Goal: Task Accomplishment & Management: Manage account settings

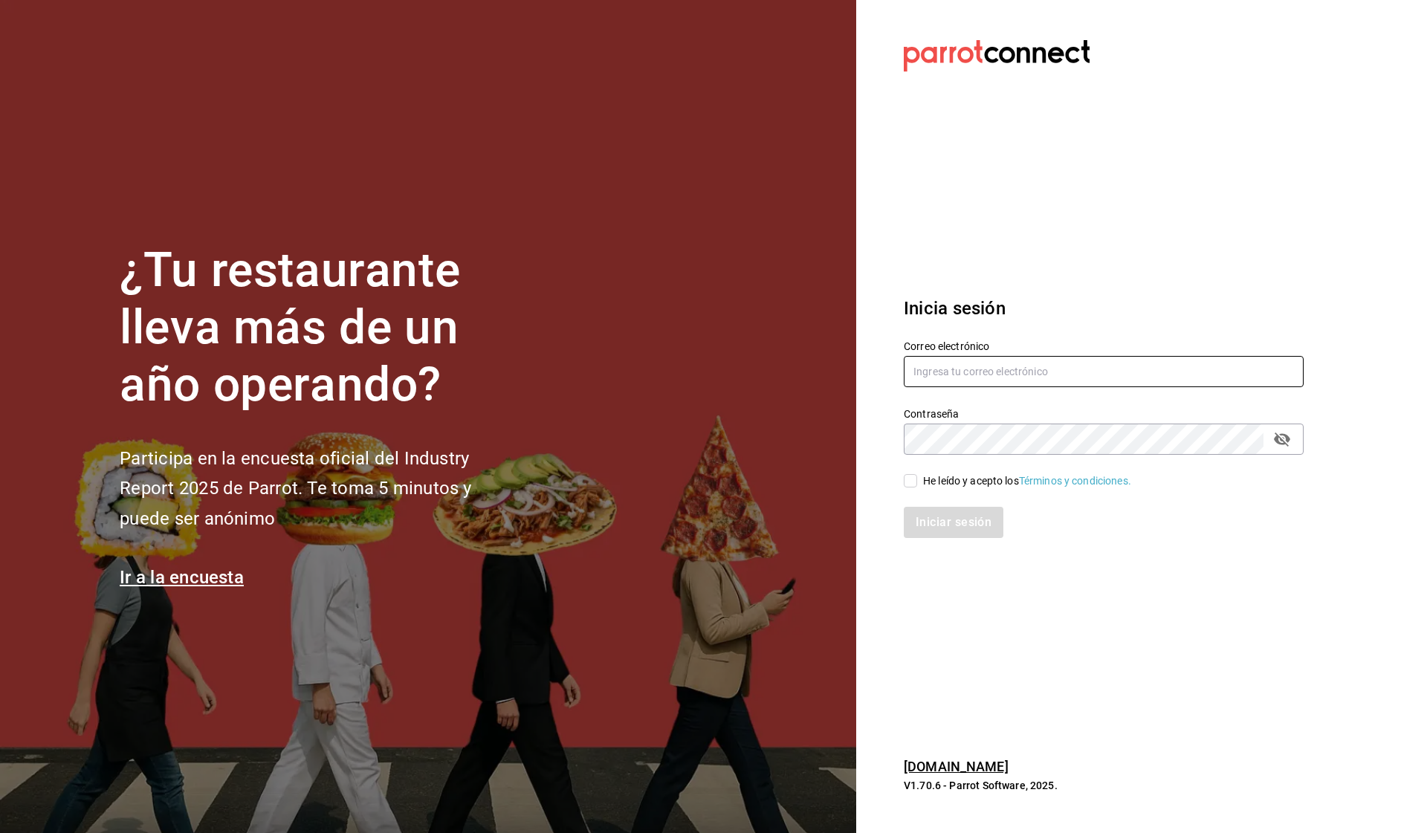
type input "[EMAIL_ADDRESS][DOMAIN_NAME]"
click at [909, 482] on input "He leído y acepto los Términos y condiciones." at bounding box center [910, 480] width 13 height 13
checkbox input "true"
click at [980, 534] on button "Iniciar sesión" at bounding box center [954, 522] width 101 height 31
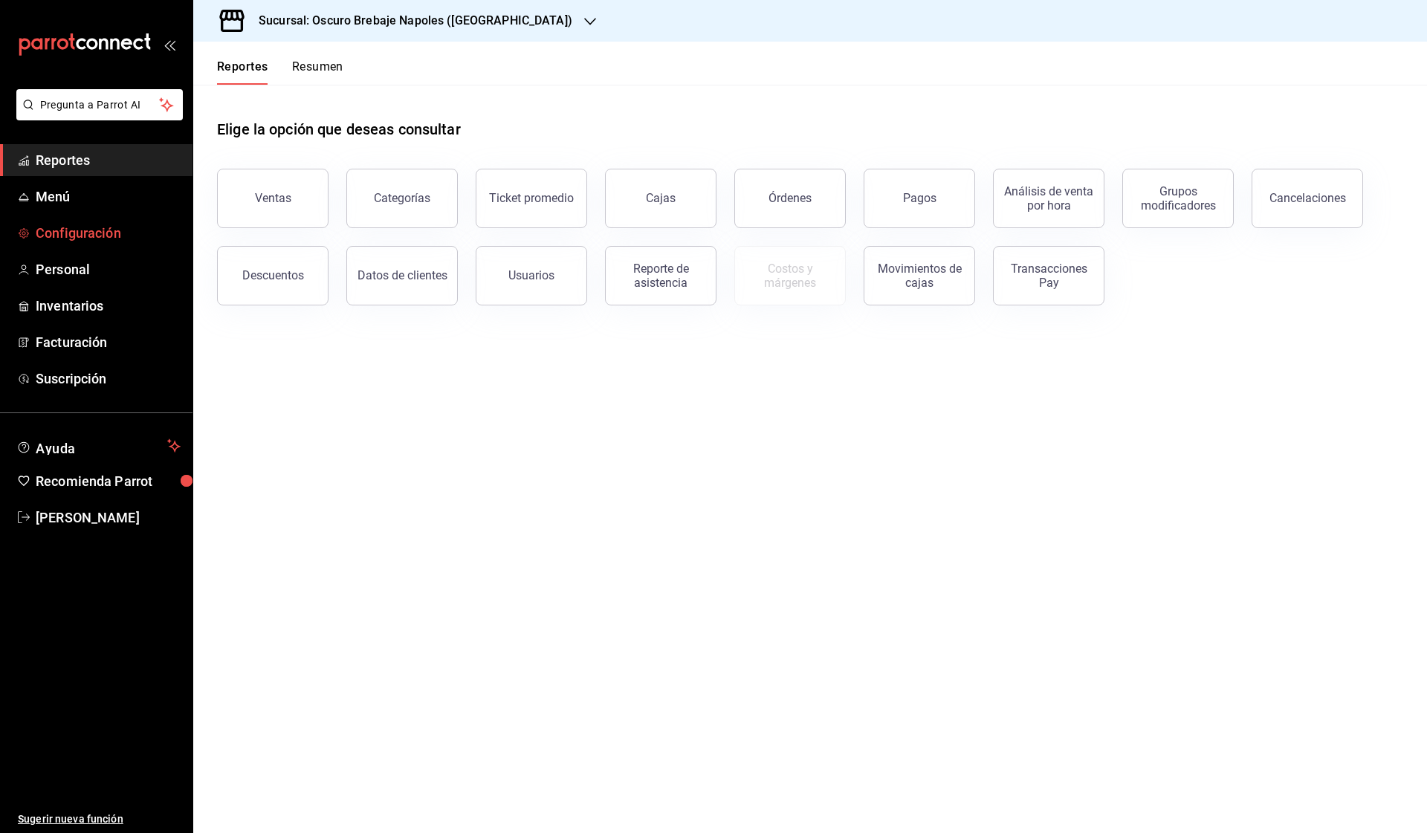
click at [115, 227] on span "Configuración" at bounding box center [108, 233] width 145 height 20
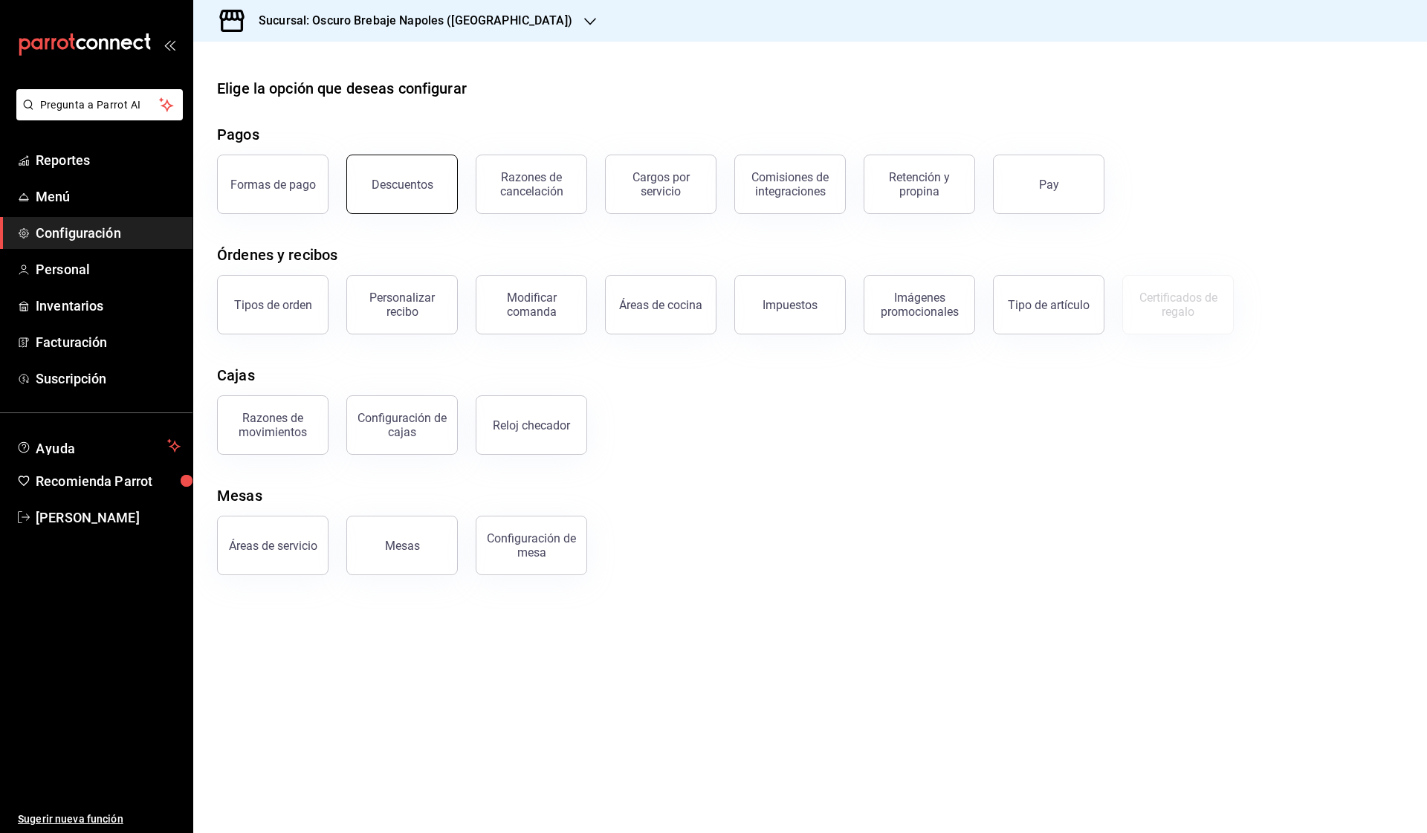
click at [411, 190] on div "Descuentos" at bounding box center [403, 185] width 62 height 14
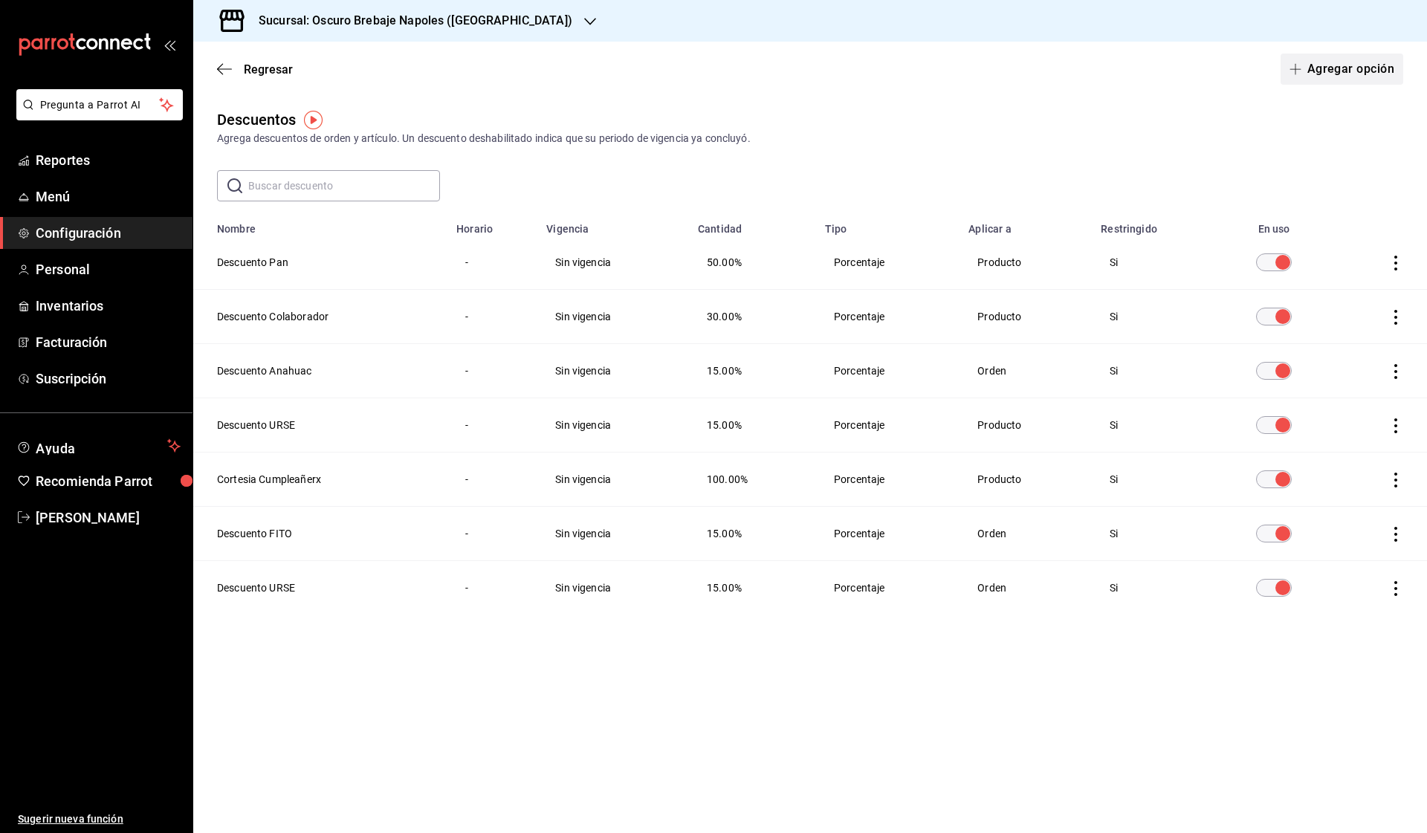
click at [1327, 77] on button "Agregar opción" at bounding box center [1342, 69] width 123 height 31
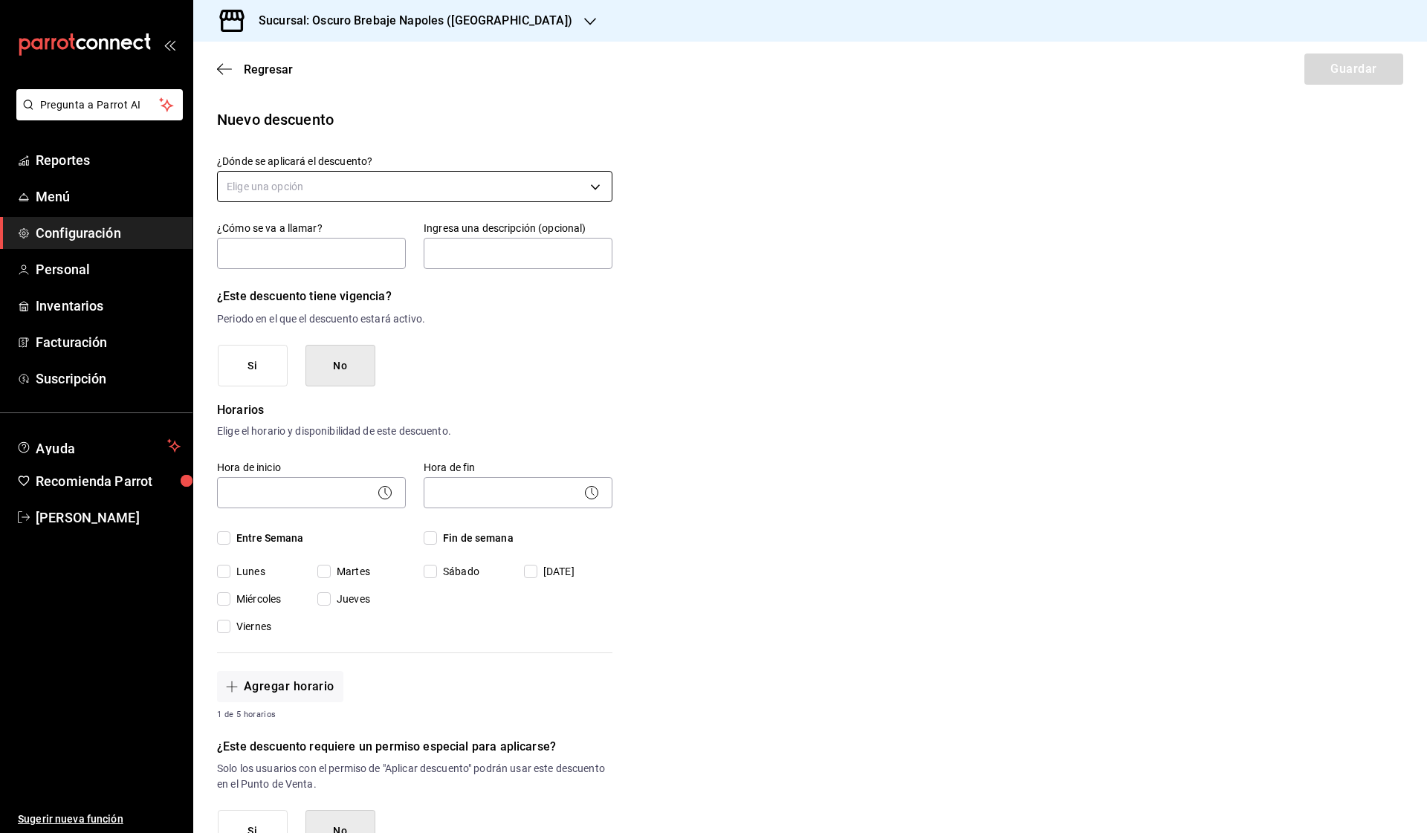
click at [351, 190] on body "Pregunta a Parrot AI Reportes Menú Configuración Personal Inventarios Facturaci…" at bounding box center [713, 416] width 1427 height 833
click at [346, 250] on li "Orden completa" at bounding box center [415, 257] width 394 height 25
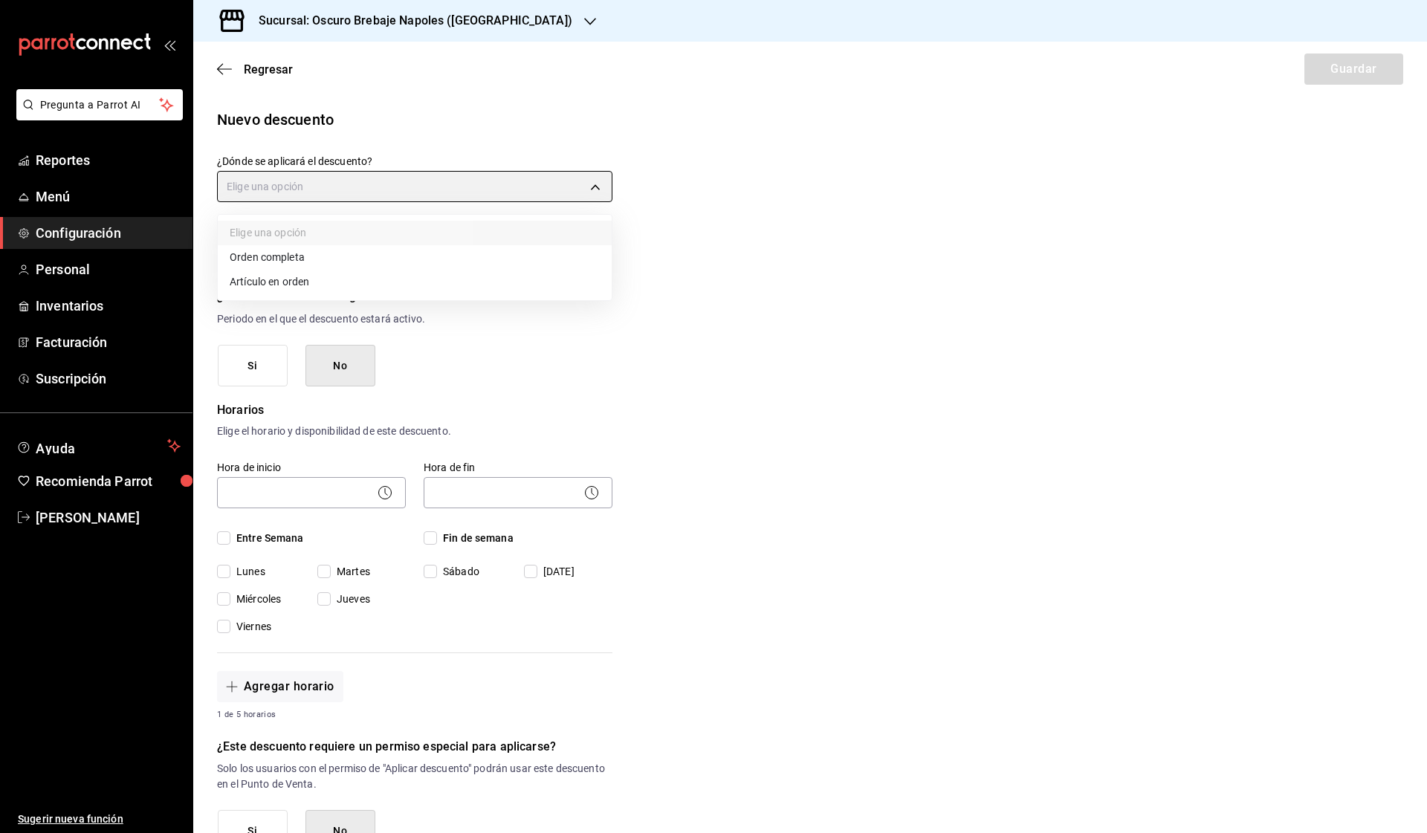
type input "ORDER"
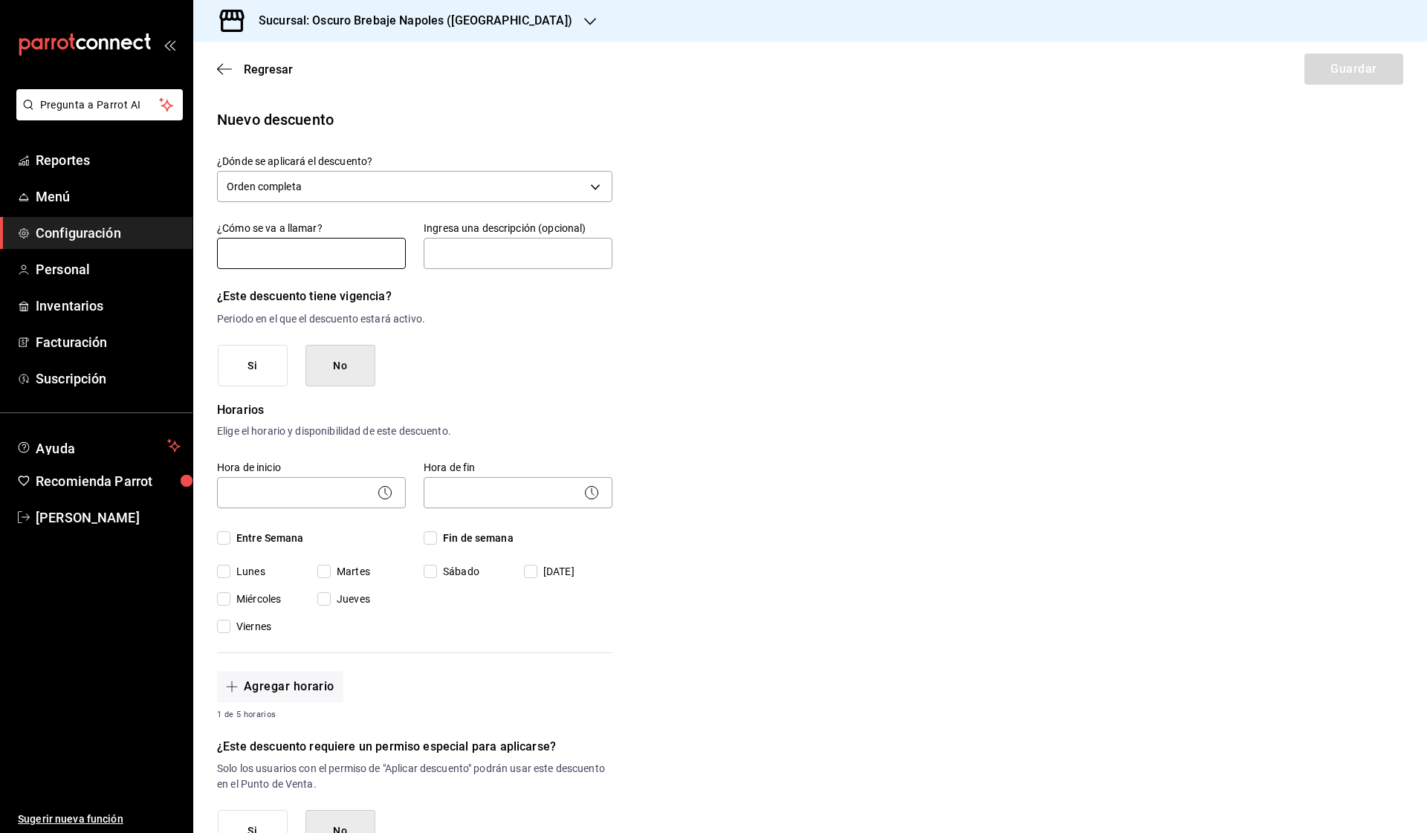
click at [308, 249] on input "text" at bounding box center [311, 253] width 189 height 31
type input "TARJETA DE LEALTAD"
click at [473, 257] on input "text" at bounding box center [518, 253] width 189 height 31
type input "D"
type input "20% de descuento sobre cuenta."
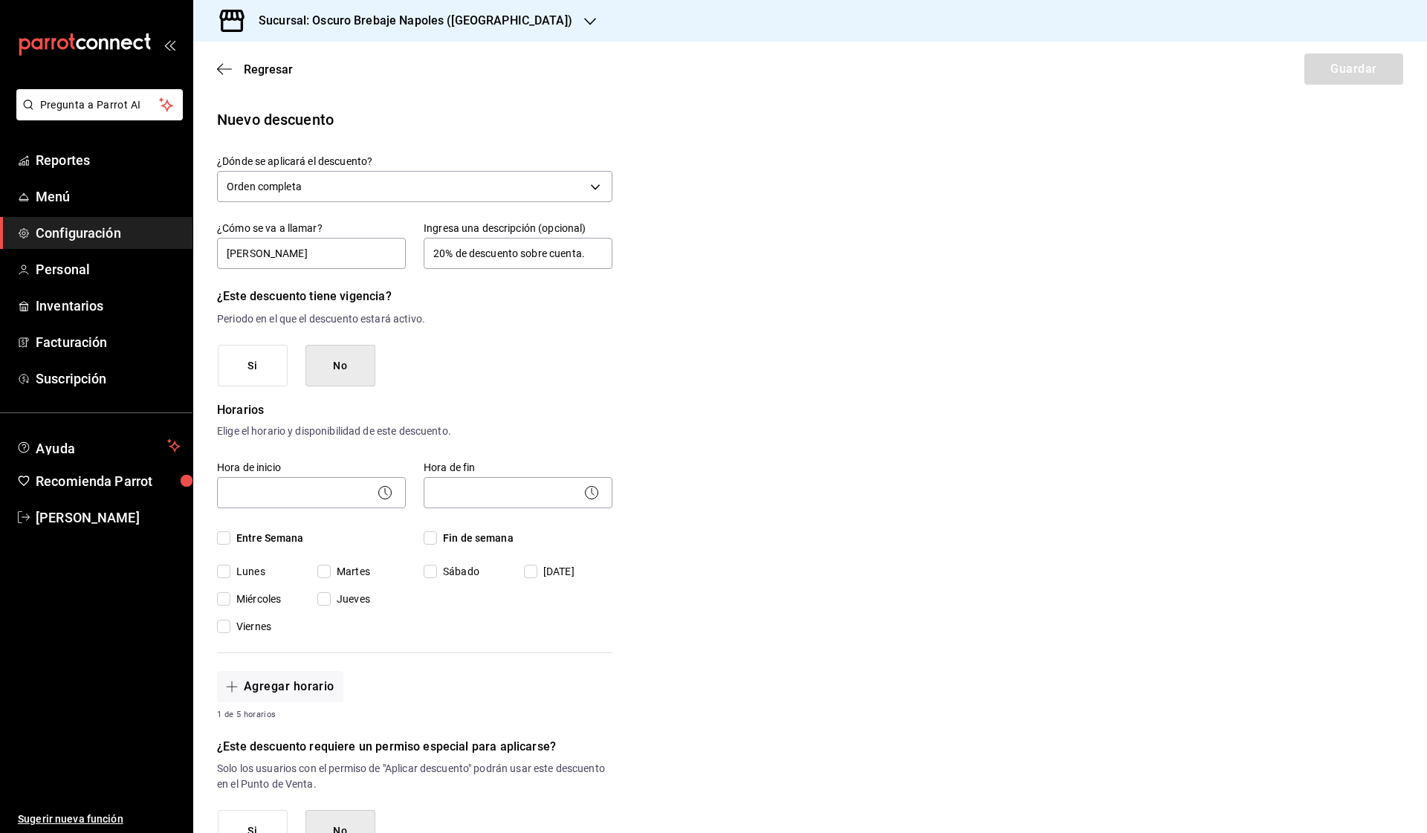
click at [343, 360] on button "No" at bounding box center [340, 366] width 70 height 42
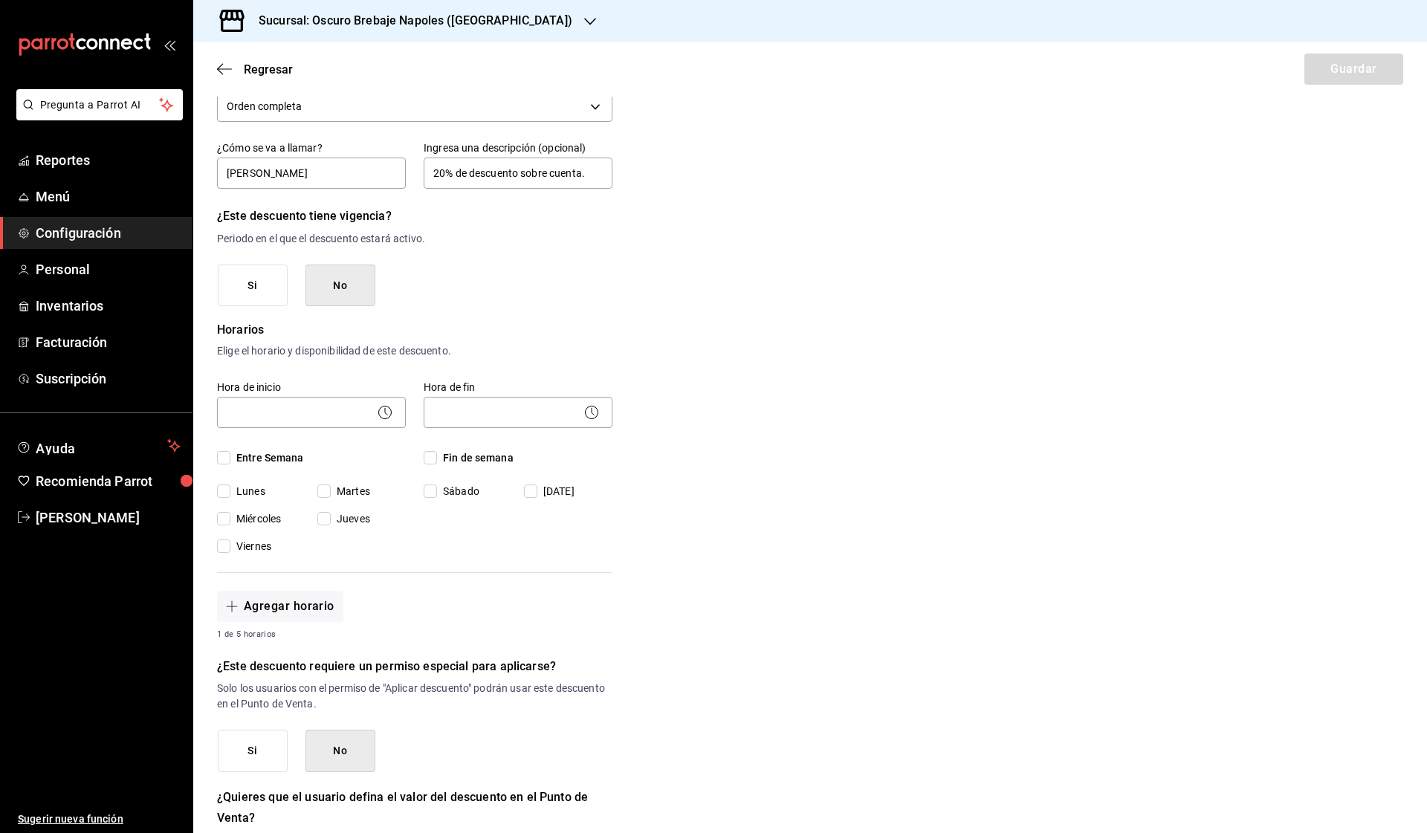
scroll to position [111, 0]
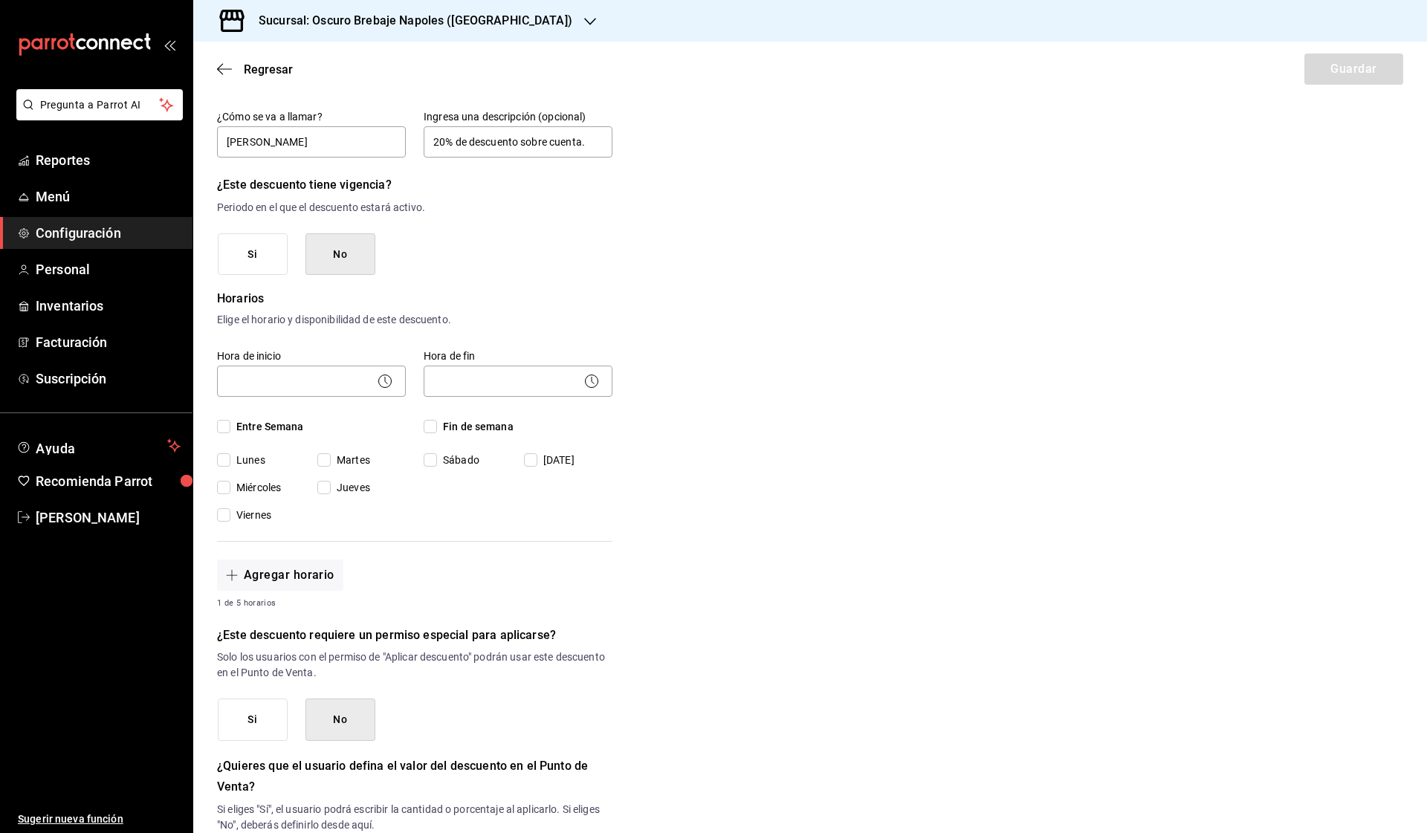
click at [284, 432] on span "Entre Semana" at bounding box center [267, 427] width 74 height 16
click at [230, 432] on input "Entre Semana" at bounding box center [223, 426] width 13 height 13
checkbox input "true"
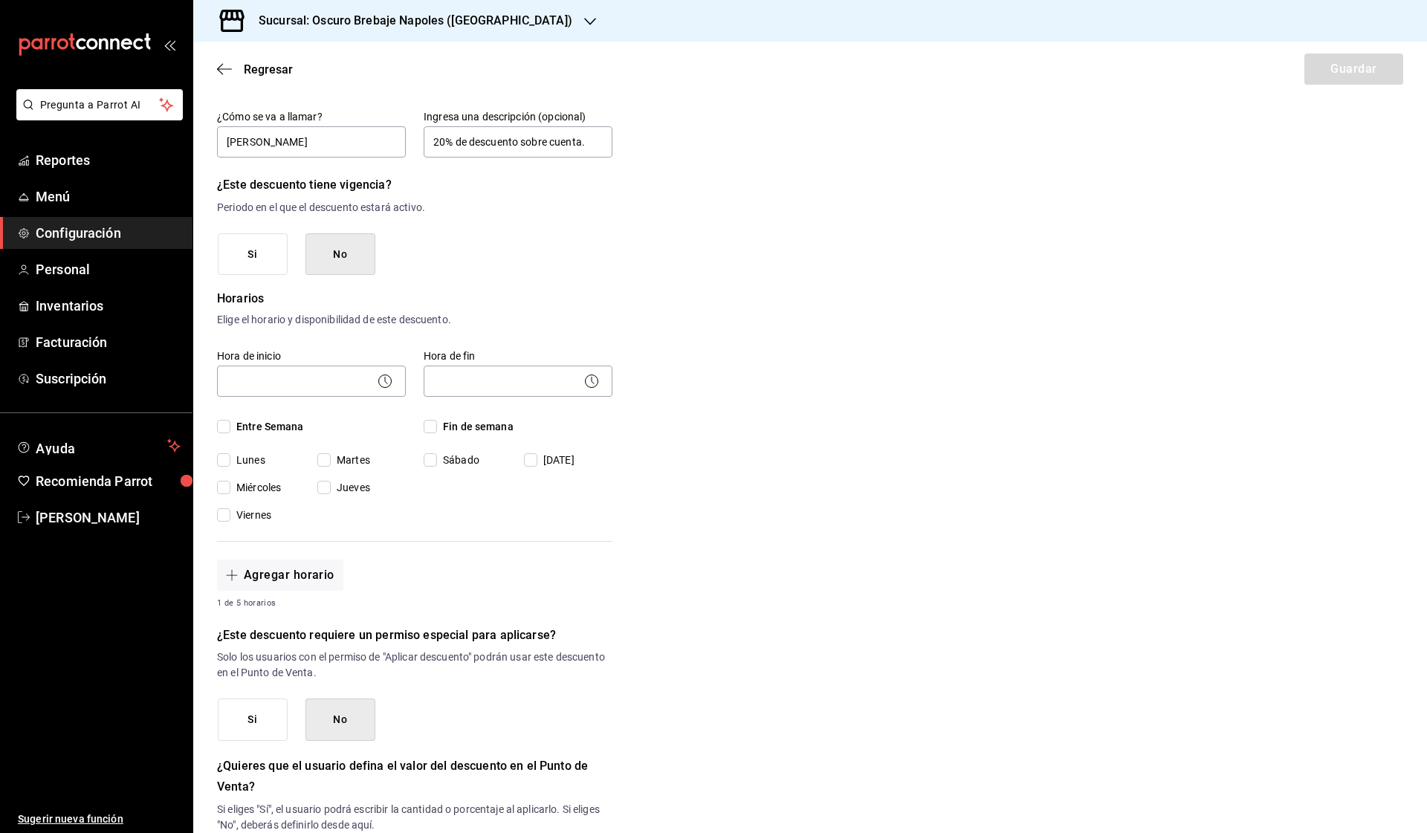
checkbox input "true"
click at [422, 420] on div "Hora de fin ​ Fin de semana Sábado Domingo" at bounding box center [509, 427] width 207 height 192
click at [436, 426] on input "Fin de semana" at bounding box center [430, 426] width 13 height 13
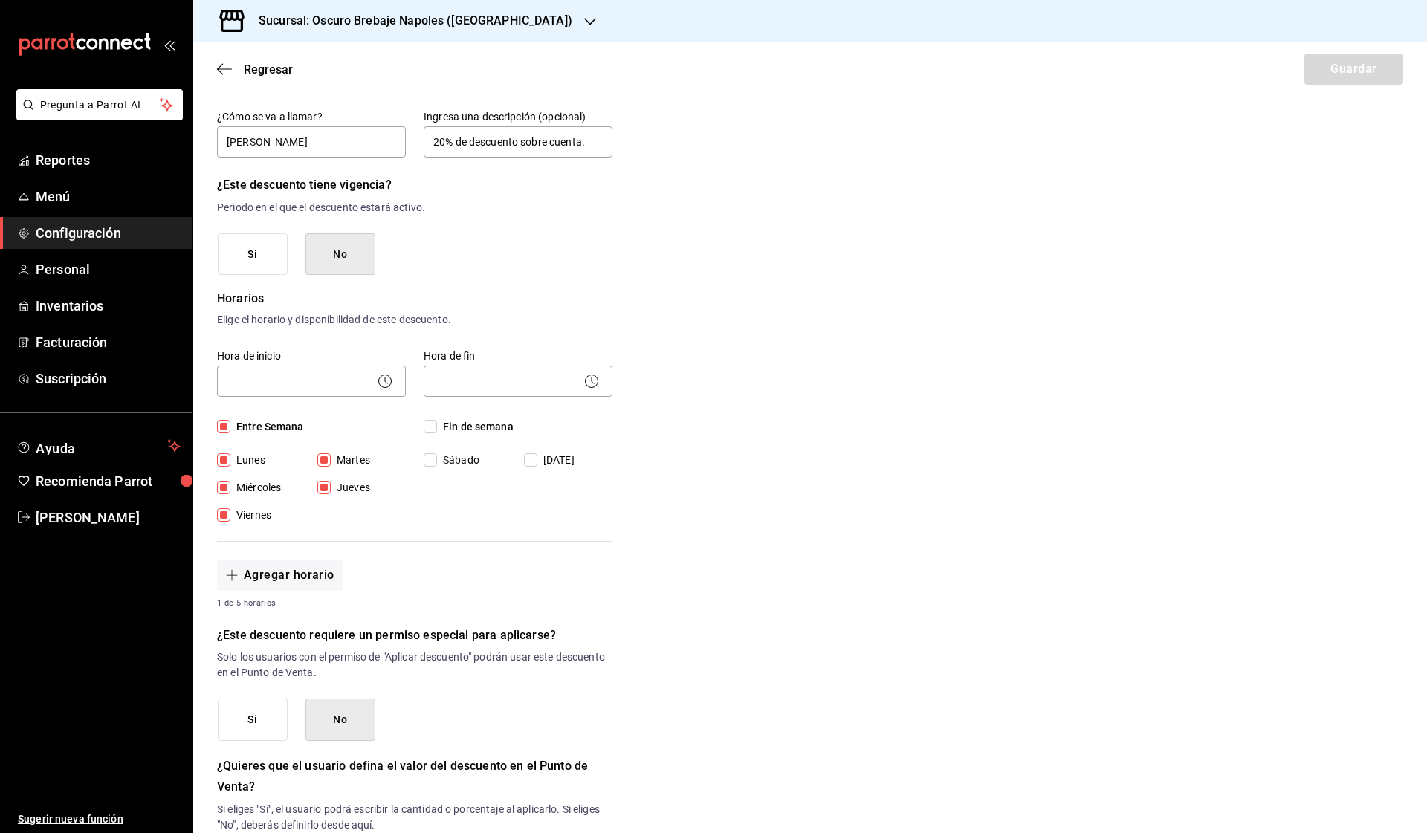
checkbox input "true"
click at [308, 389] on body "Pregunta a Parrot AI Reportes Menú Configuración Personal Inventarios Facturaci…" at bounding box center [713, 416] width 1427 height 833
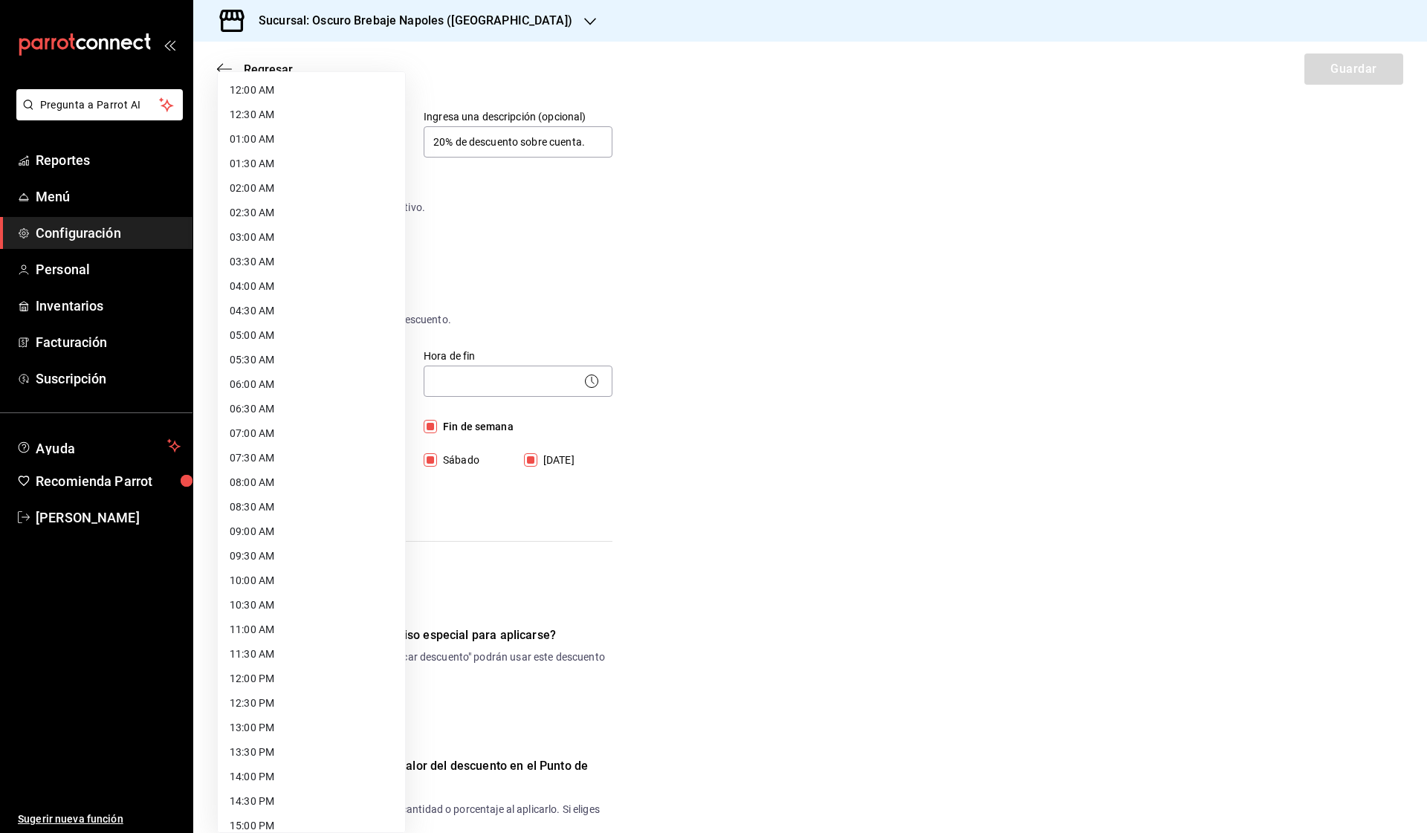
click at [332, 476] on li "08:00 AM" at bounding box center [311, 482] width 187 height 25
type input "08:00"
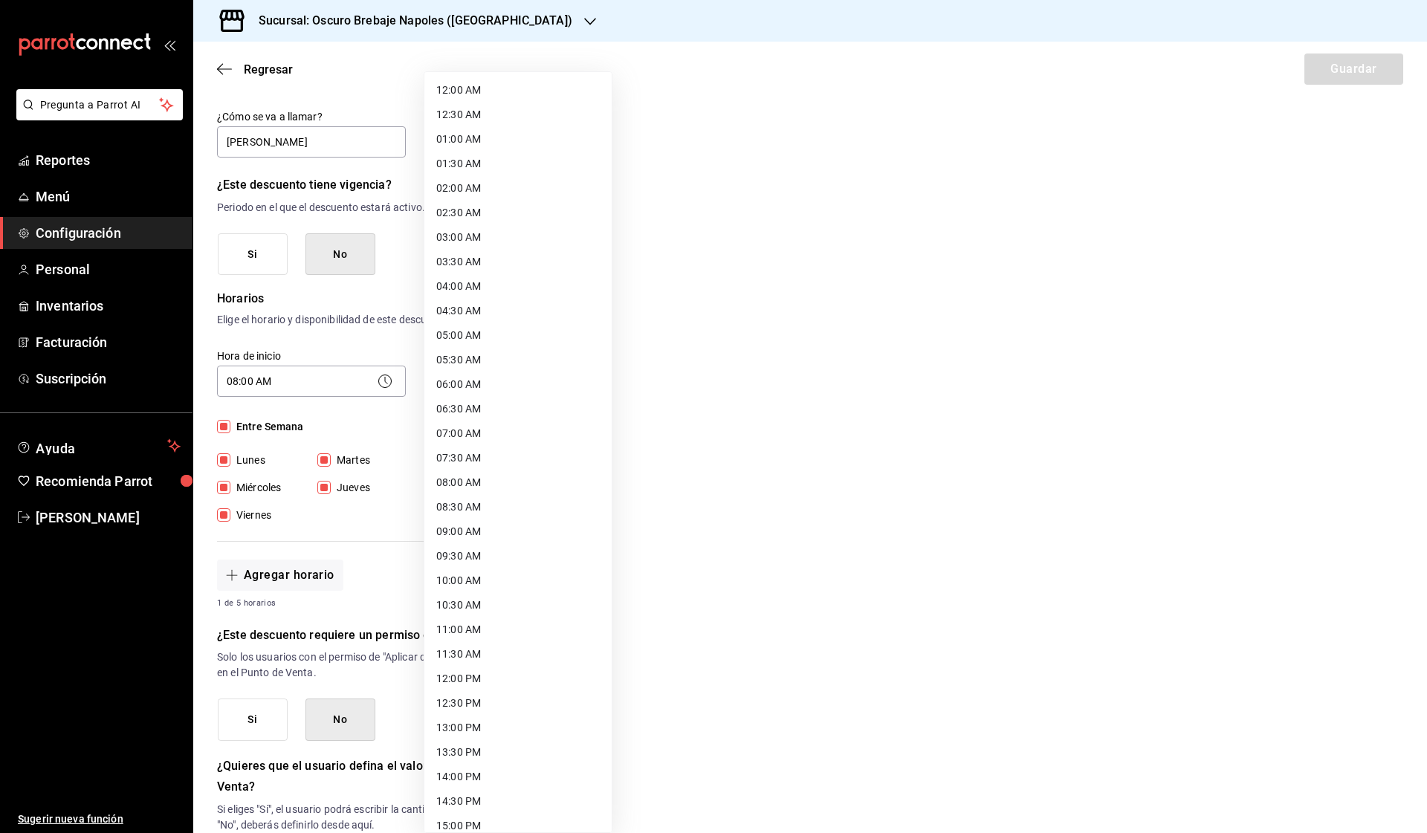
click at [482, 379] on body "Pregunta a Parrot AI Reportes Menú Configuración Personal Inventarios Facturaci…" at bounding box center [713, 416] width 1427 height 833
click at [513, 578] on li "10:00 AM" at bounding box center [517, 581] width 187 height 25
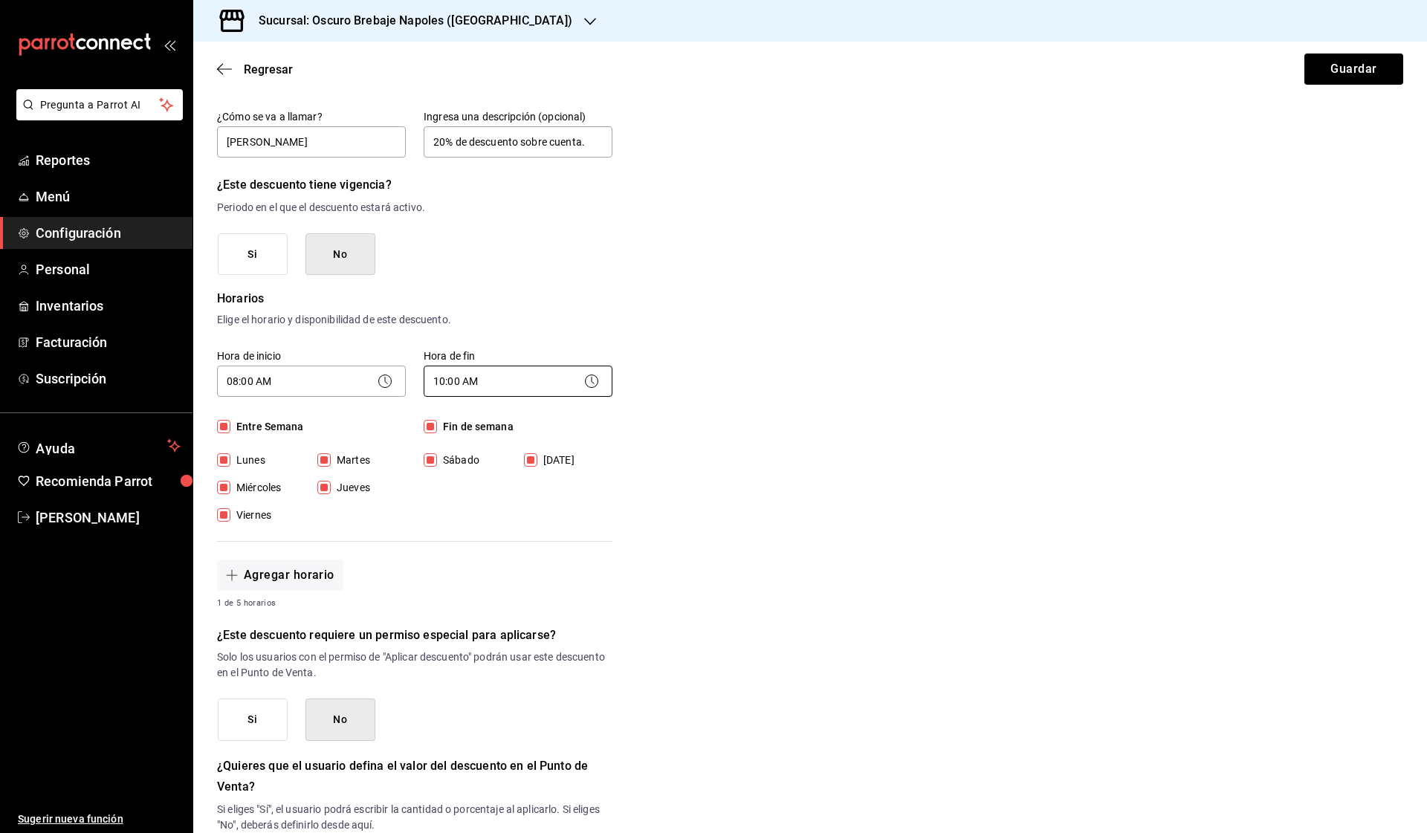
click at [464, 372] on body "Pregunta a Parrot AI Reportes Menú Configuración Personal Inventarios Facturaci…" at bounding box center [713, 416] width 1427 height 833
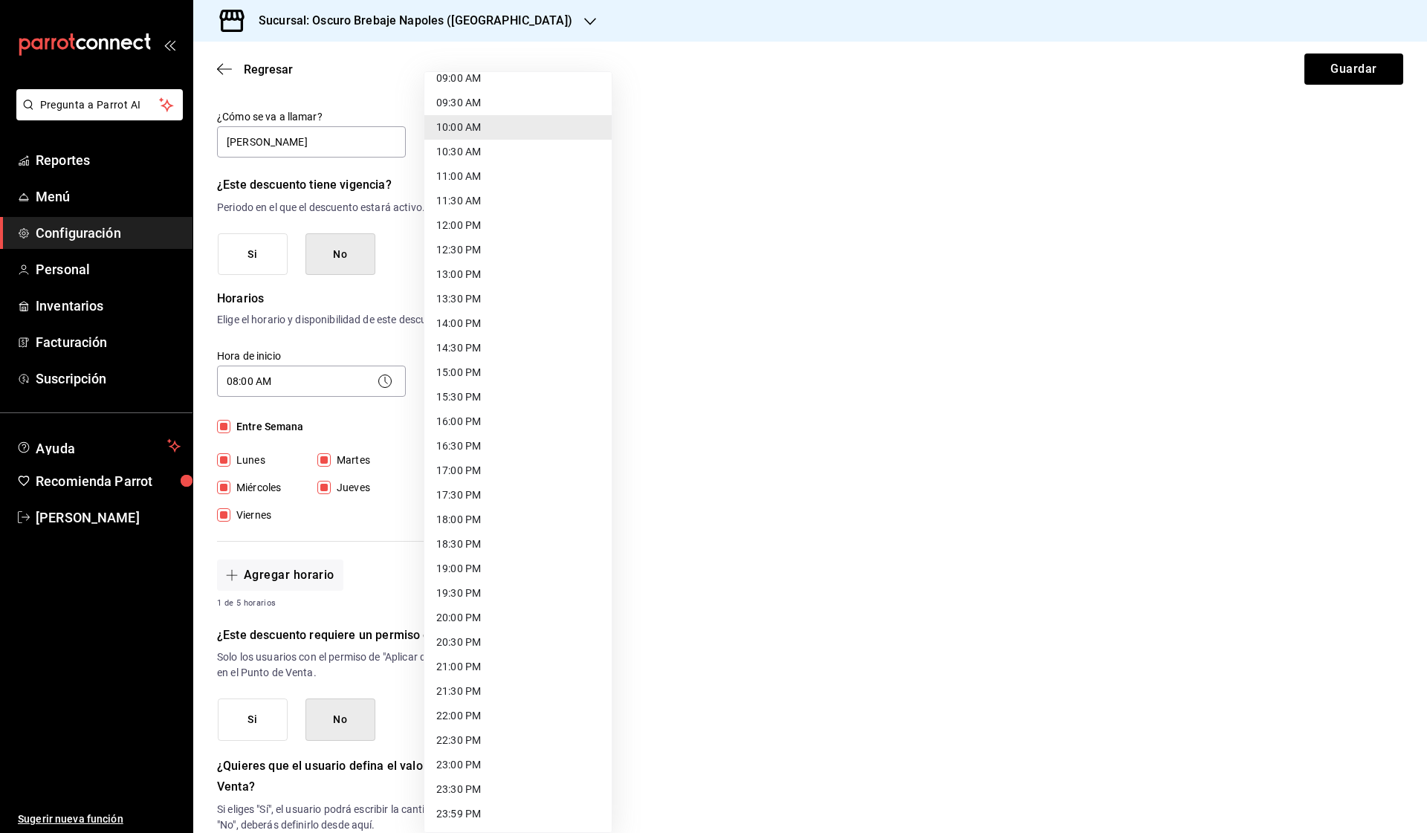
scroll to position [453, 0]
click at [514, 748] on li "22:30 PM" at bounding box center [517, 740] width 187 height 25
type input "22:30"
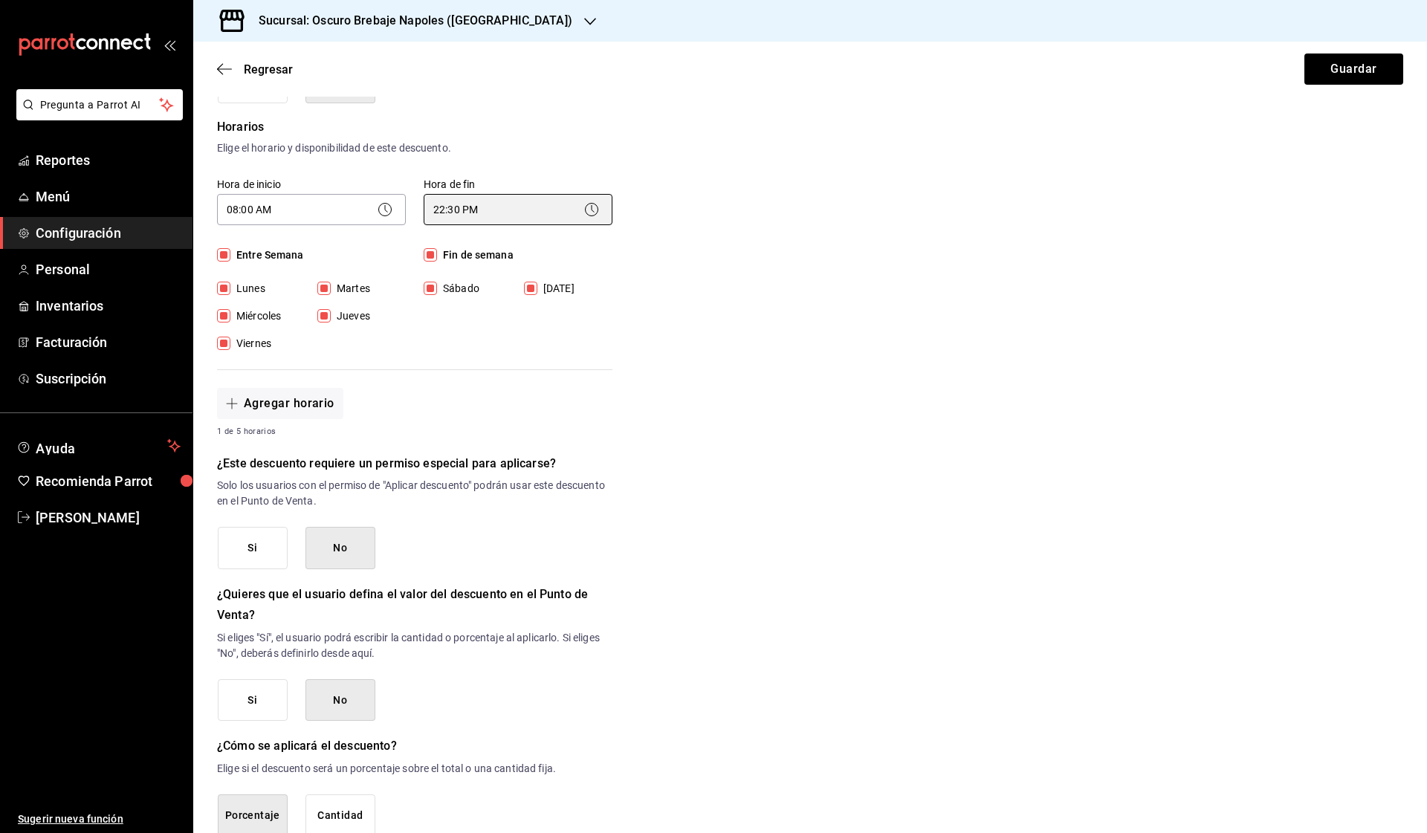
scroll to position [305, 0]
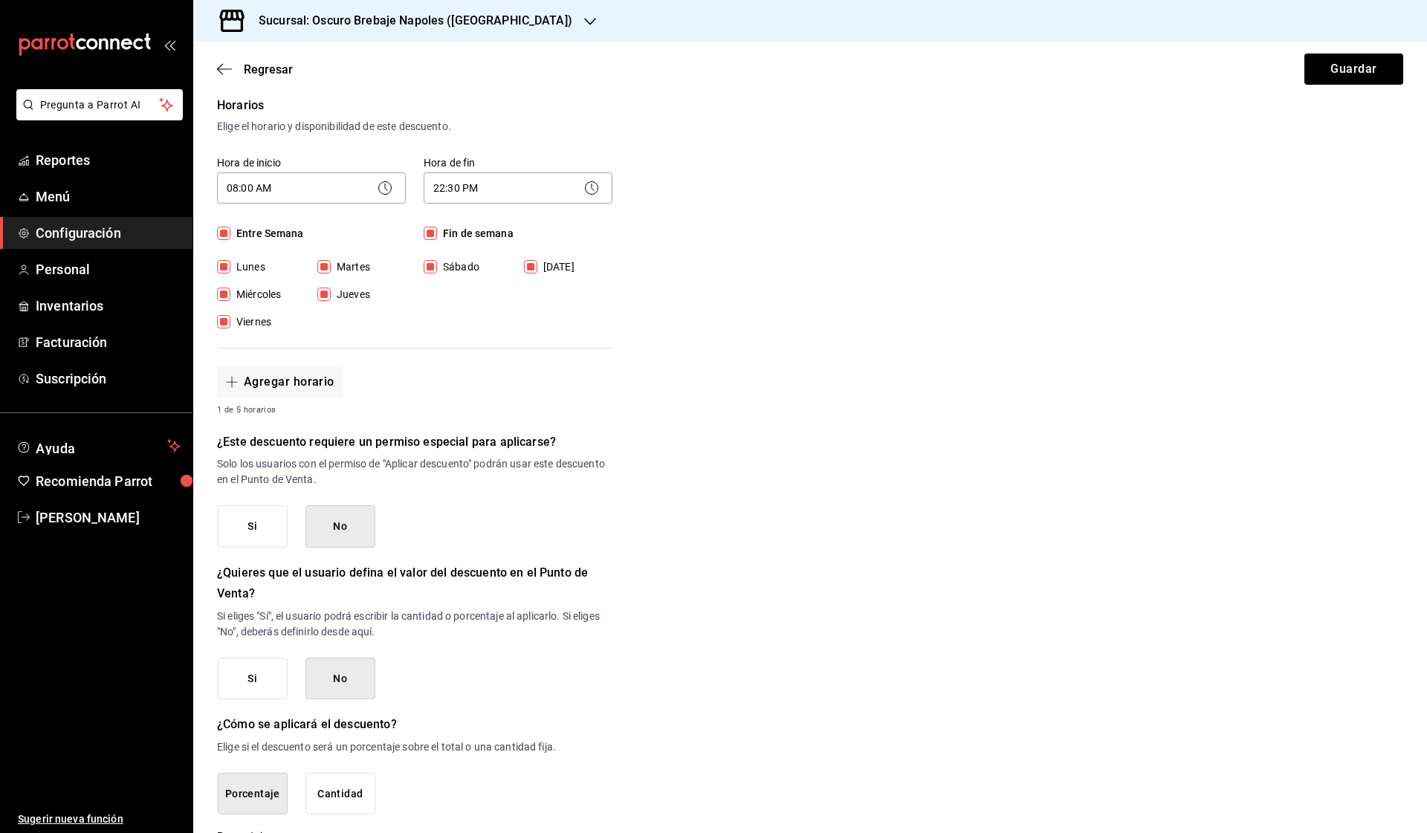
click at [268, 533] on button "Si" at bounding box center [253, 526] width 70 height 42
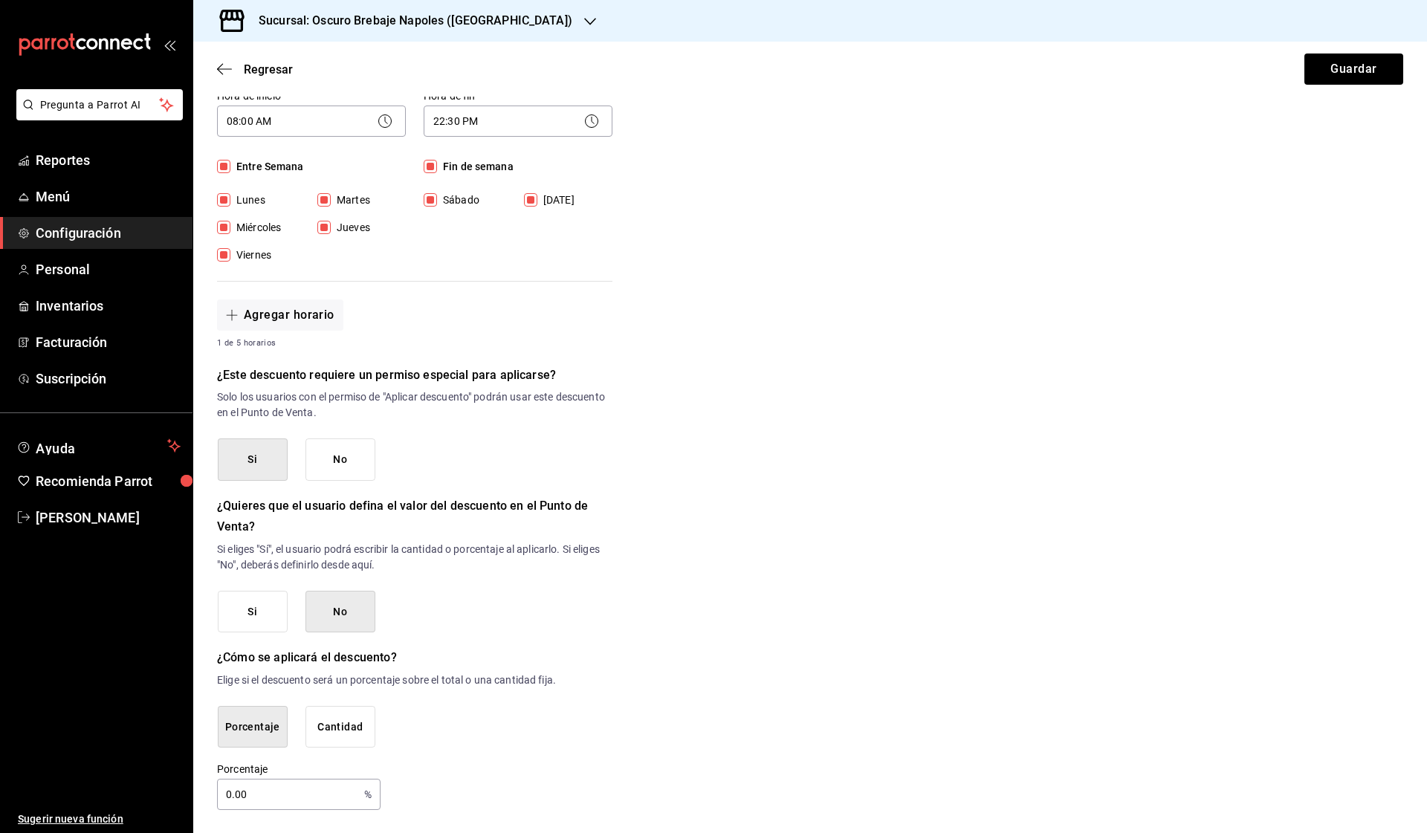
scroll to position [371, 0]
click at [308, 791] on input "0.00" at bounding box center [287, 795] width 141 height 30
type input "20"
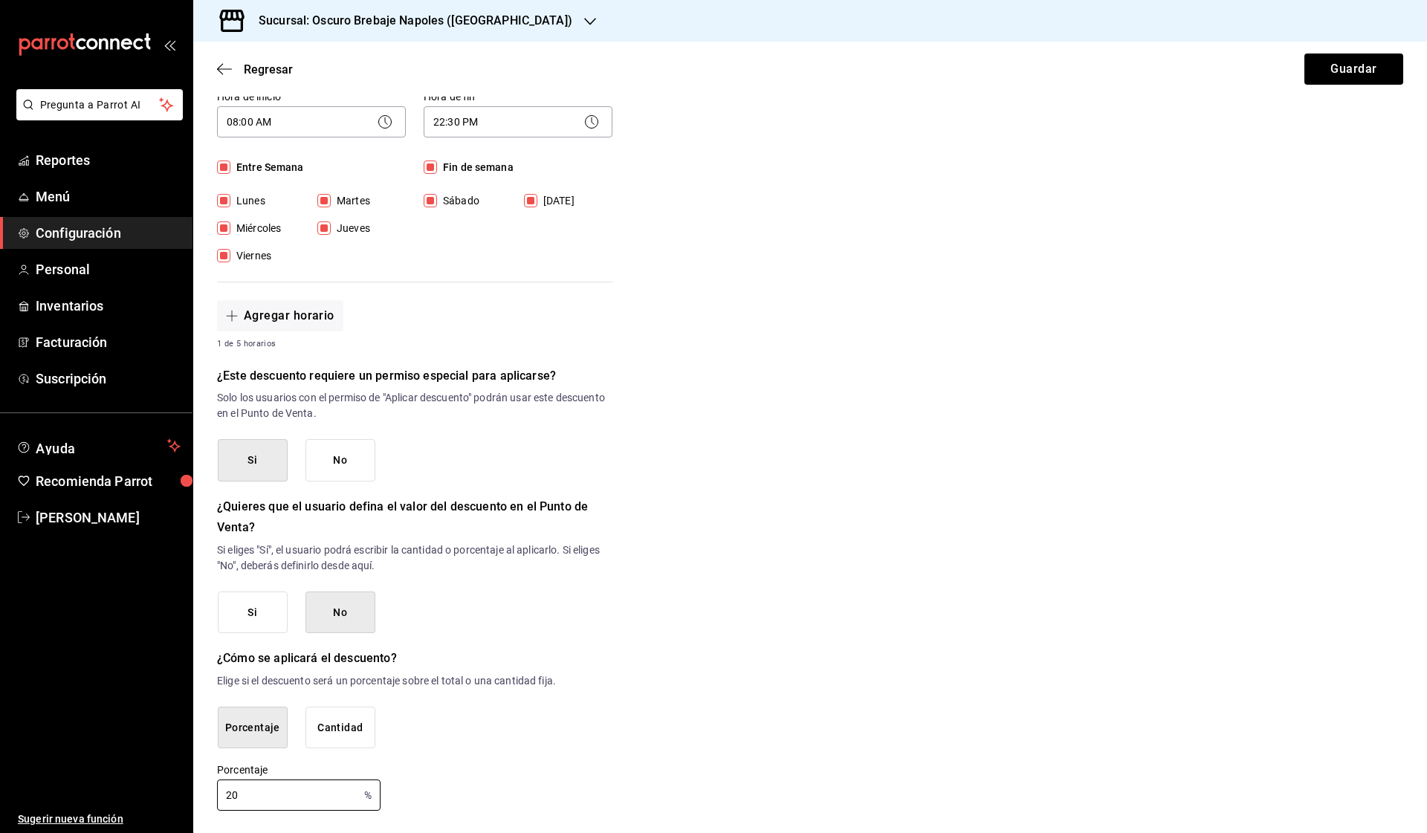
click at [598, 742] on div "Porcentaje Cantidad" at bounding box center [415, 728] width 395 height 42
click at [1368, 67] on button "Guardar" at bounding box center [1353, 69] width 99 height 31
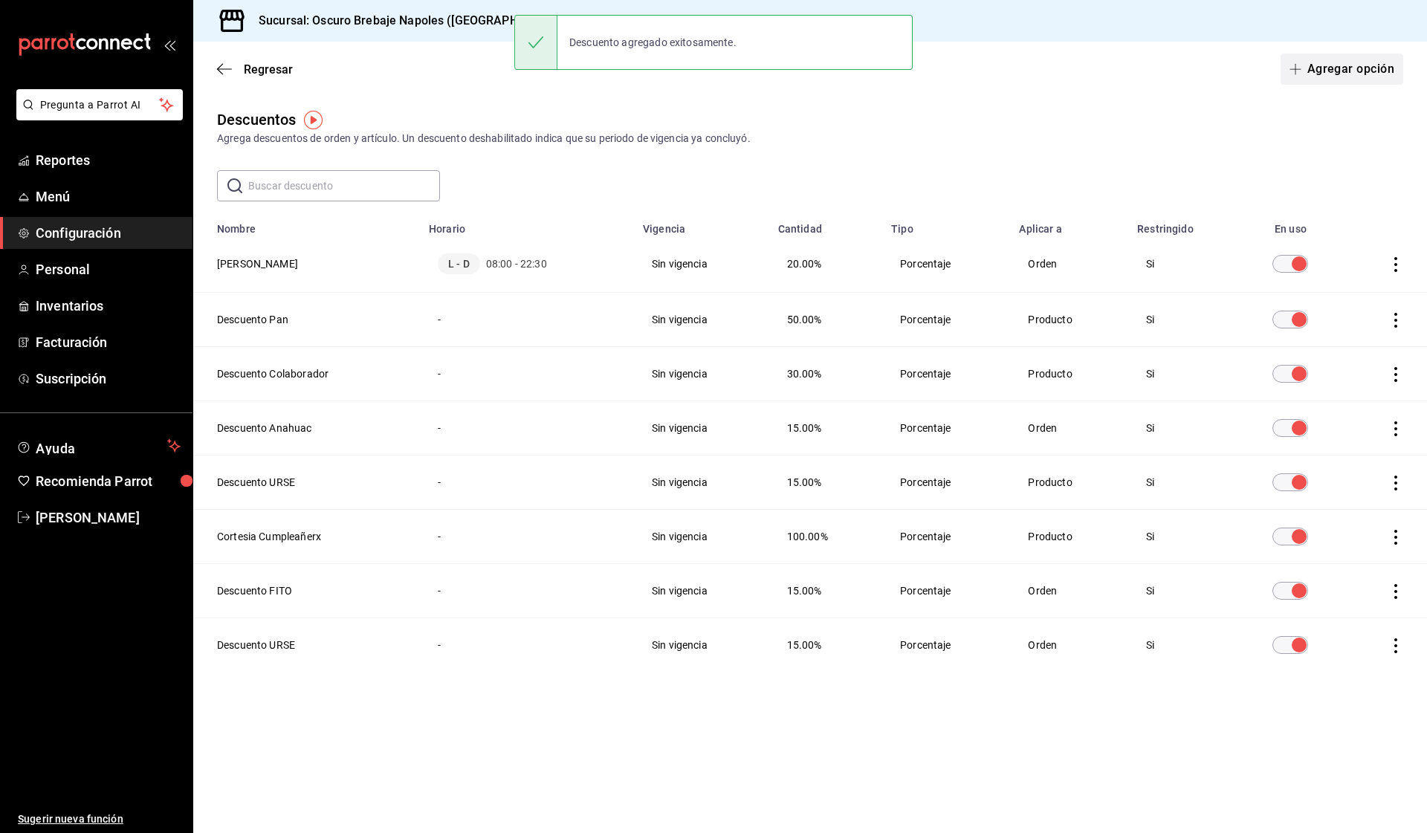
click at [1319, 62] on button "Agregar opción" at bounding box center [1342, 69] width 123 height 31
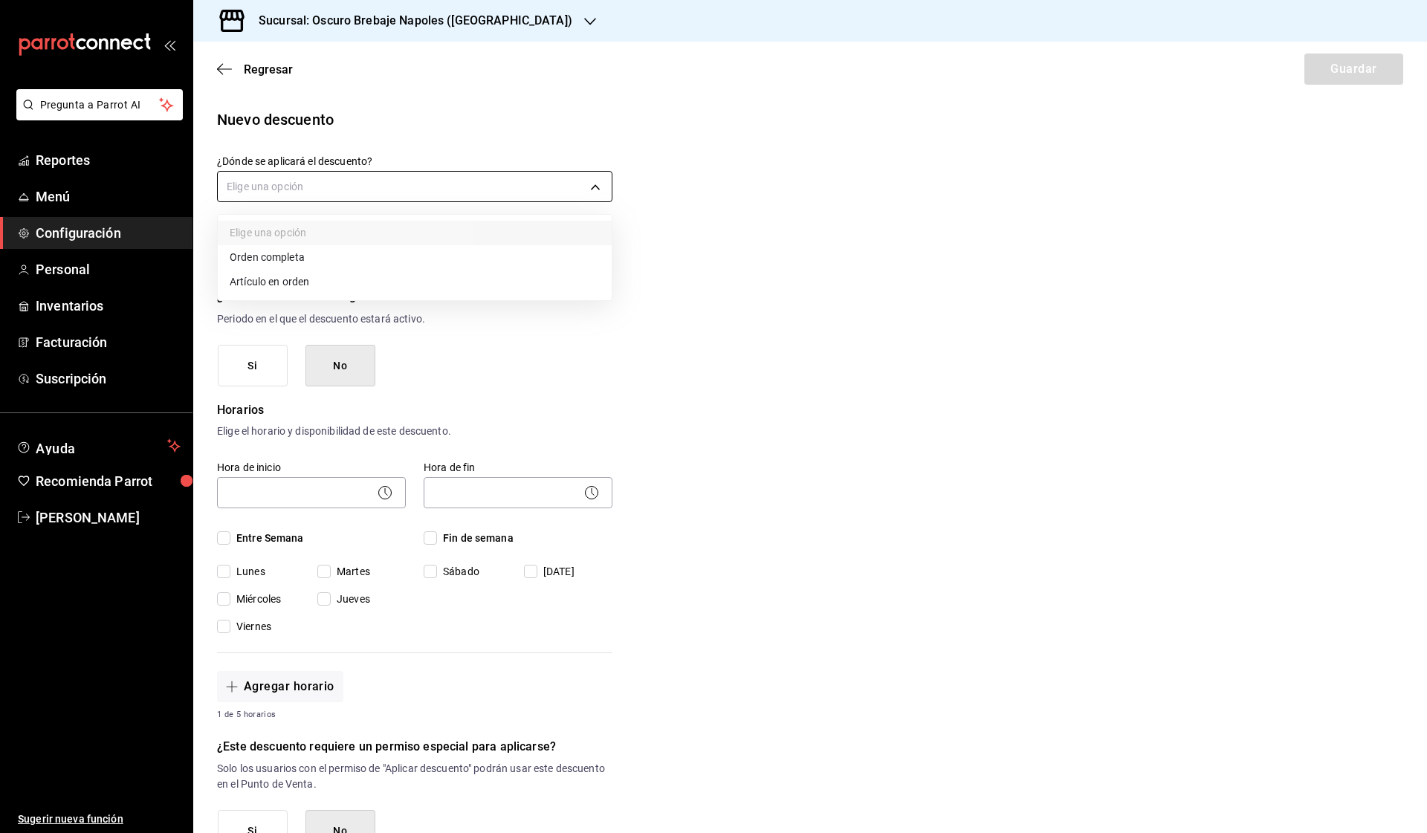
click at [395, 184] on body "Pregunta a Parrot AI Reportes Menú Configuración Personal Inventarios Facturaci…" at bounding box center [713, 416] width 1427 height 833
click at [338, 279] on li "Artículo en orden" at bounding box center [415, 282] width 394 height 25
type input "ORDER_ITEM"
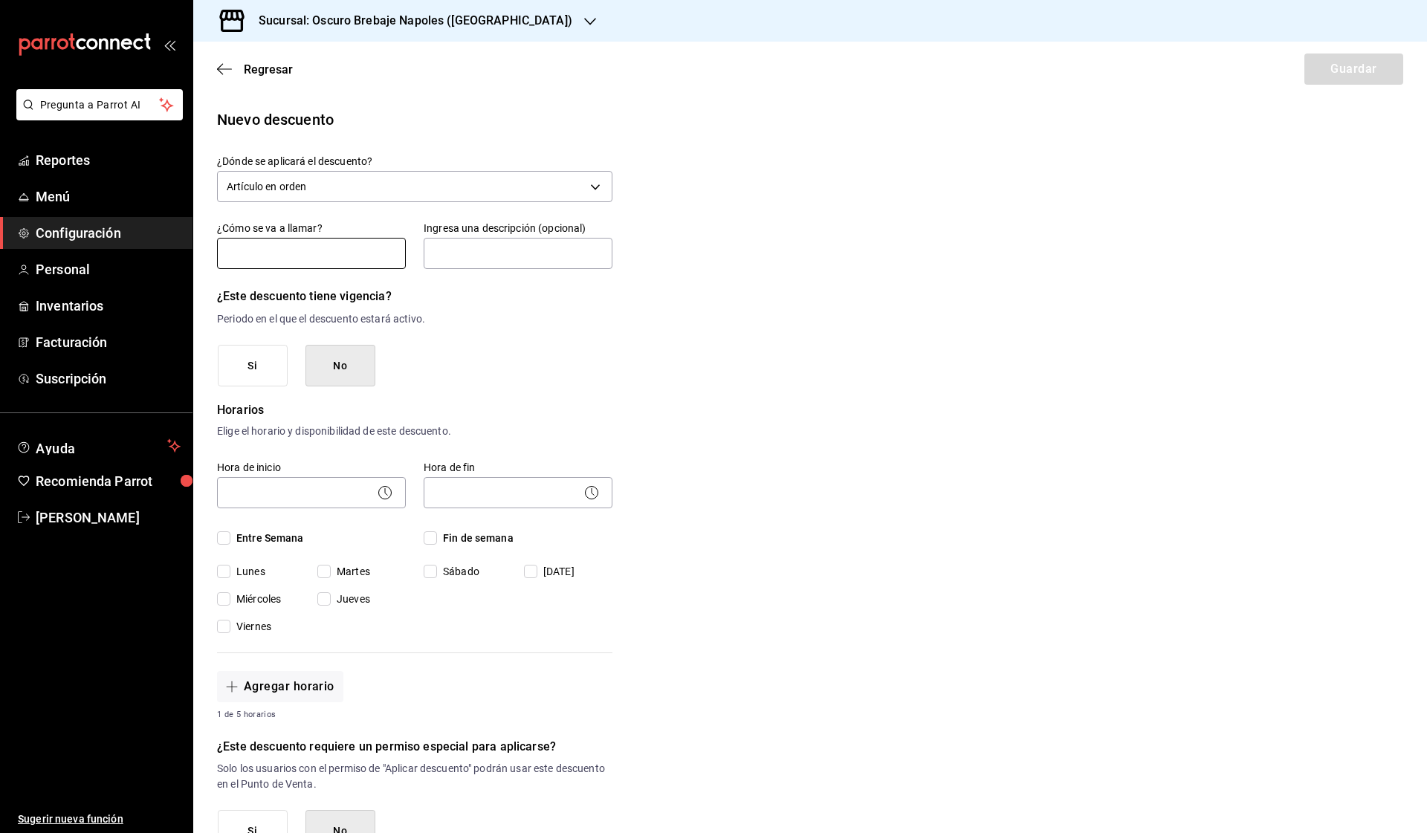
click at [301, 262] on input "text" at bounding box center [311, 253] width 189 height 31
type input "TARJETA DE LEALTAD"
click at [485, 251] on input "text" at bounding box center [518, 253] width 189 height 31
click at [432, 250] on input "BEBIDAS GRATIS" at bounding box center [518, 253] width 189 height 31
click at [474, 253] on input "1 BEBIDAS GRATIS" at bounding box center [518, 253] width 189 height 31
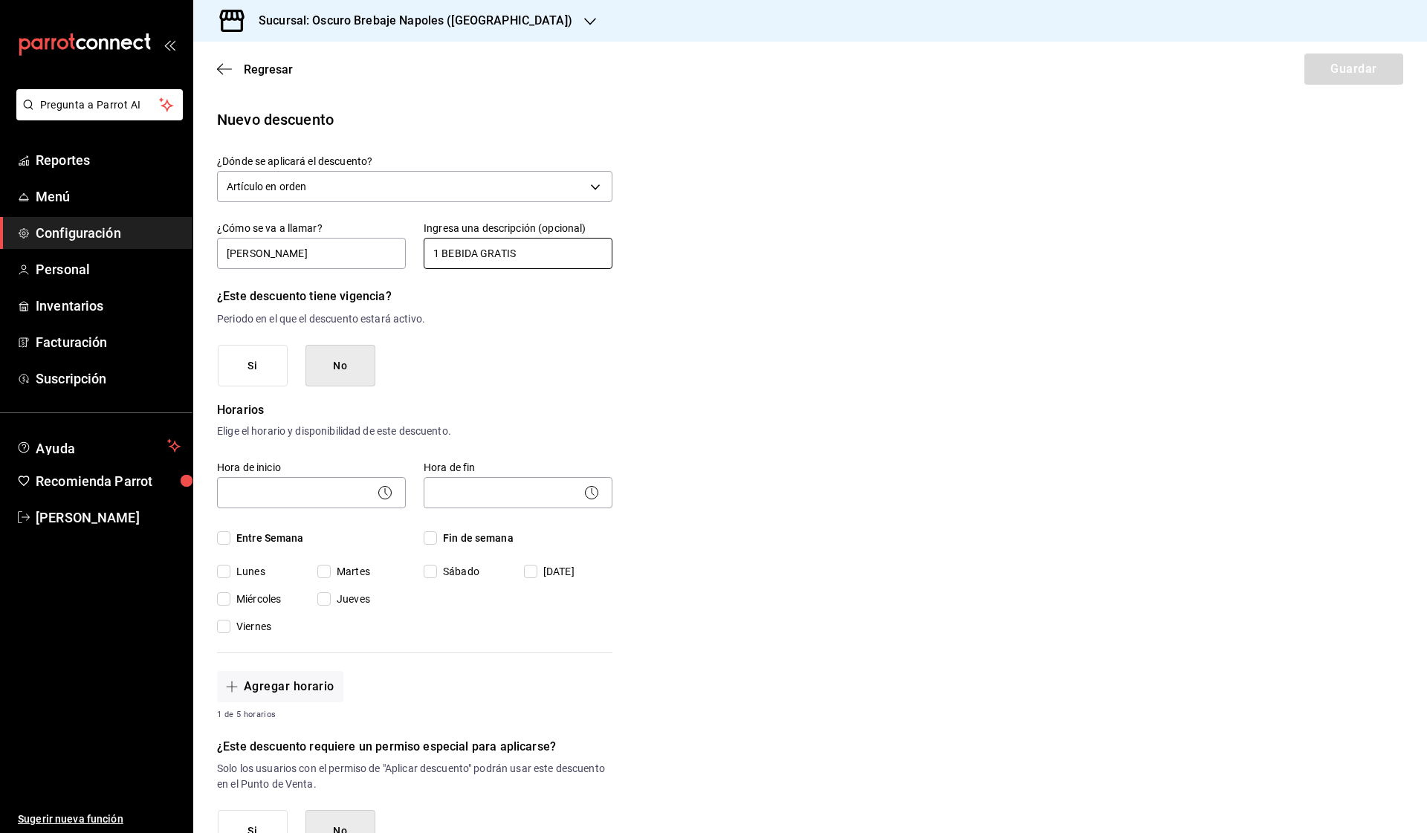
click at [554, 254] on input "1 BEBIDA GRATIS" at bounding box center [518, 253] width 189 height 31
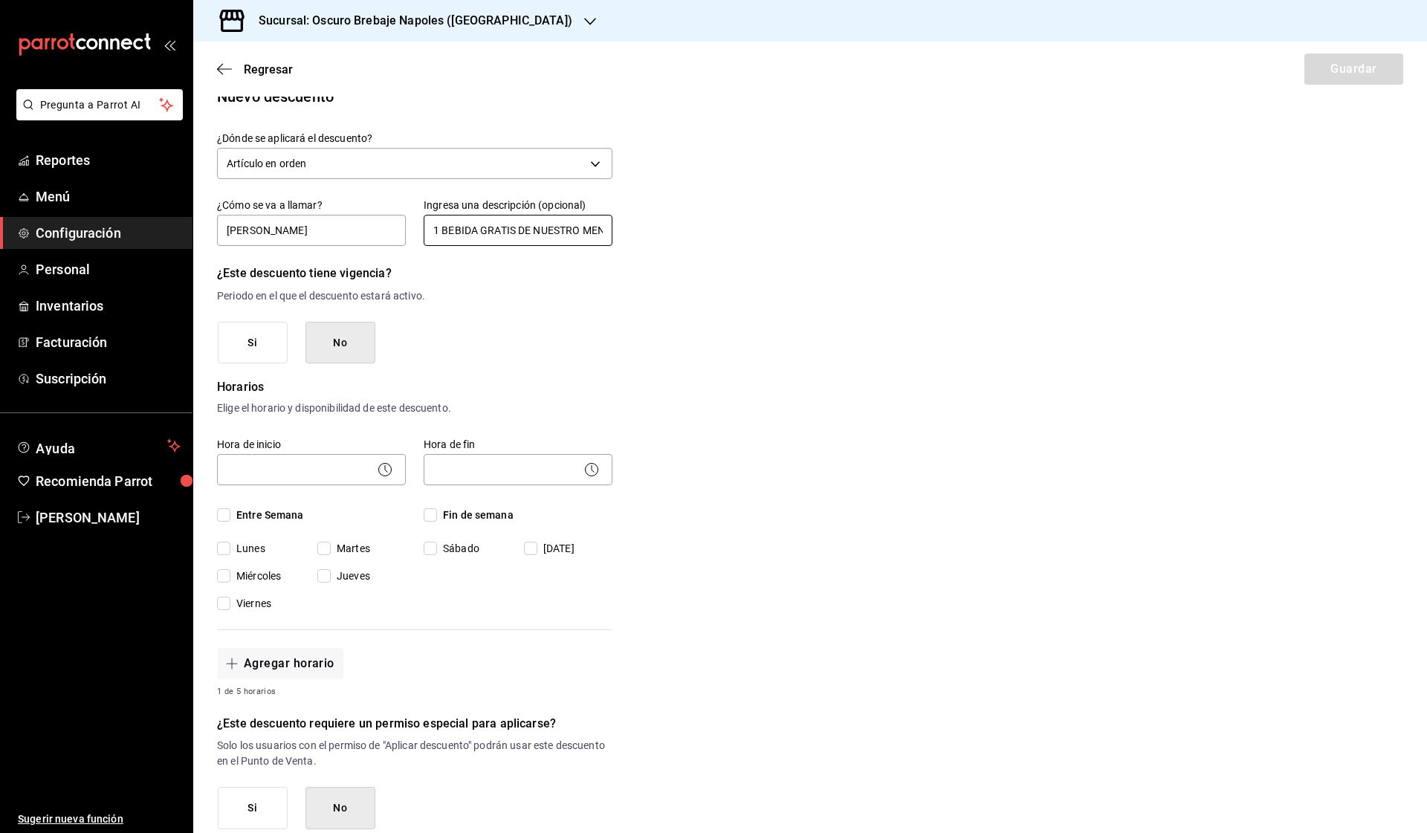
type input "1 BEBIDA GRATIS DE NUESTRO MENÚ"
click at [293, 512] on span "Entre Semana" at bounding box center [267, 516] width 74 height 16
click at [230, 512] on input "Entre Semana" at bounding box center [223, 514] width 13 height 13
checkbox input "true"
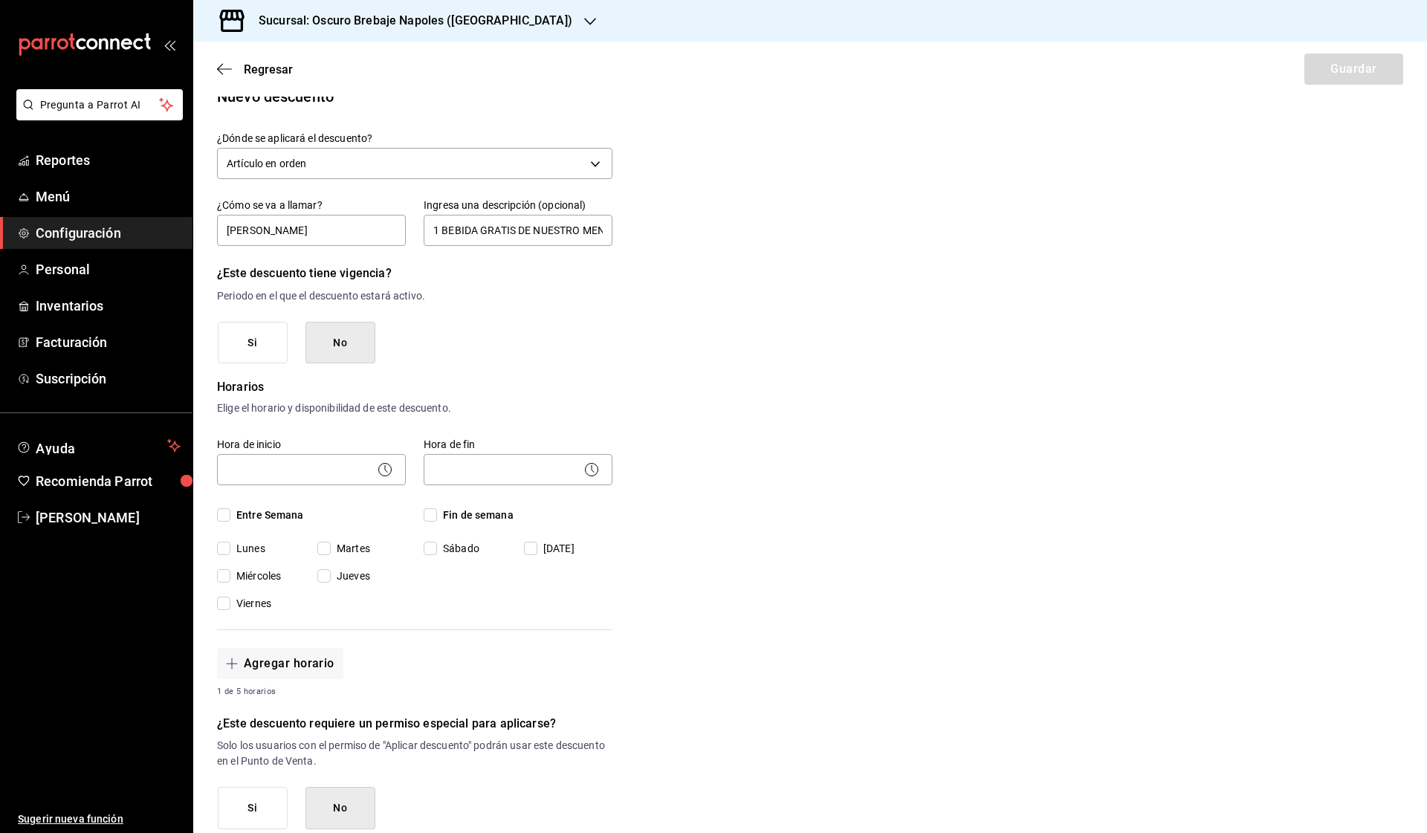
checkbox input "true"
click at [449, 518] on span "Fin de semana" at bounding box center [475, 516] width 77 height 16
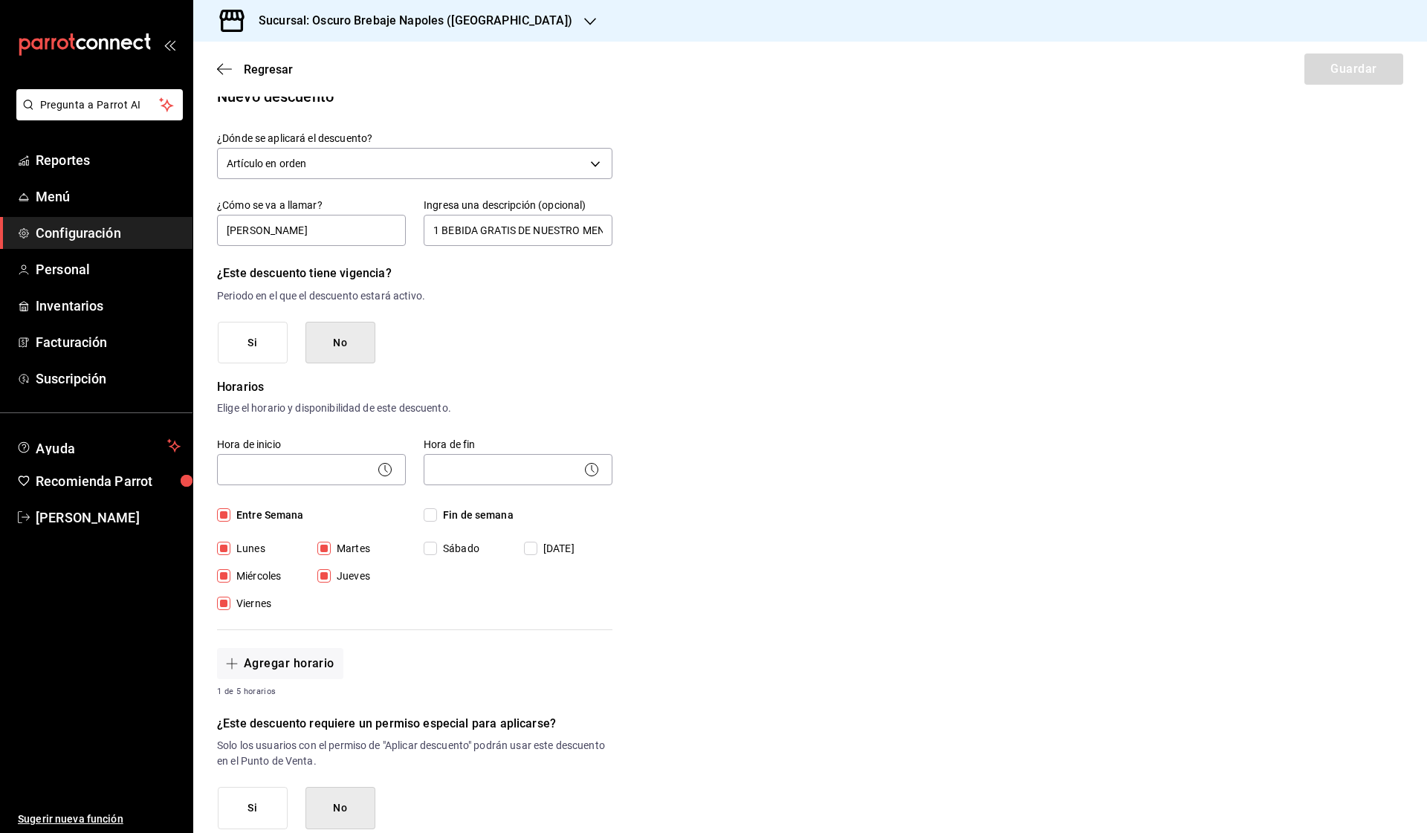
click at [437, 518] on input "Fin de semana" at bounding box center [430, 514] width 13 height 13
checkbox input "true"
click at [372, 488] on div "Hora de inicio ​" at bounding box center [311, 464] width 189 height 52
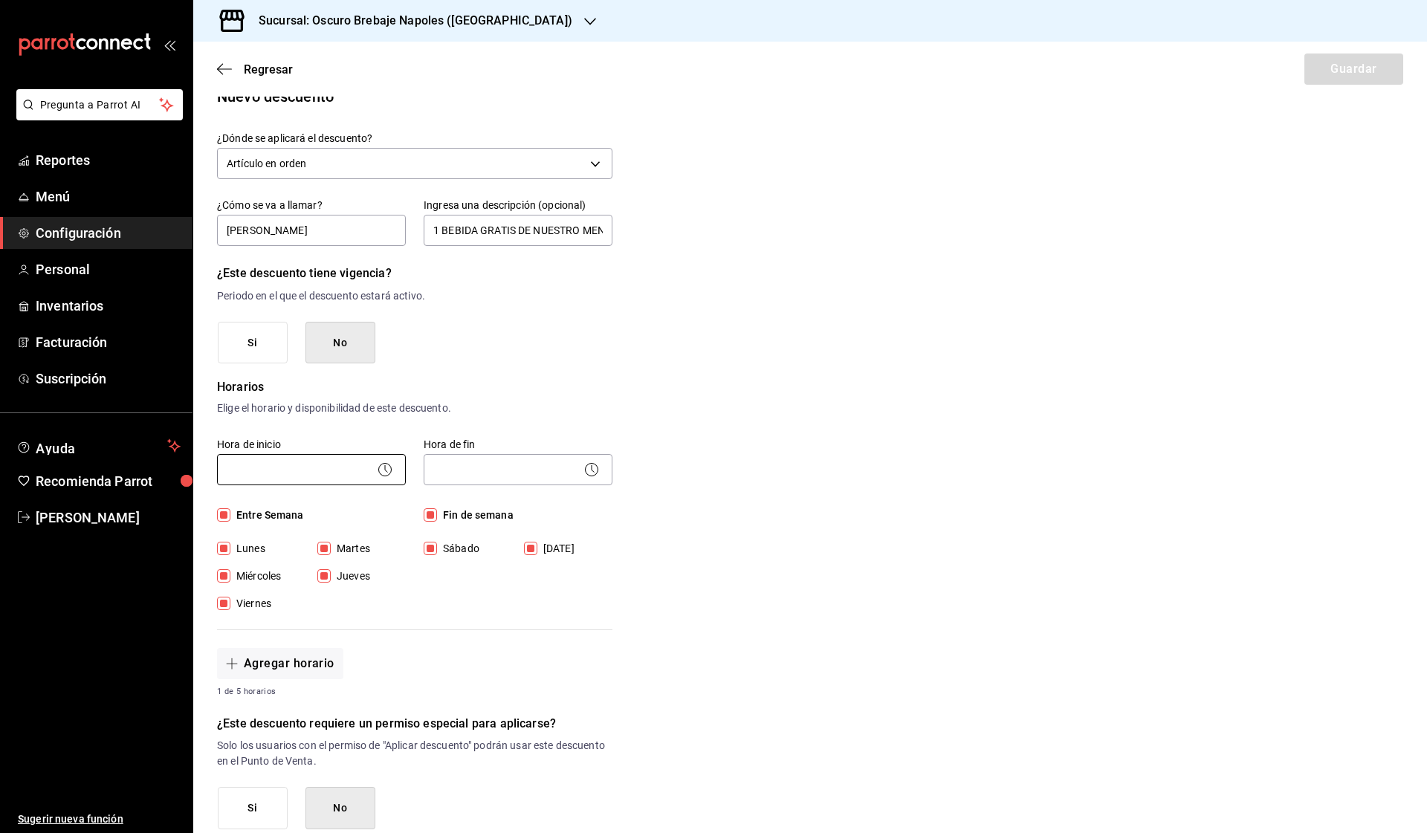
click at [355, 475] on body "Pregunta a Parrot AI Reportes Menú Configuración Personal Inventarios Facturaci…" at bounding box center [713, 416] width 1427 height 833
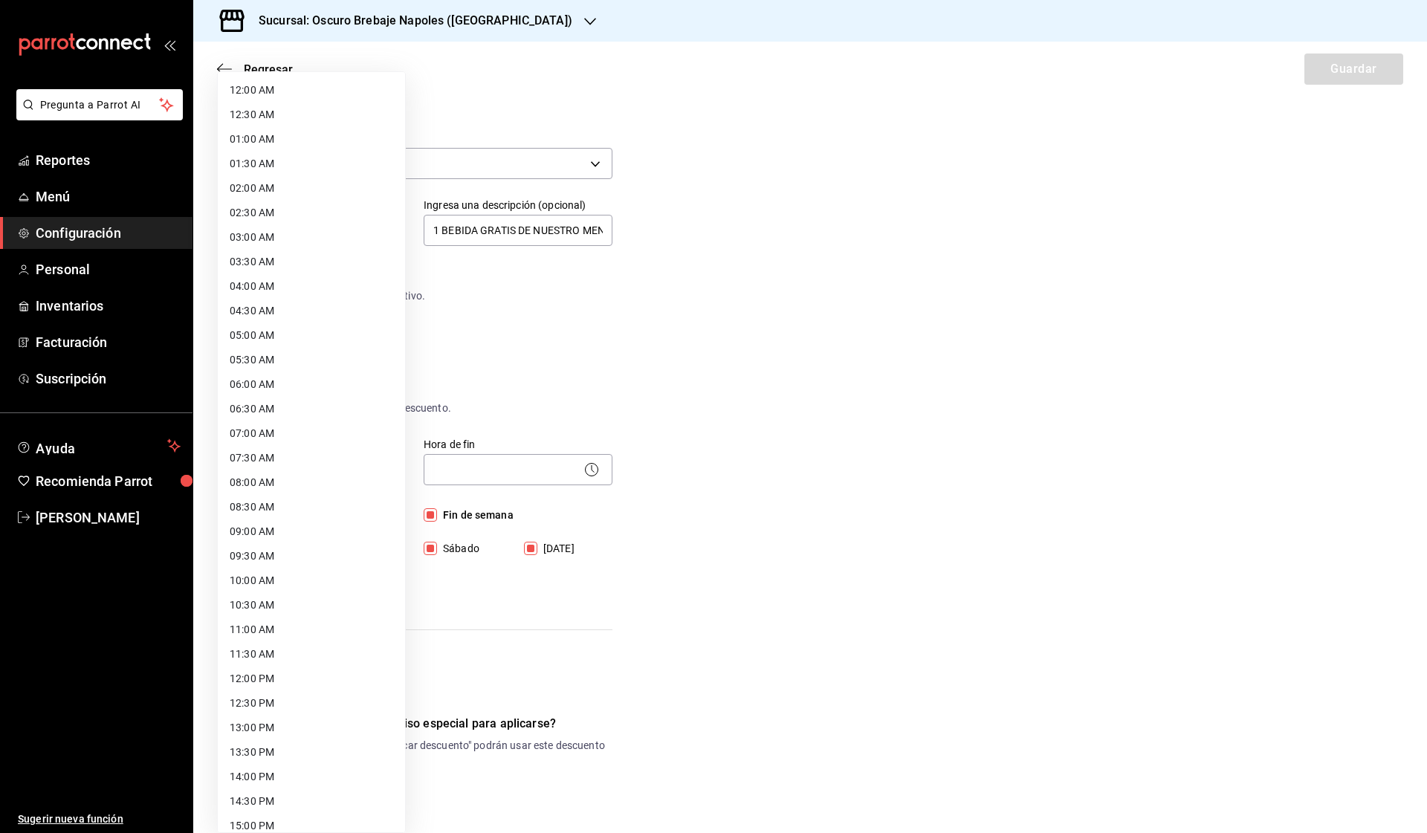
click at [324, 489] on li "08:00 AM" at bounding box center [311, 482] width 187 height 25
type input "08:00"
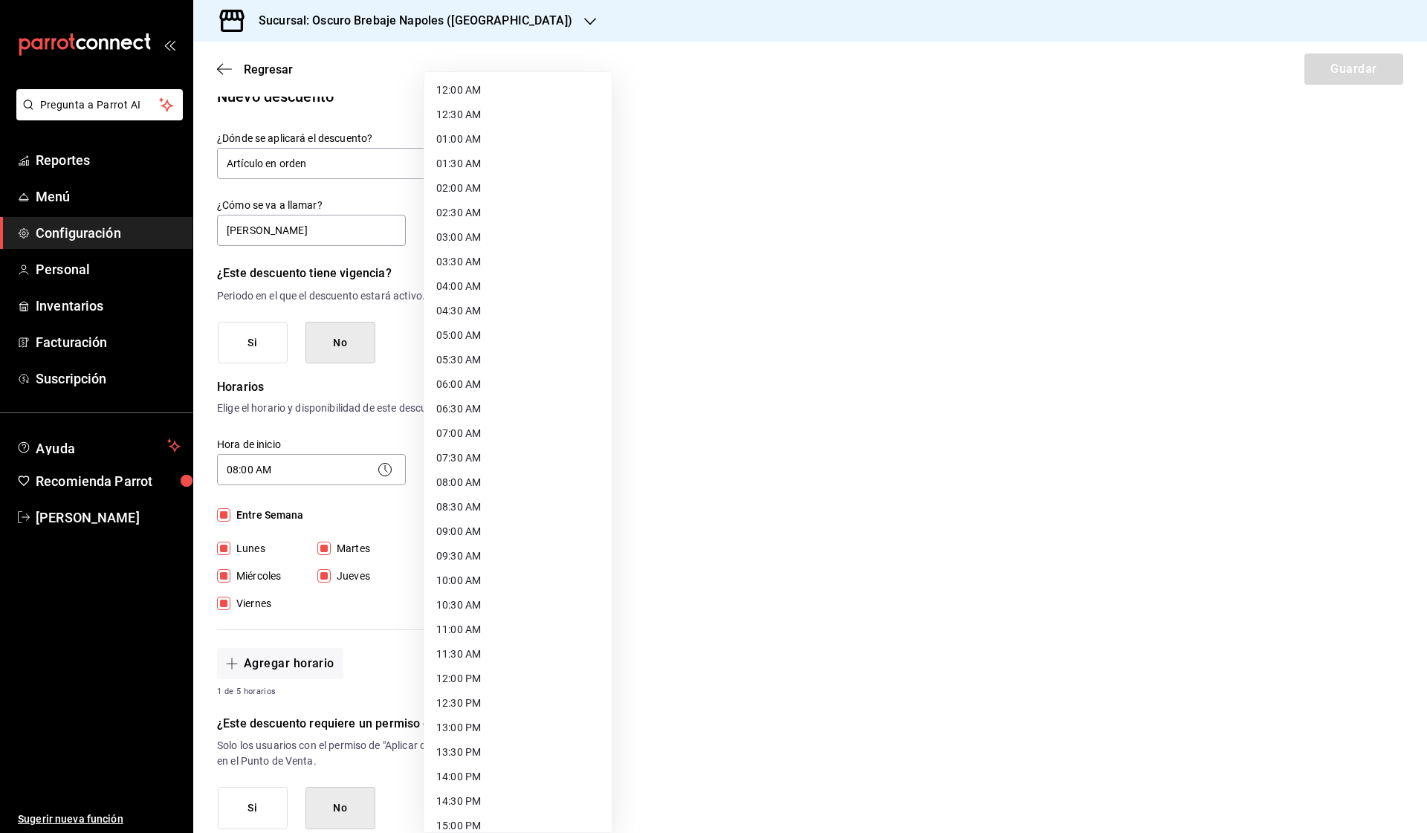
click at [569, 465] on body "Pregunta a Parrot AI Reportes Menú Configuración Personal Inventarios Facturaci…" at bounding box center [713, 416] width 1427 height 833
click at [533, 742] on li "22:30 PM" at bounding box center [517, 740] width 187 height 25
type input "22:30"
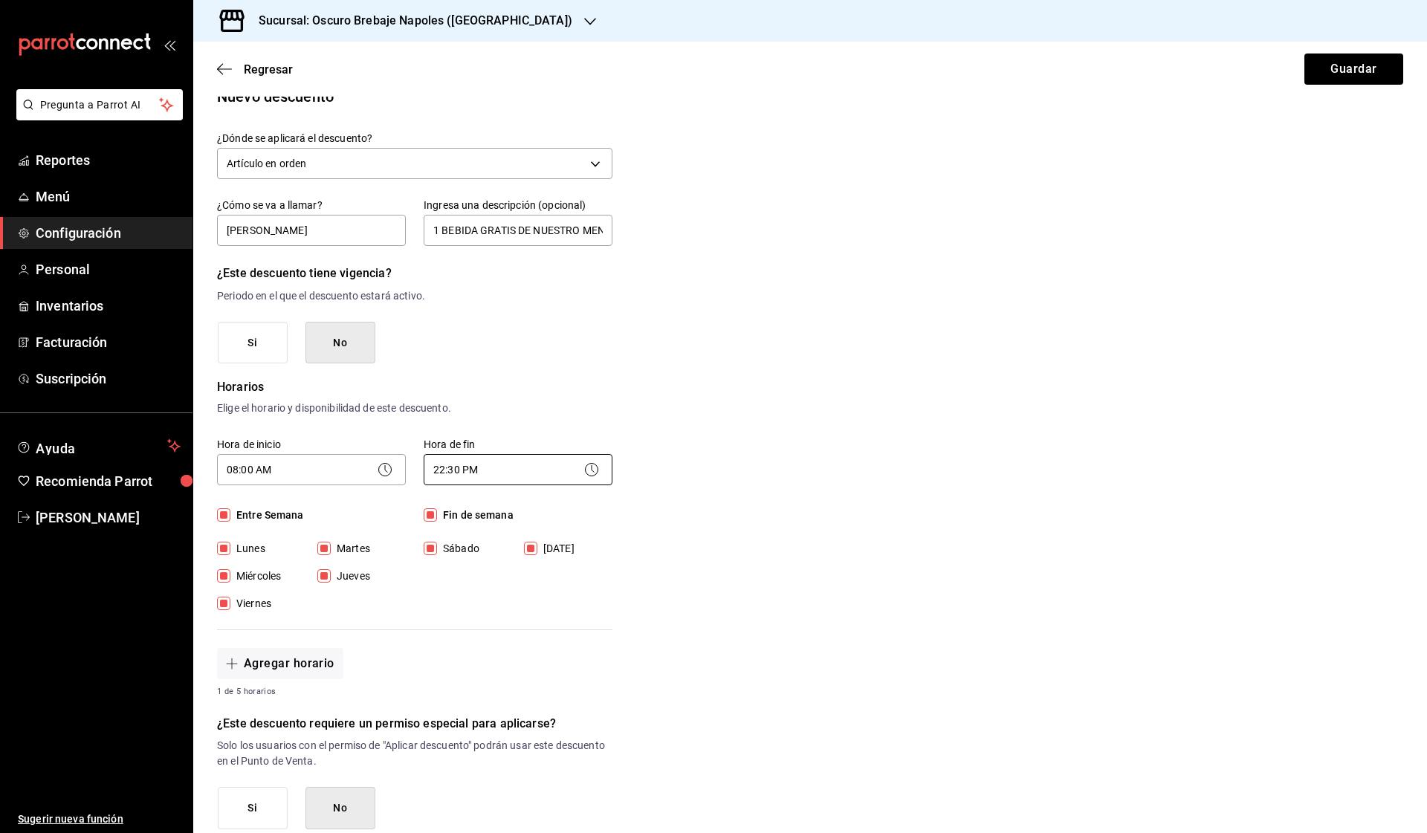
click at [531, 474] on body "Pregunta a Parrot AI Reportes Menú Configuración Personal Inventarios Facturaci…" at bounding box center [713, 416] width 1427 height 833
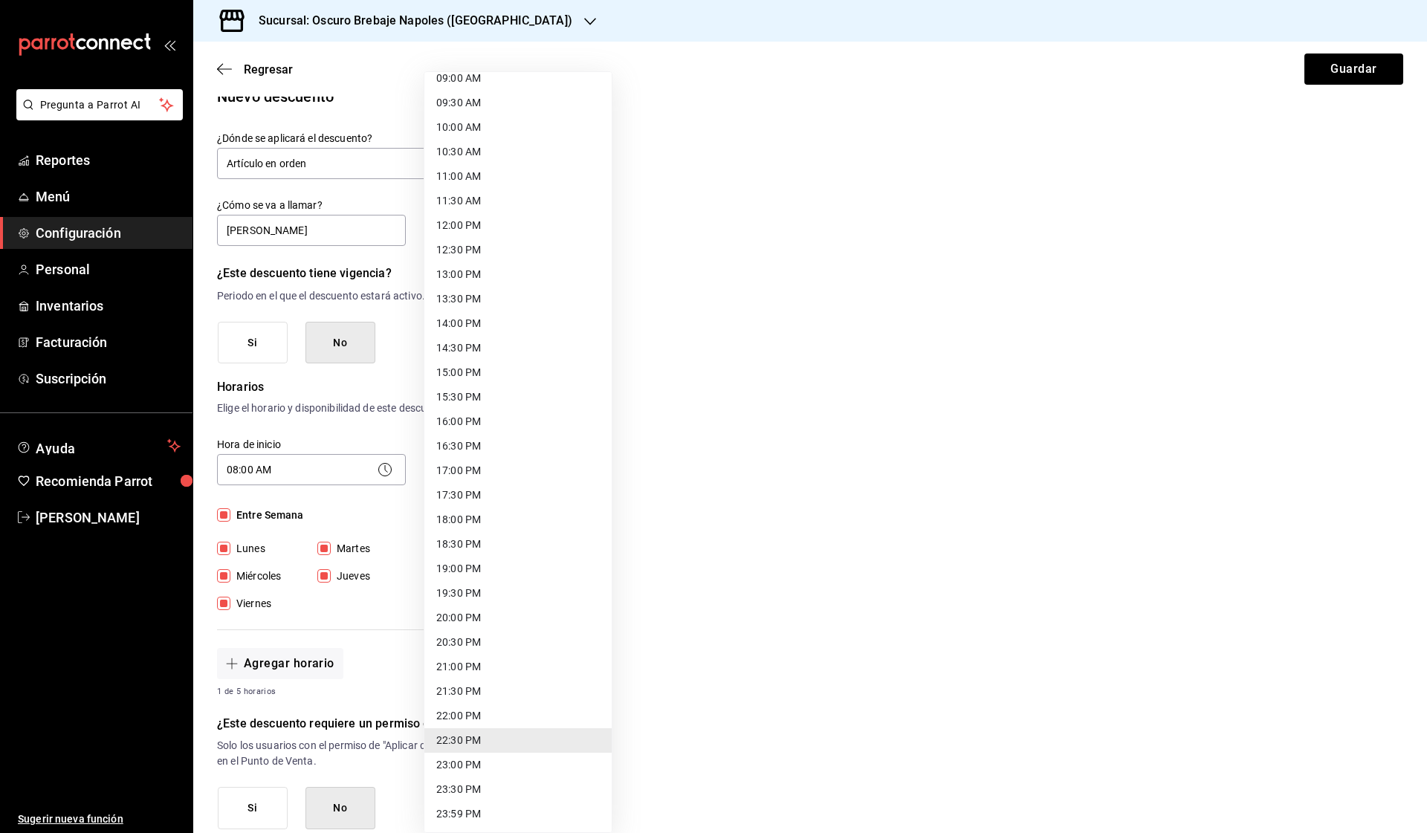
click at [517, 743] on li "22:30 PM" at bounding box center [517, 740] width 187 height 25
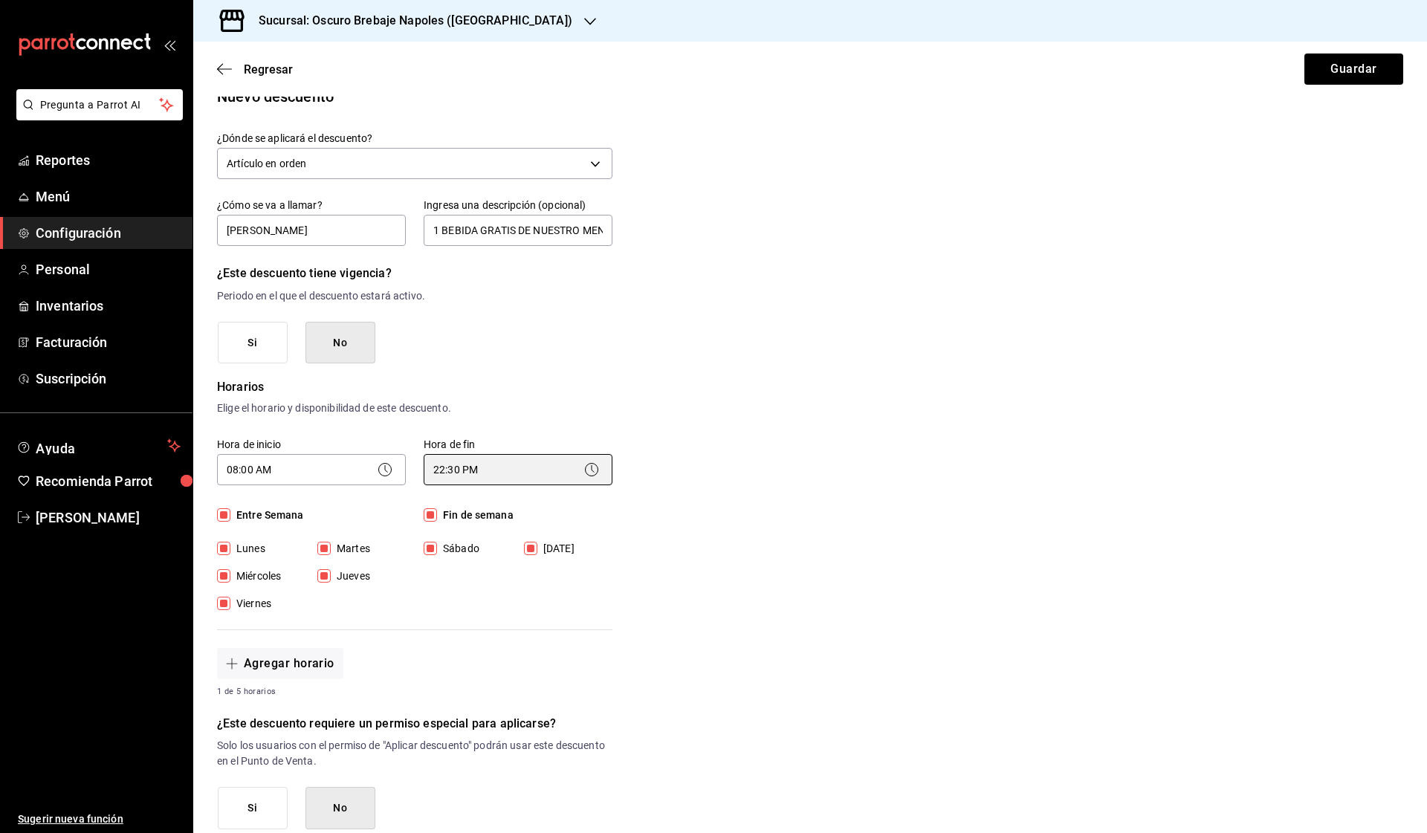
scroll to position [155, 0]
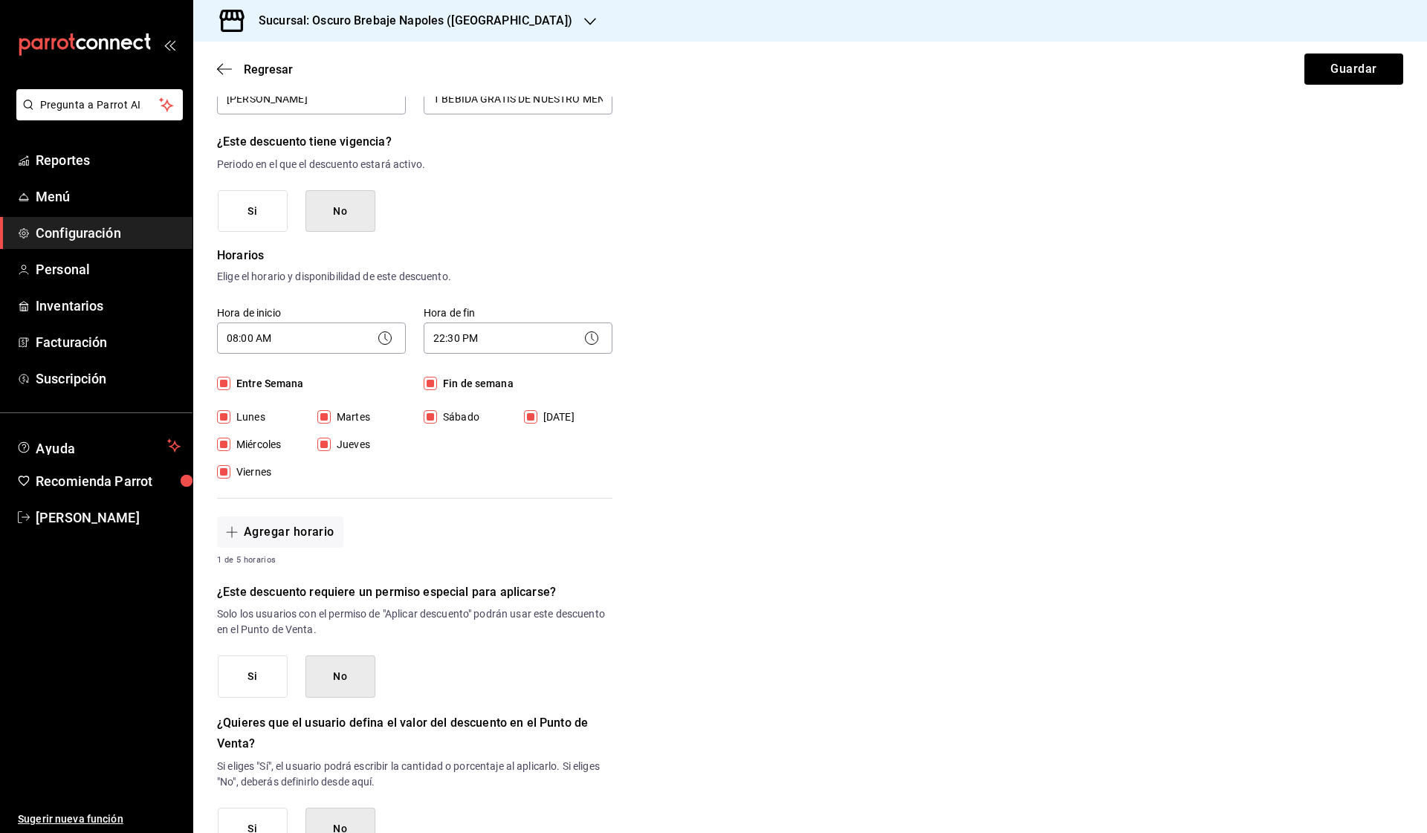
click at [233, 687] on button "Si" at bounding box center [253, 677] width 70 height 42
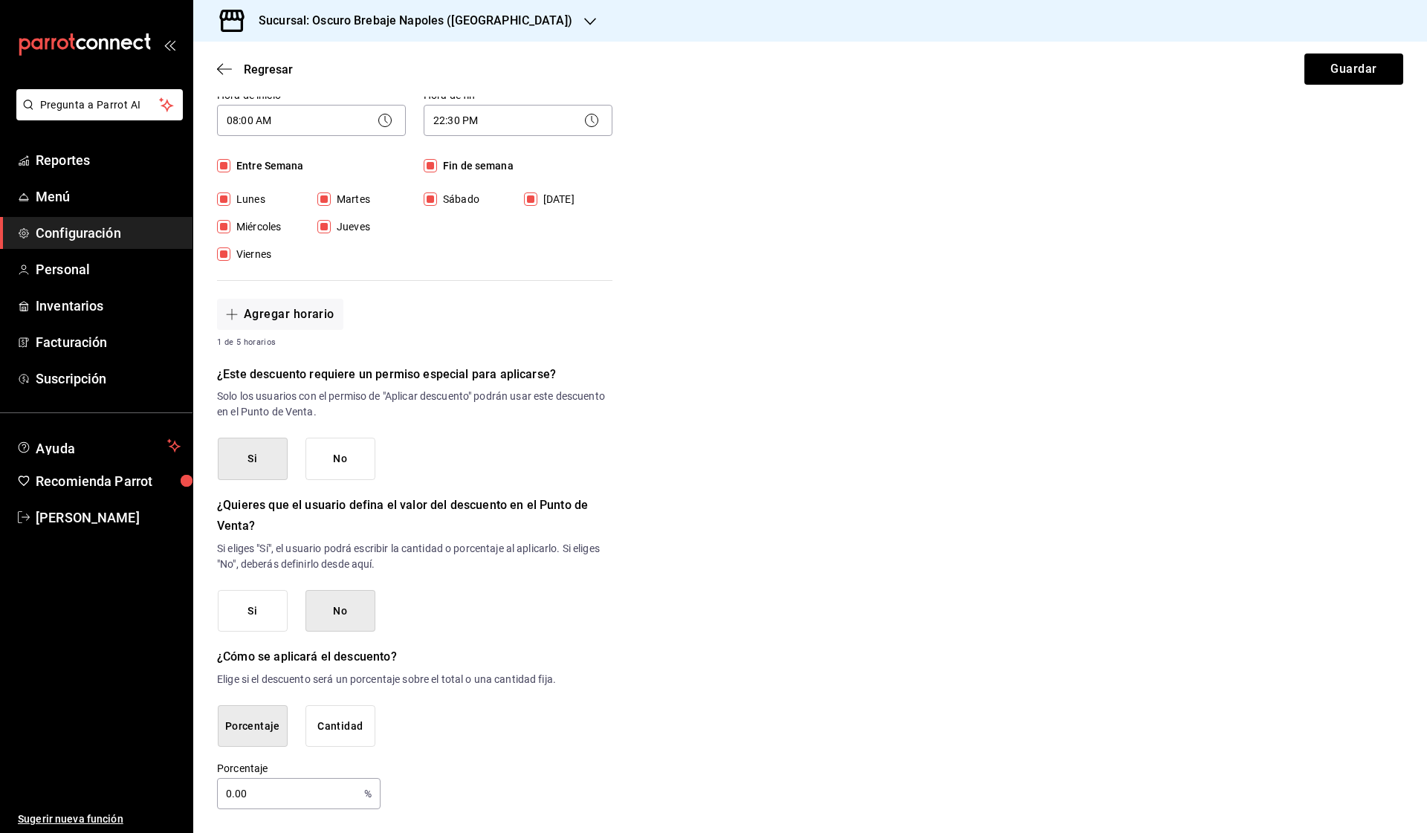
scroll to position [371, 0]
click at [288, 794] on input "0.00" at bounding box center [287, 795] width 141 height 30
click at [581, 832] on main "Regresar Guardar Nuevo descuento ¿Dónde se aplicará el descuento? Artículo en o…" at bounding box center [810, 253] width 1234 height 1164
click at [343, 803] on input "10" at bounding box center [287, 795] width 141 height 30
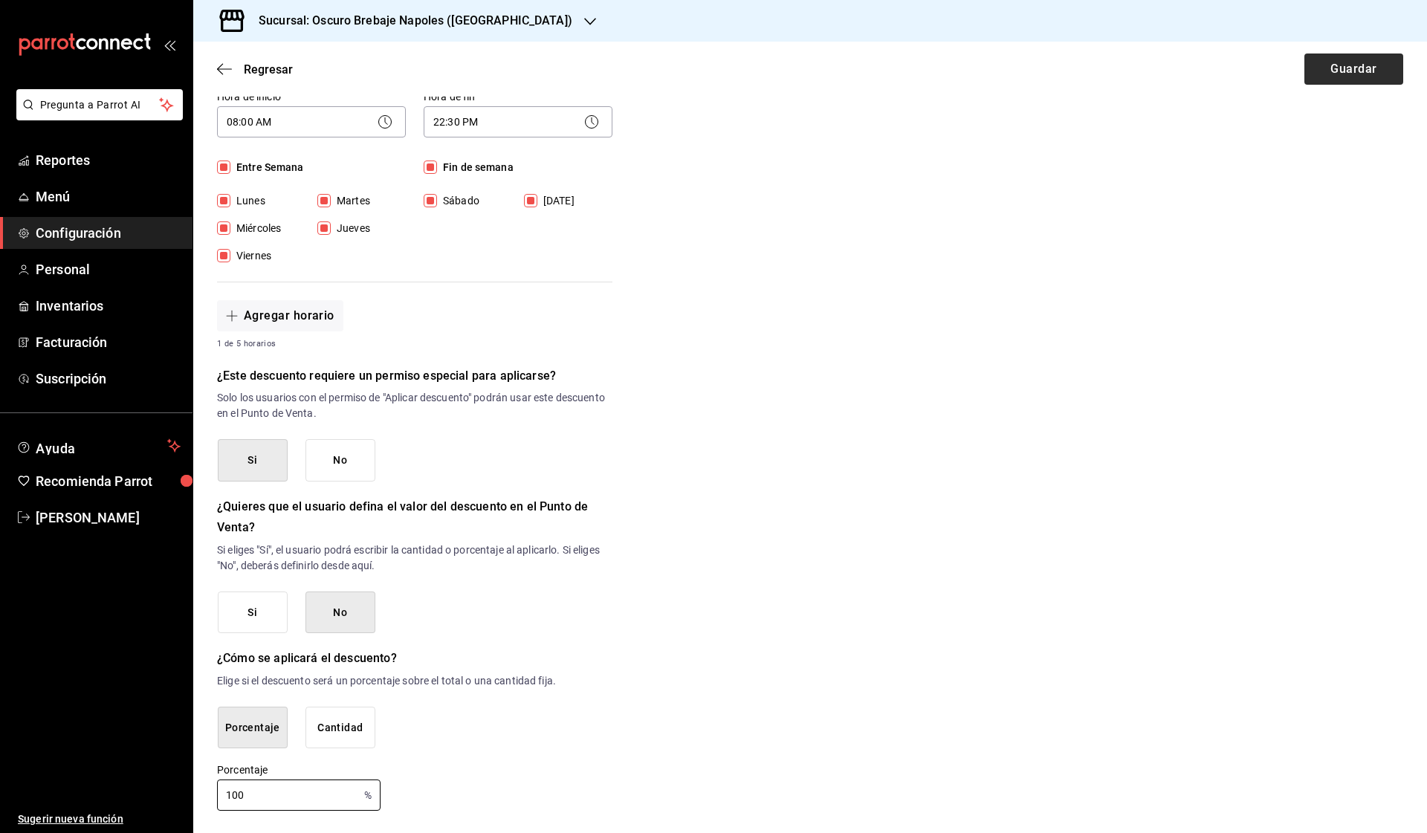
type input "100"
click at [1365, 59] on button "Guardar" at bounding box center [1353, 69] width 99 height 31
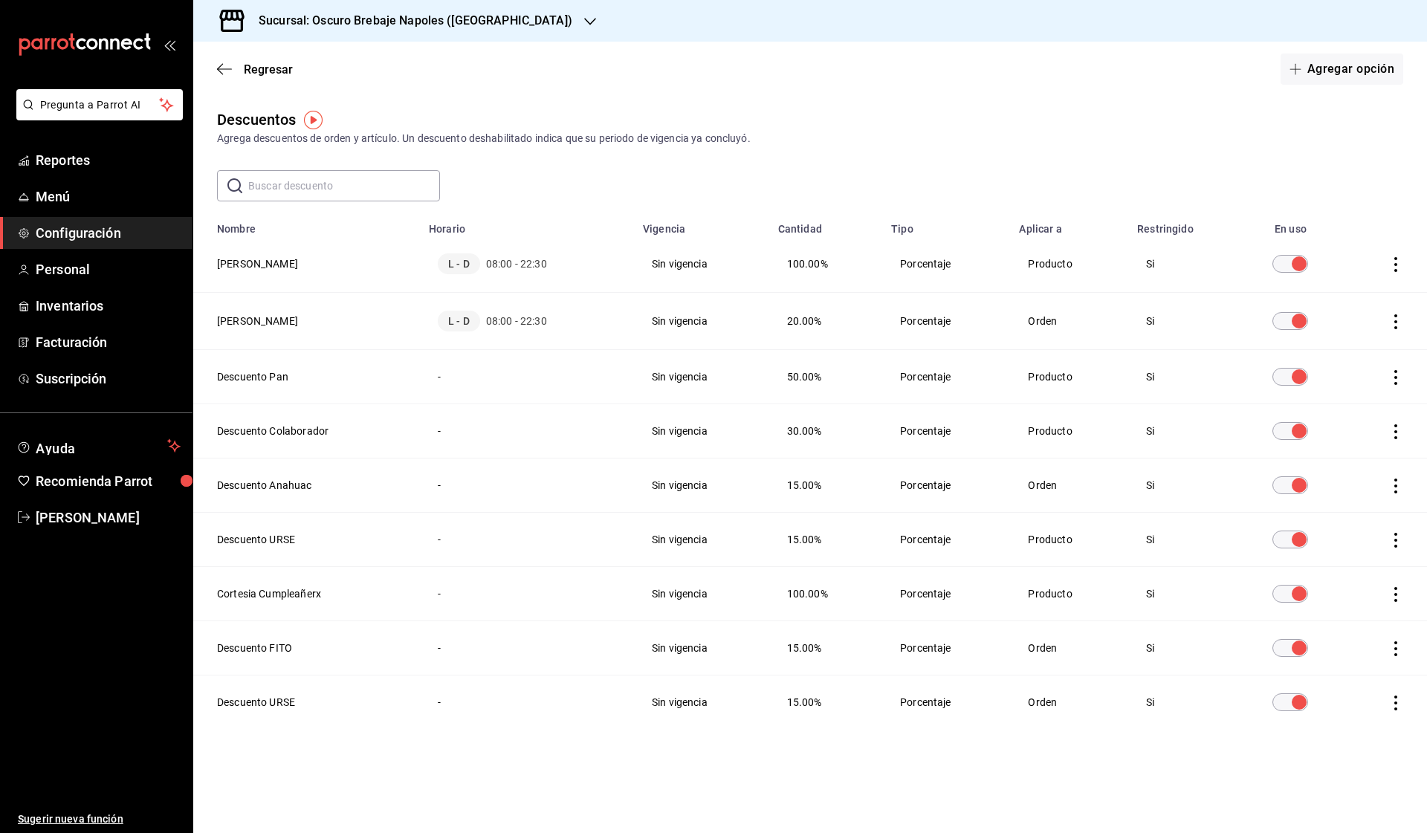
click at [1400, 271] on icon "actions" at bounding box center [1395, 264] width 15 height 15
click at [1355, 188] on div at bounding box center [713, 416] width 1427 height 833
click at [458, 19] on h3 "Sucursal: Oscuro Brebaje Napoles (Oax)" at bounding box center [410, 21] width 326 height 18
click at [331, 89] on div "Oscuro Brebaje Noria(Oax)" at bounding box center [320, 97] width 255 height 33
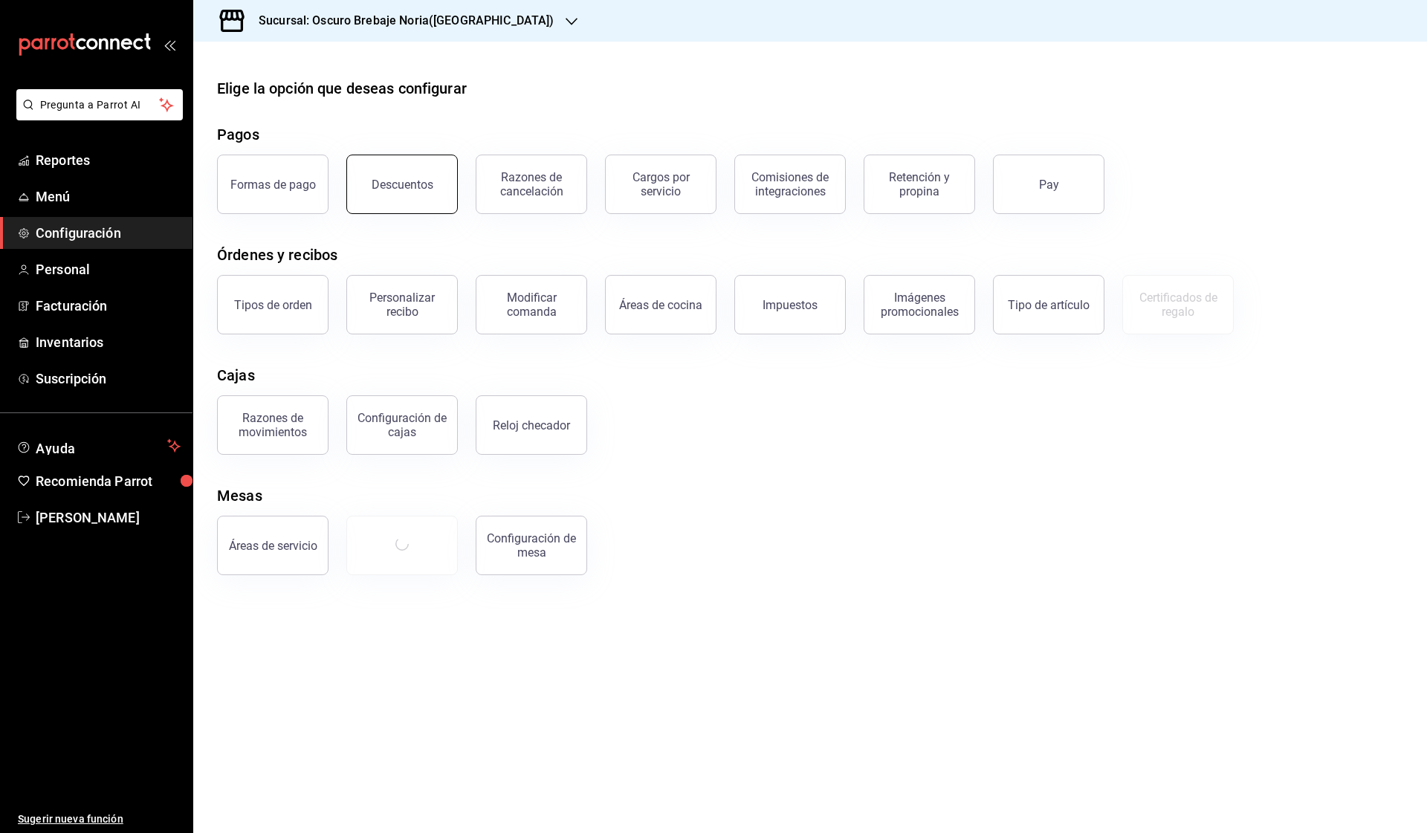
click at [409, 204] on button "Descuentos" at bounding box center [401, 184] width 111 height 59
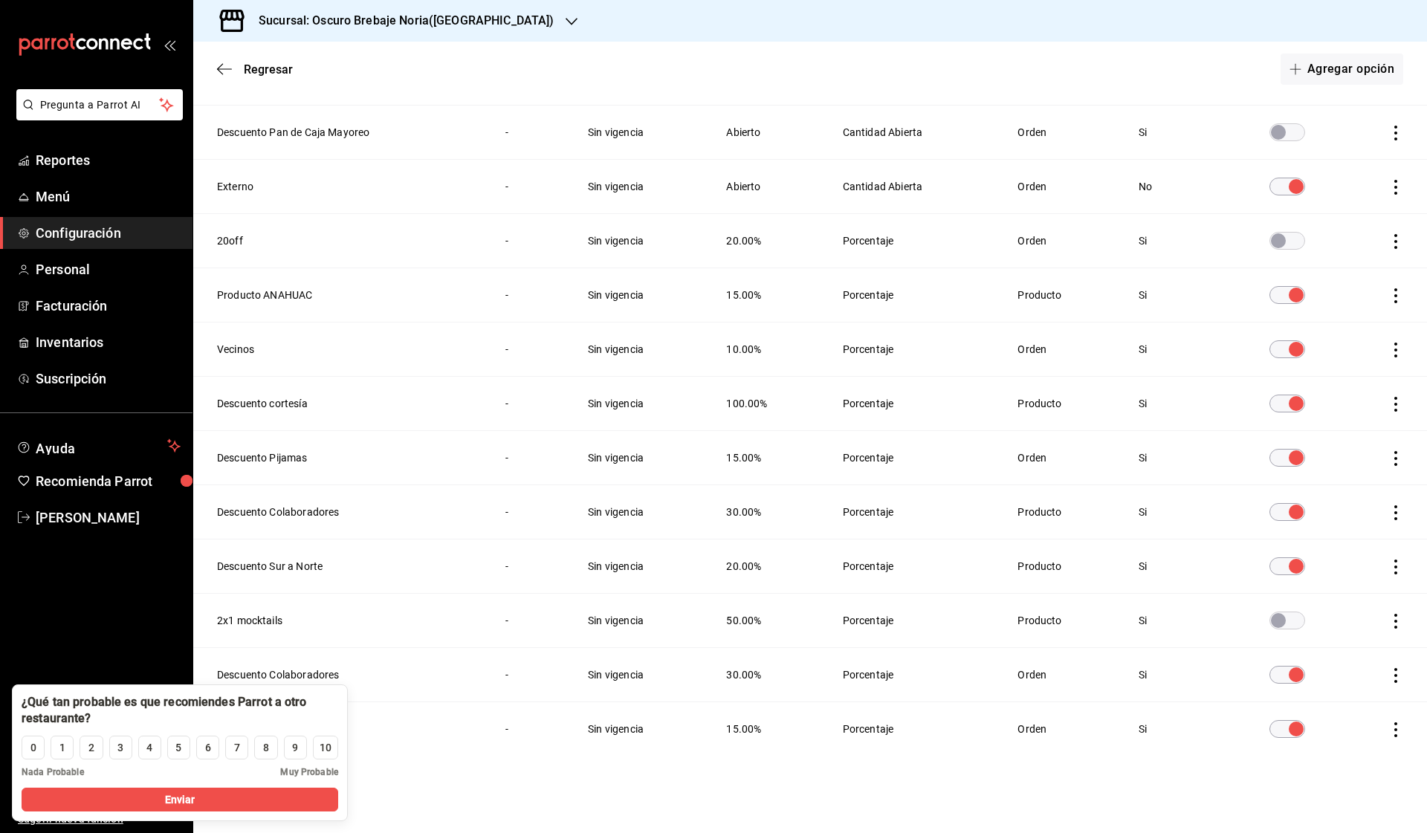
click at [444, 534] on th "Descuento Colaboradores" at bounding box center [340, 512] width 294 height 54
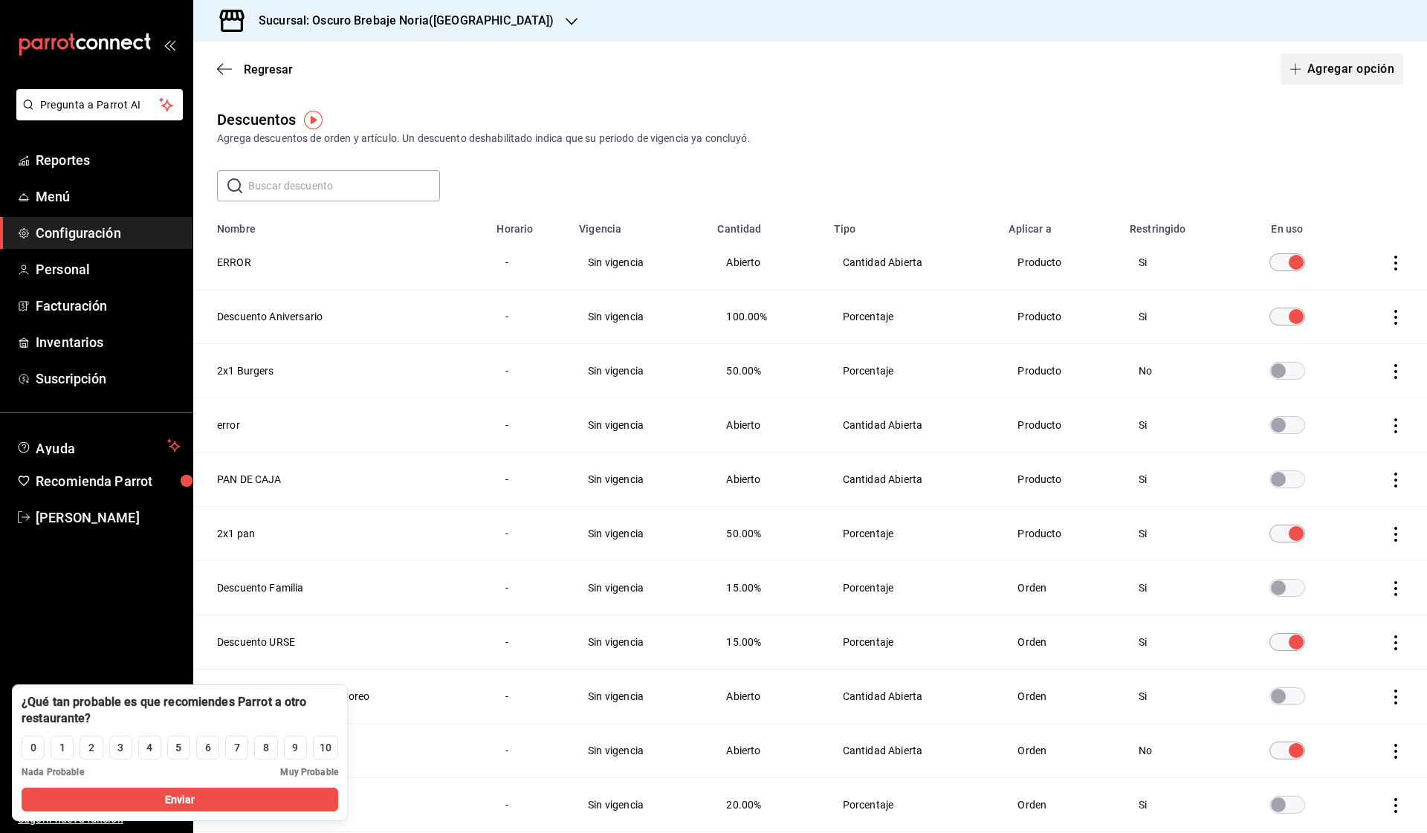
click at [1355, 69] on button "Agregar opción" at bounding box center [1342, 69] width 123 height 31
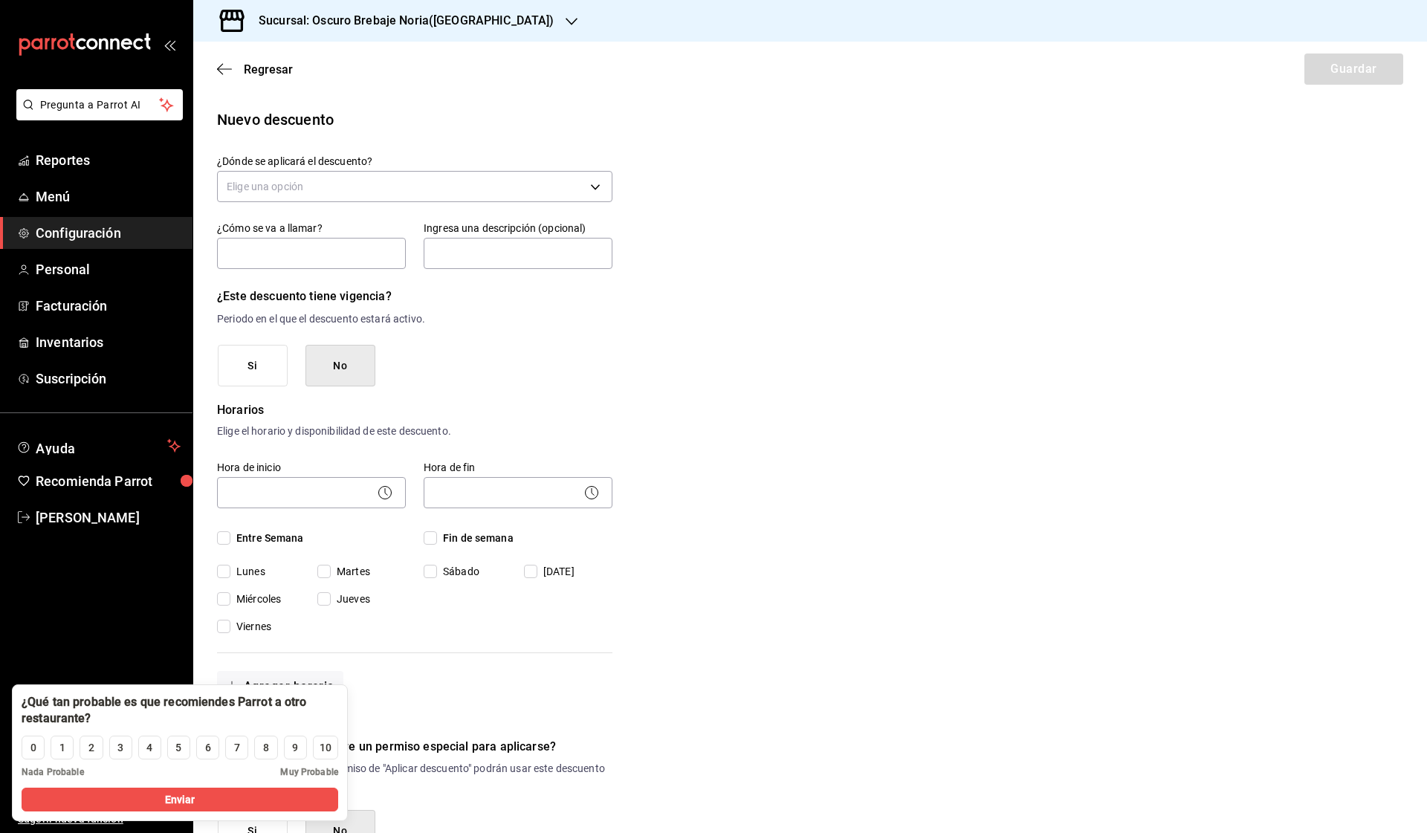
click at [327, 204] on div "Elige una opción" at bounding box center [414, 184] width 395 height 39
click at [304, 195] on body "Pregunta a Parrot AI Reportes Menú Configuración Personal Facturación Inventari…" at bounding box center [713, 416] width 1427 height 833
click at [288, 288] on li "Artículo en orden" at bounding box center [415, 282] width 394 height 25
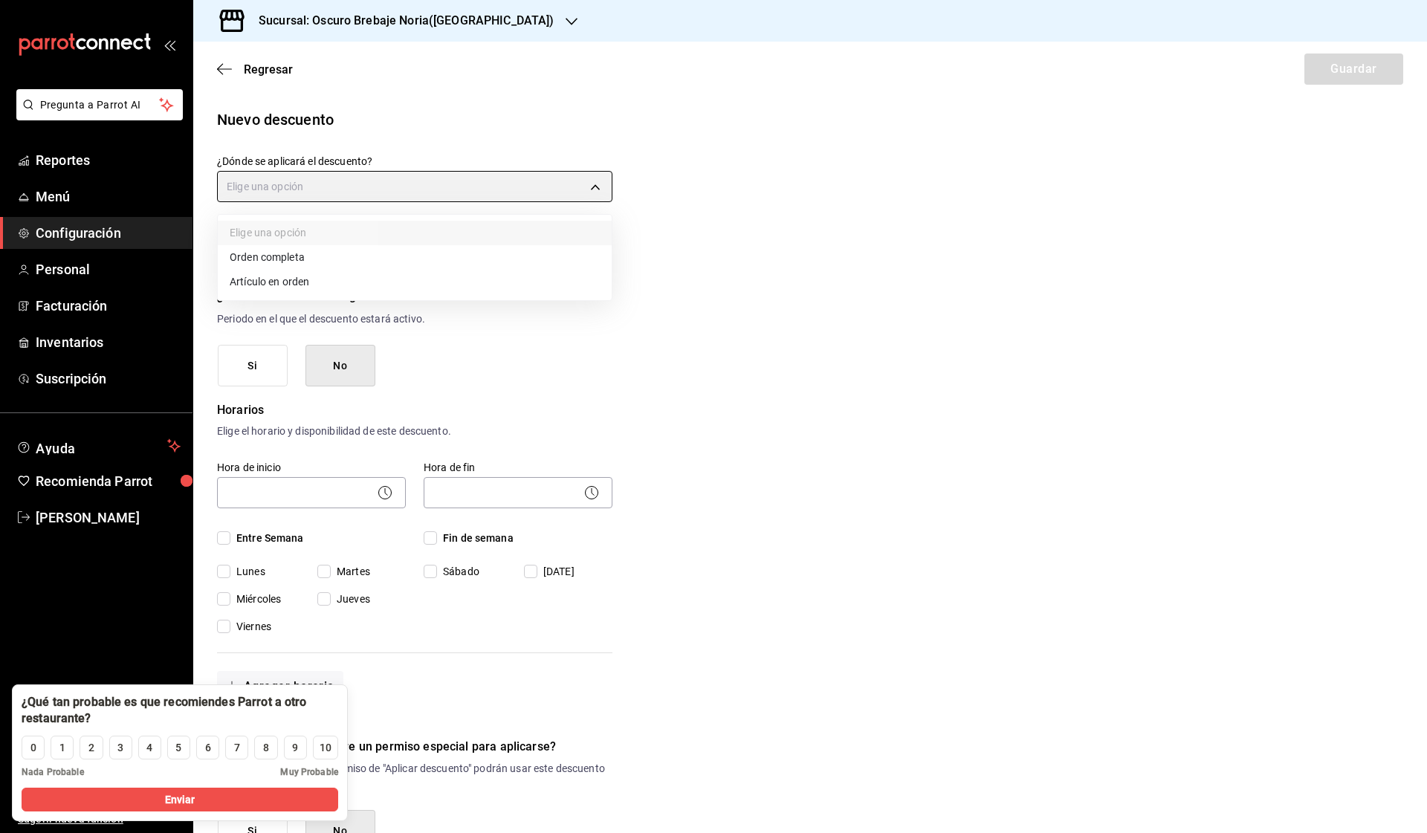
type input "ORDER_ITEM"
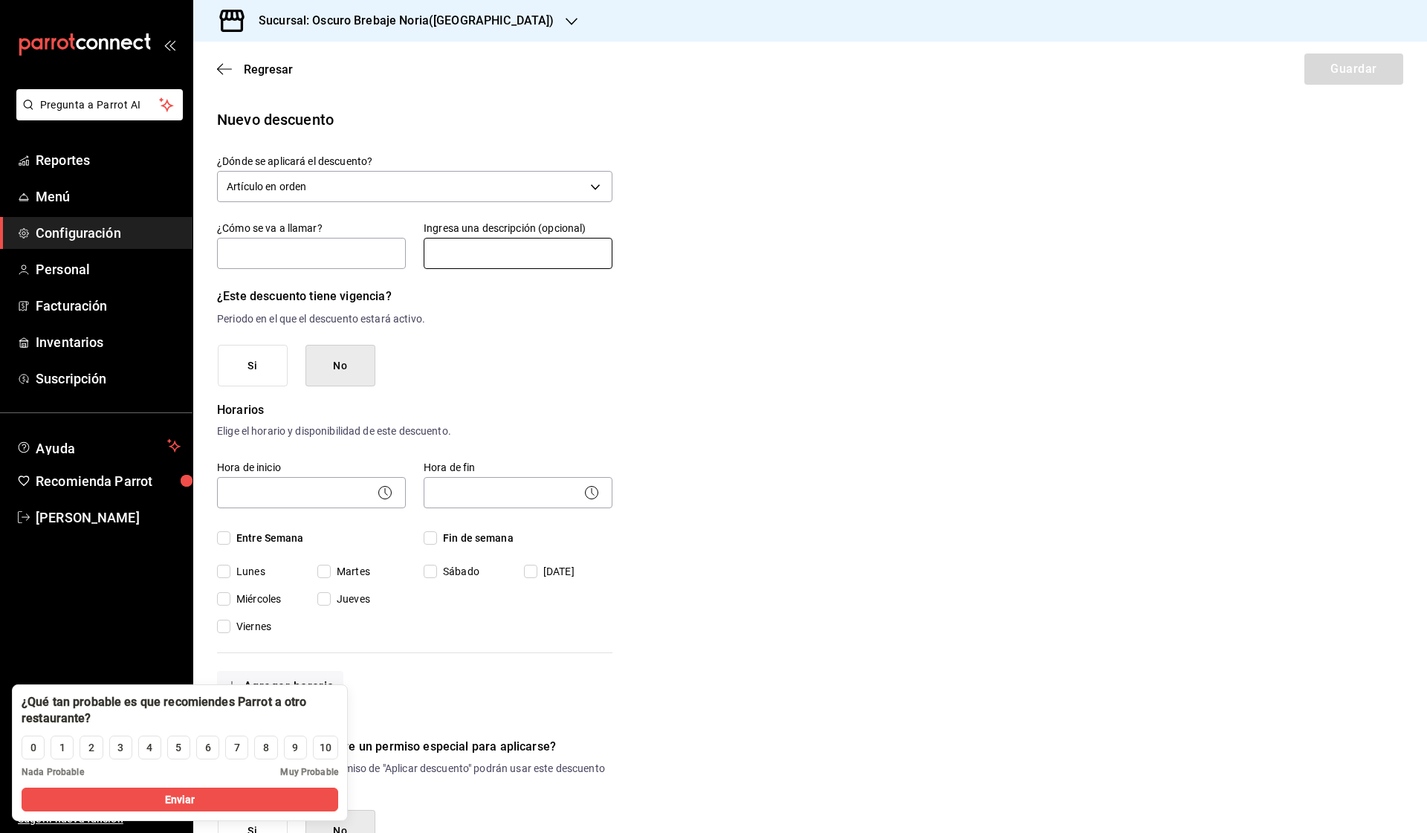
click at [468, 259] on input "text" at bounding box center [518, 253] width 189 height 31
type input "b"
type input "1 BEBIDA GRATIS DE NUESTRO MENÚ"
click at [355, 258] on input "text" at bounding box center [311, 253] width 189 height 31
click at [385, 251] on input "text" at bounding box center [311, 253] width 189 height 31
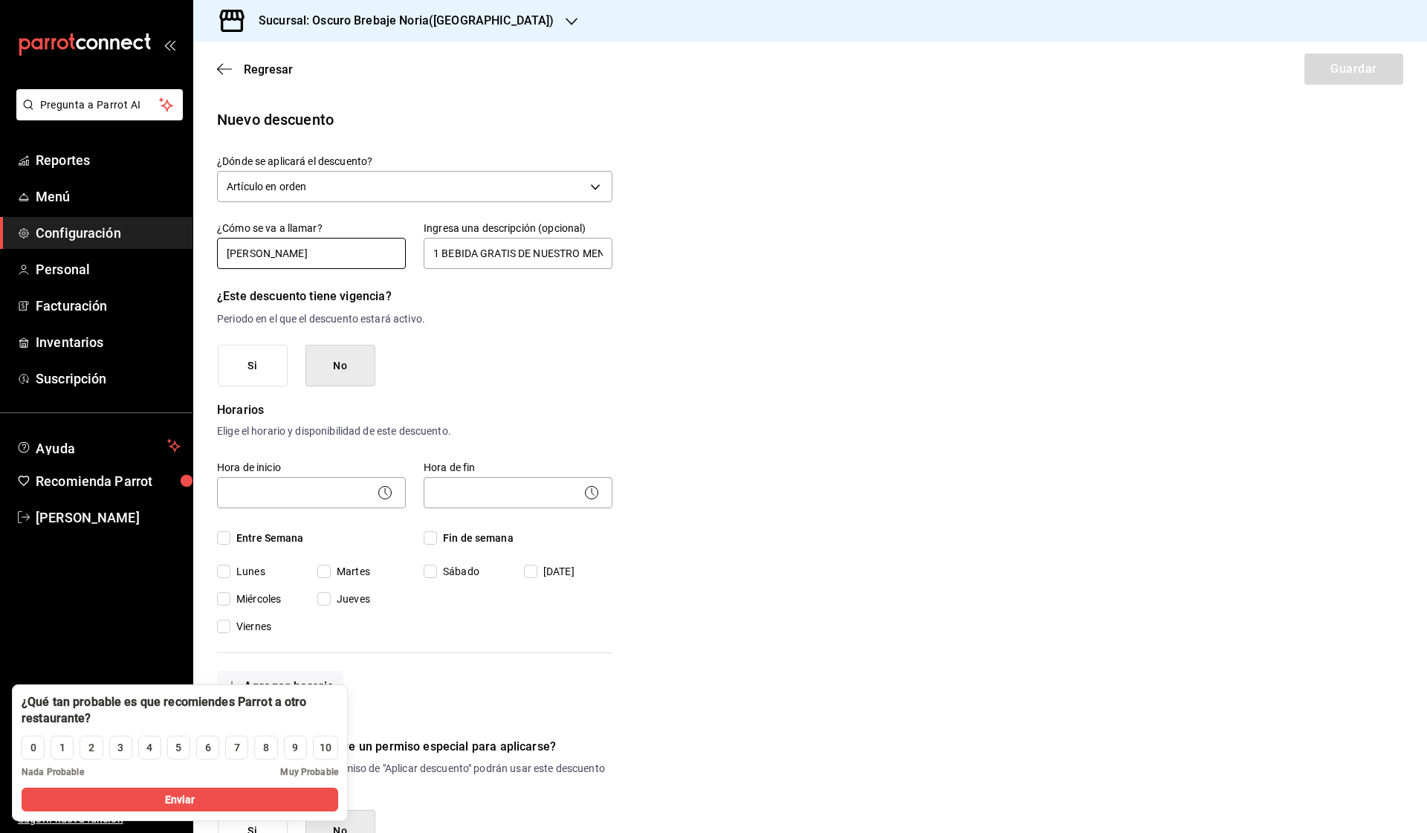
scroll to position [48, 0]
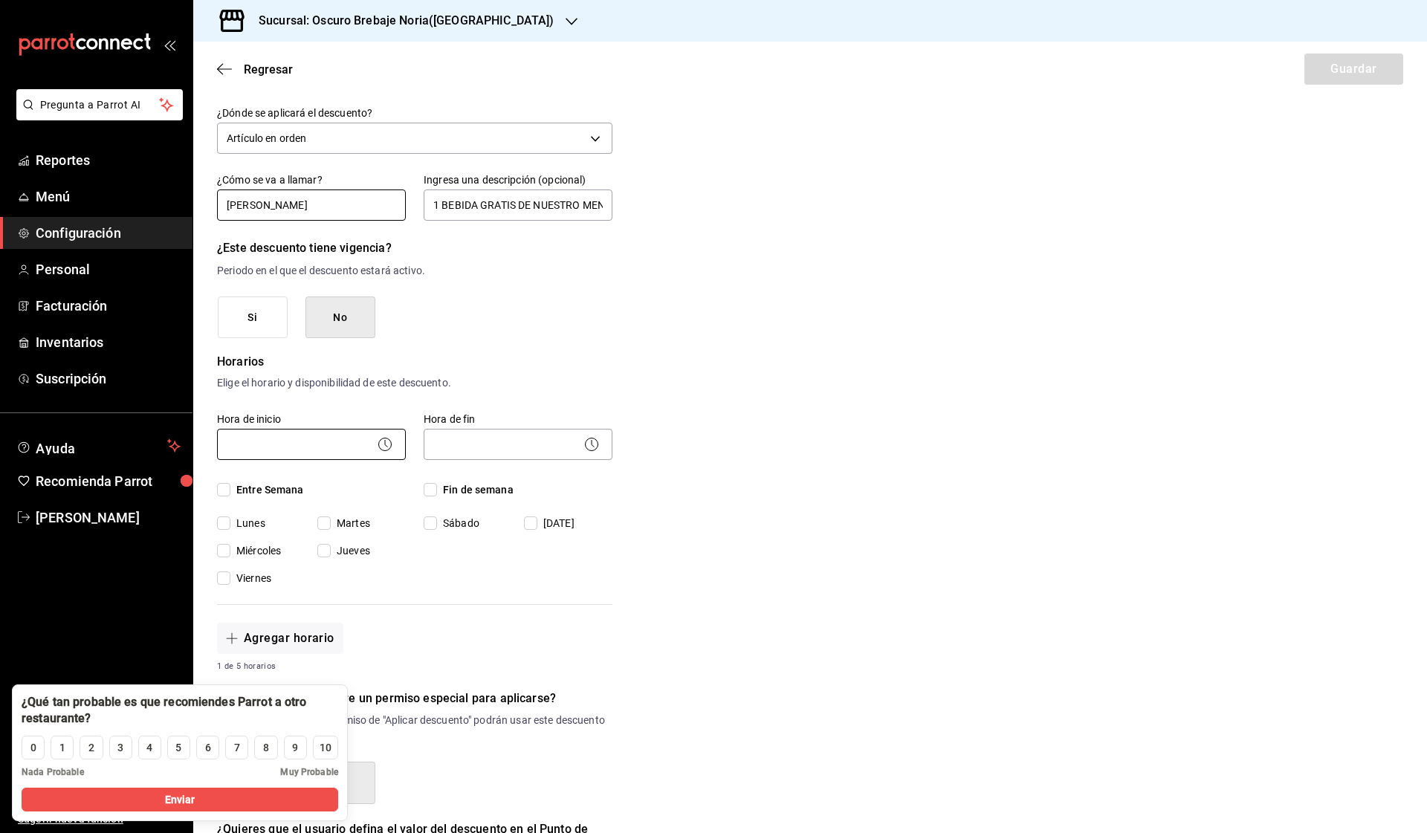
type input "TARJETA DE LEALTAD"
click at [331, 450] on body "Pregunta a Parrot AI Reportes Menú Configuración Personal Facturación Inventari…" at bounding box center [713, 416] width 1427 height 833
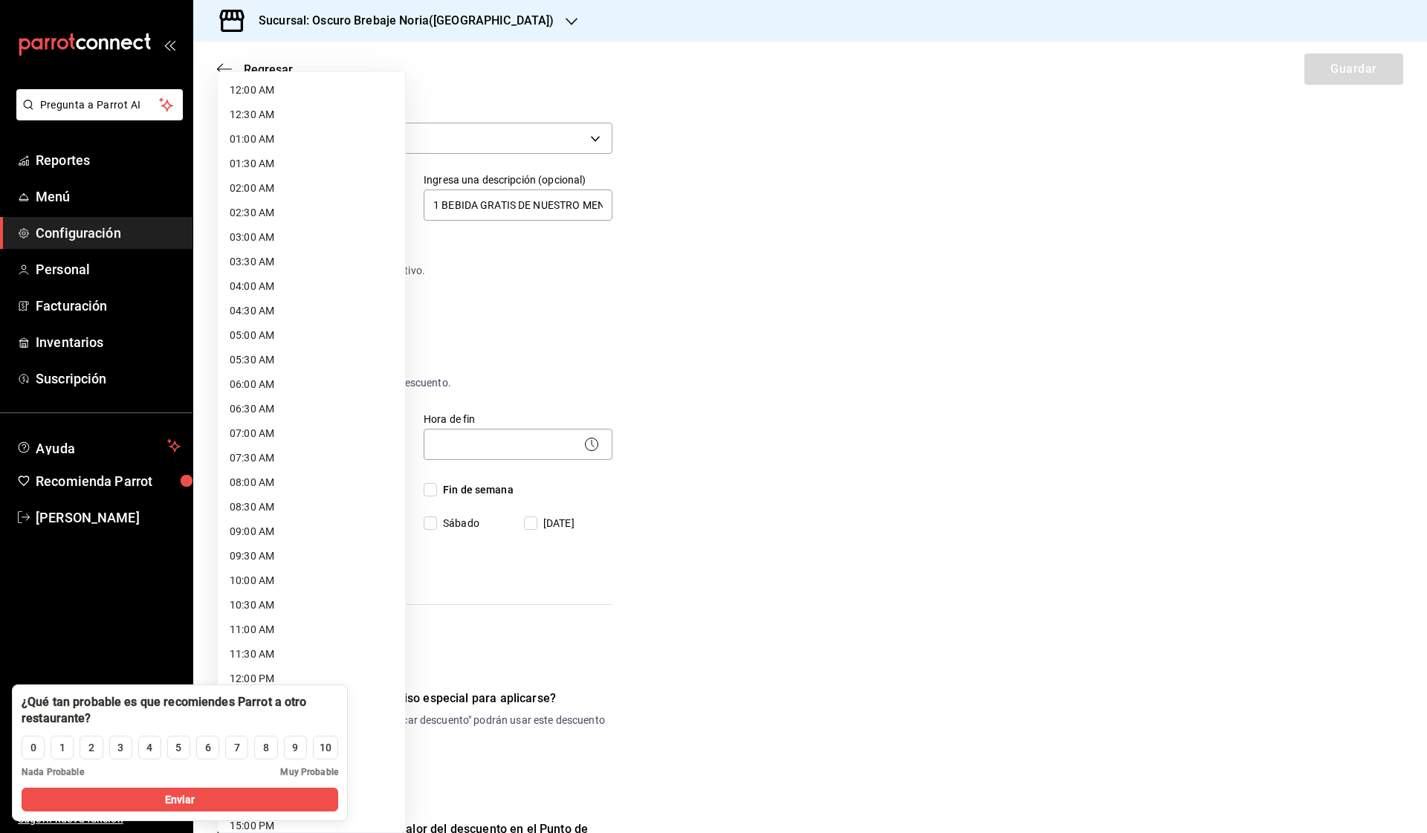
click at [300, 491] on li "08:00 AM" at bounding box center [311, 482] width 187 height 25
type input "08:00"
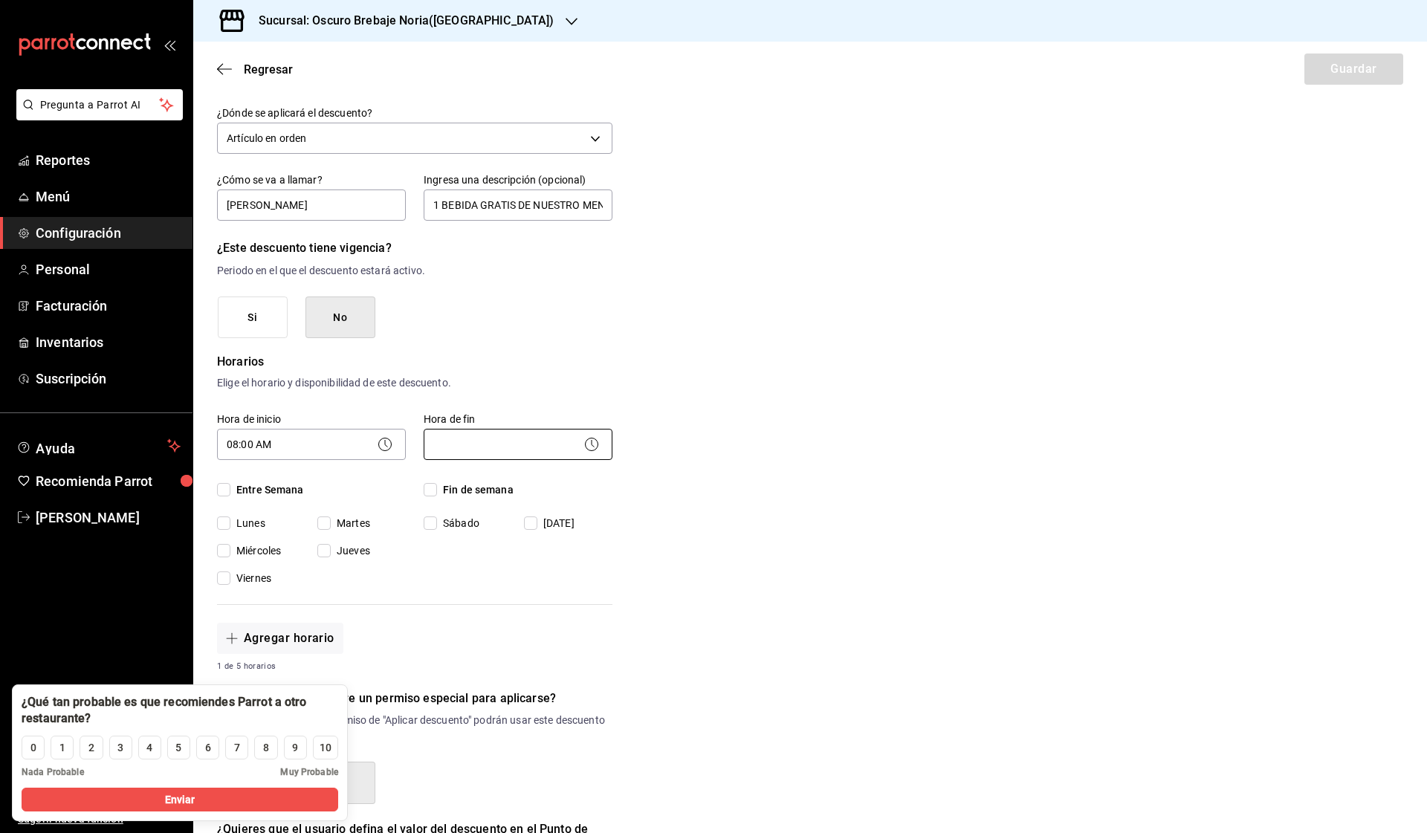
click at [447, 450] on body "Pregunta a Parrot AI Reportes Menú Configuración Personal Facturación Inventari…" at bounding box center [713, 416] width 1427 height 833
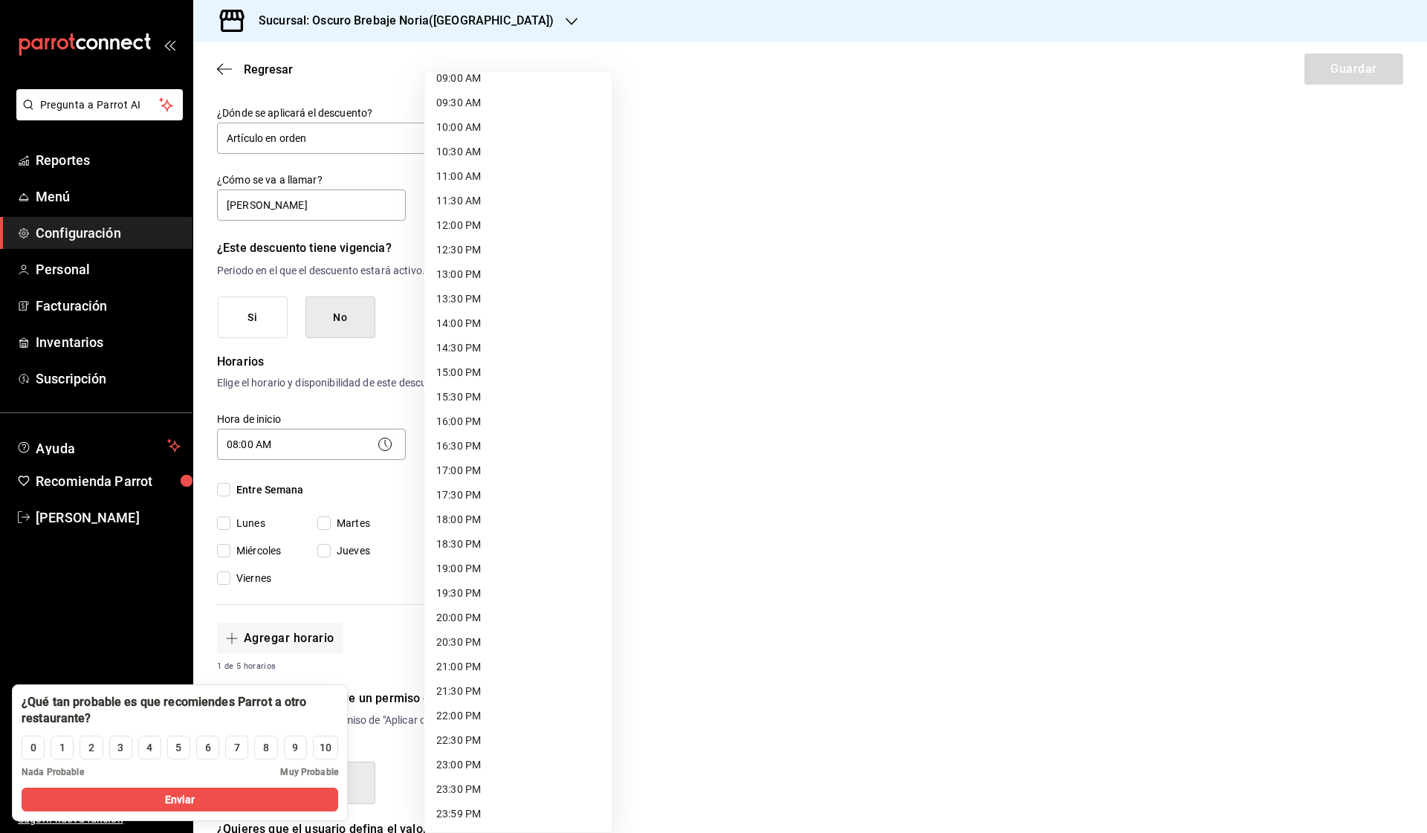
scroll to position [453, 0]
click at [481, 740] on li "22:30 PM" at bounding box center [517, 740] width 187 height 25
type input "22:30"
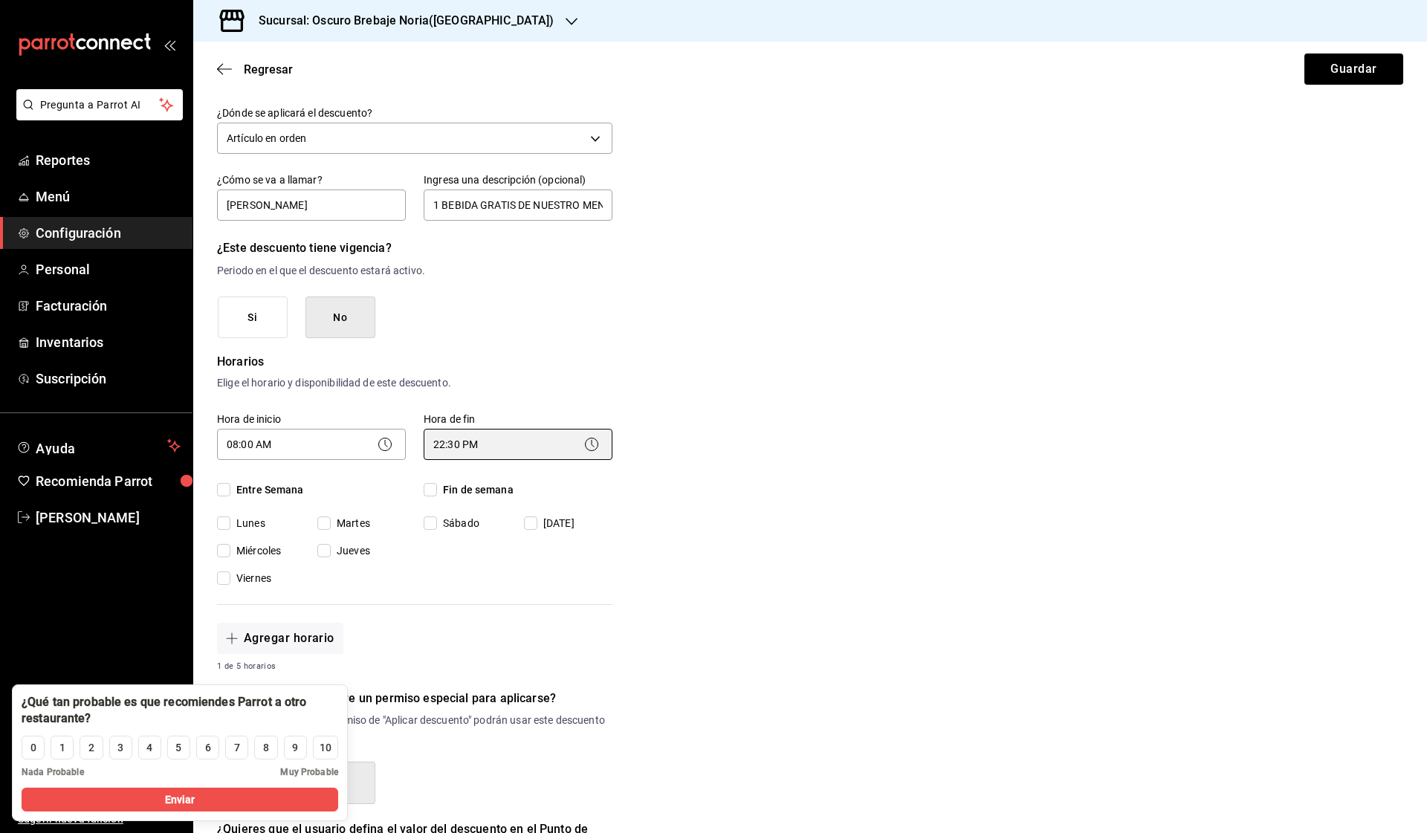
scroll to position [0, 0]
click at [274, 488] on span "Entre Semana" at bounding box center [267, 490] width 74 height 16
click at [230, 488] on input "Entre Semana" at bounding box center [223, 489] width 13 height 13
checkbox input "true"
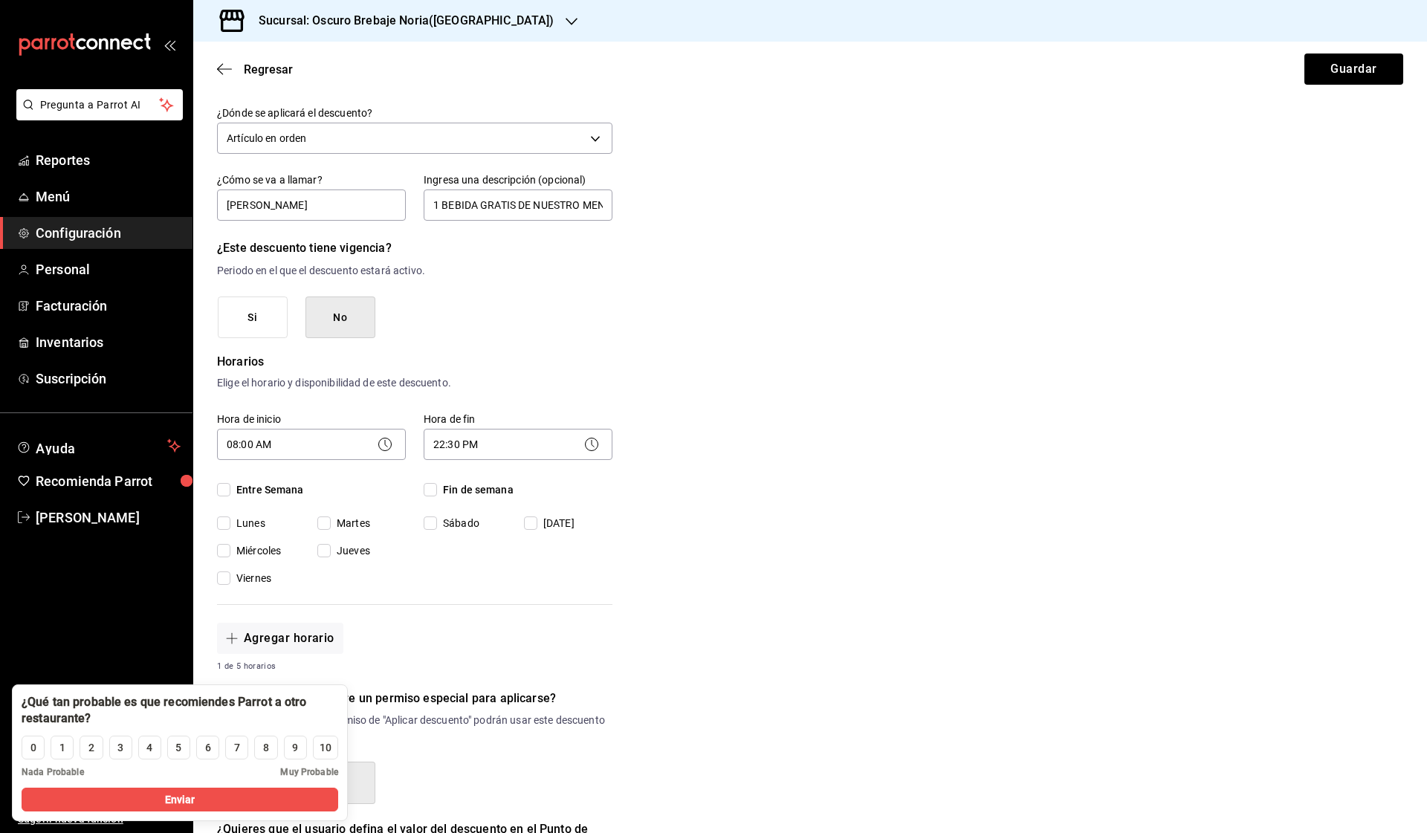
checkbox input "true"
click at [488, 491] on span "Fin de semana" at bounding box center [475, 490] width 77 height 16
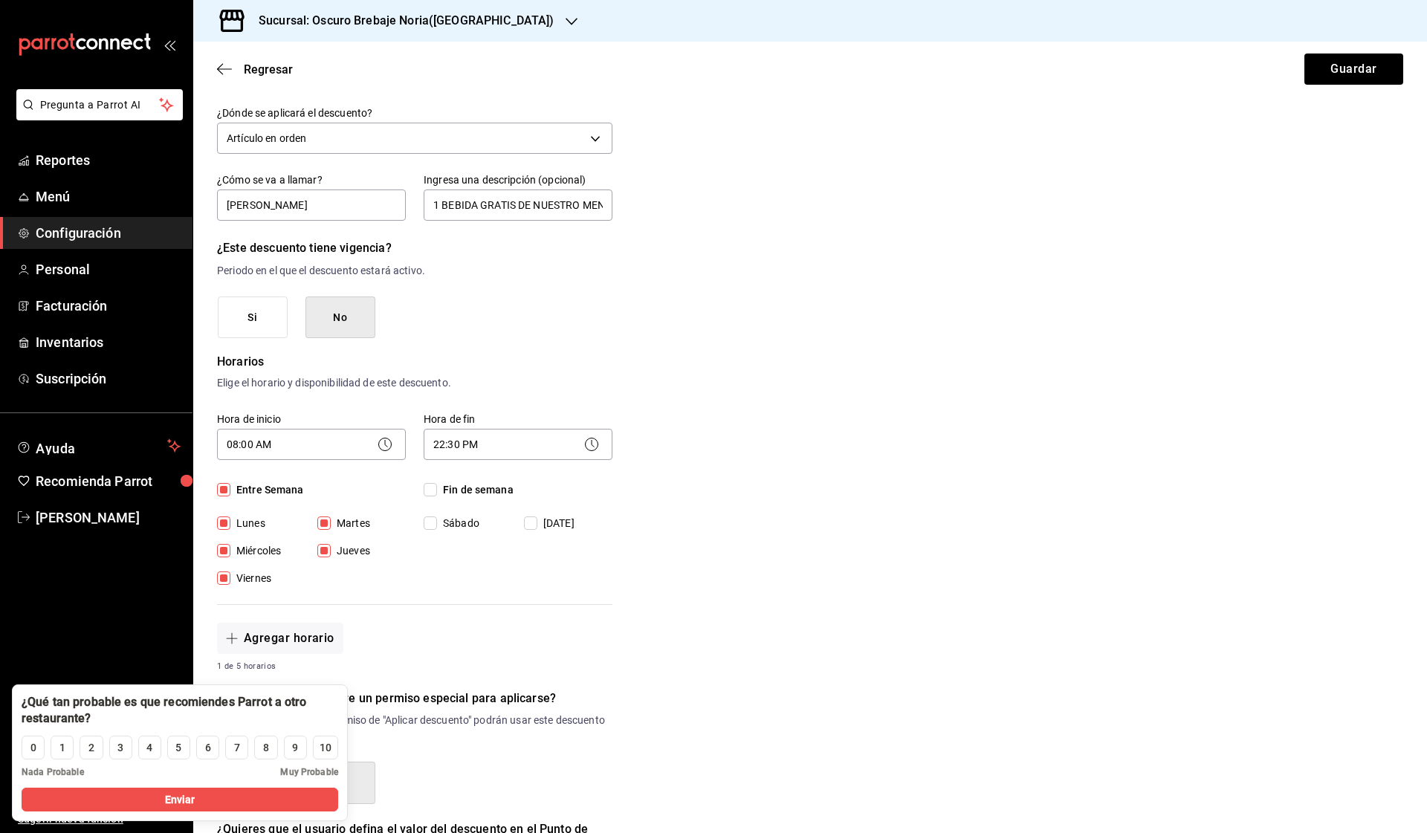
click at [437, 491] on input "Fin de semana" at bounding box center [430, 489] width 13 height 13
checkbox input "true"
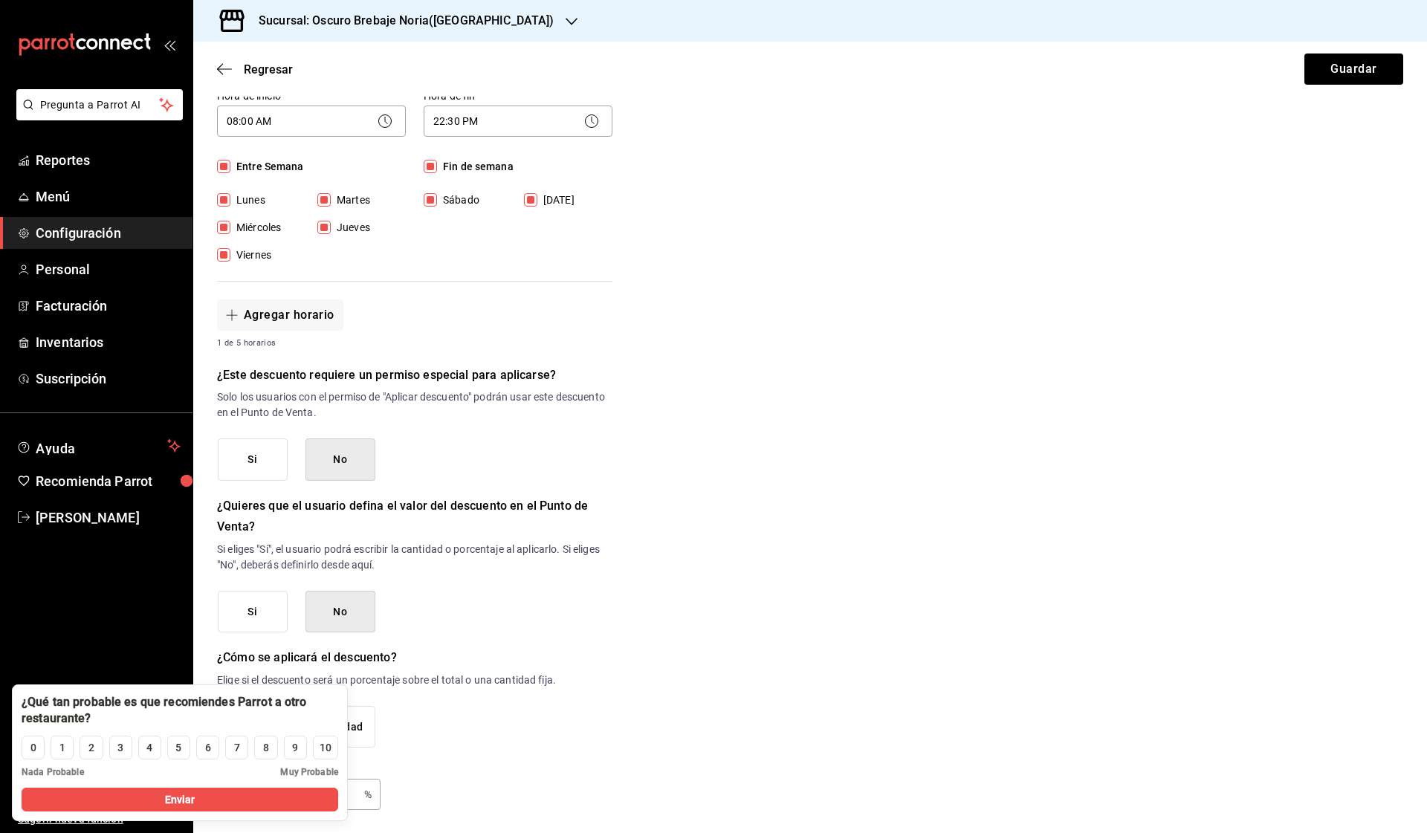
scroll to position [371, 0]
click at [258, 444] on button "Si" at bounding box center [253, 460] width 70 height 42
click at [237, 792] on button "Enviar" at bounding box center [180, 800] width 317 height 24
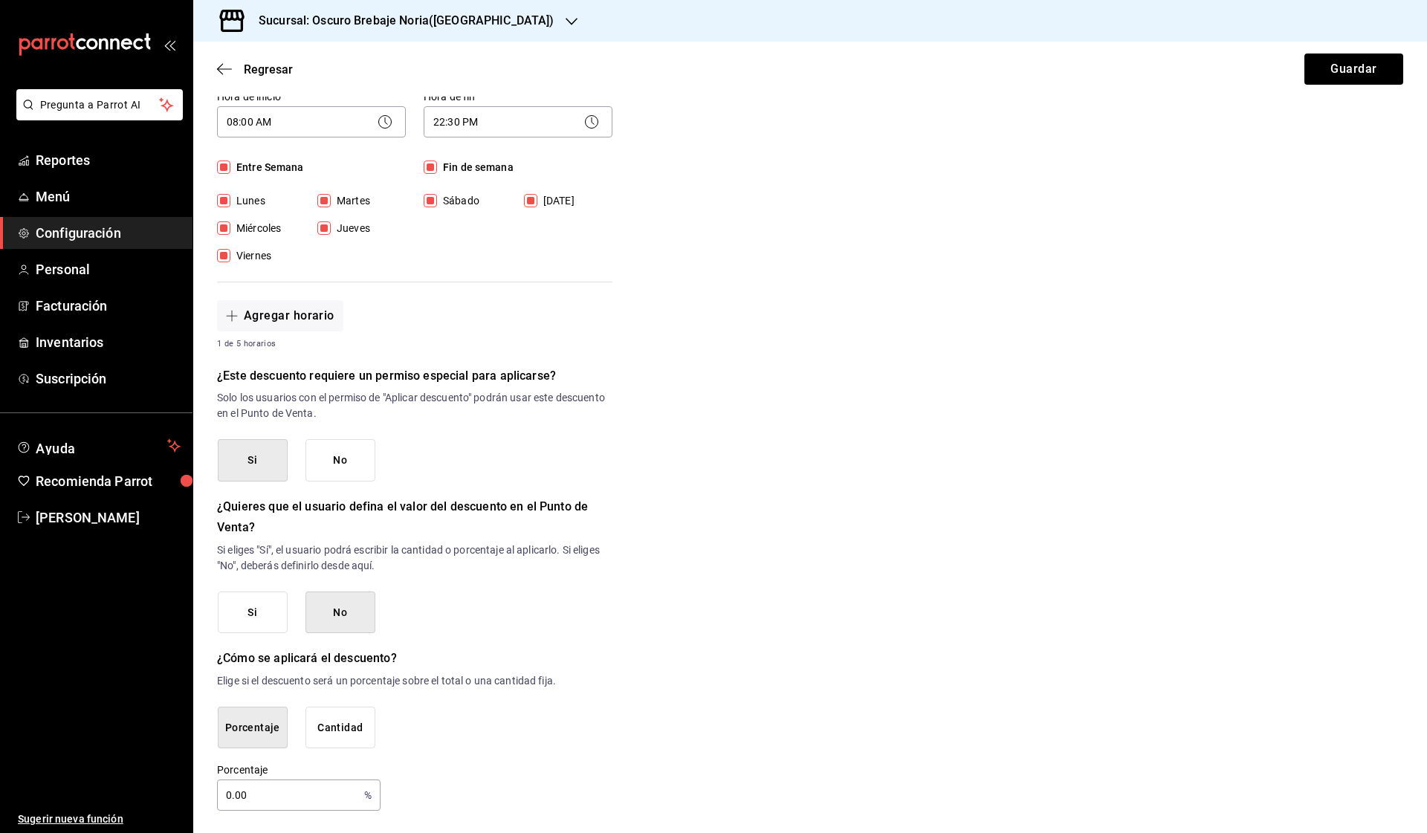
click at [274, 798] on input "0.00" at bounding box center [287, 795] width 141 height 30
type input "100"
click at [1341, 66] on button "Guardar" at bounding box center [1353, 69] width 99 height 31
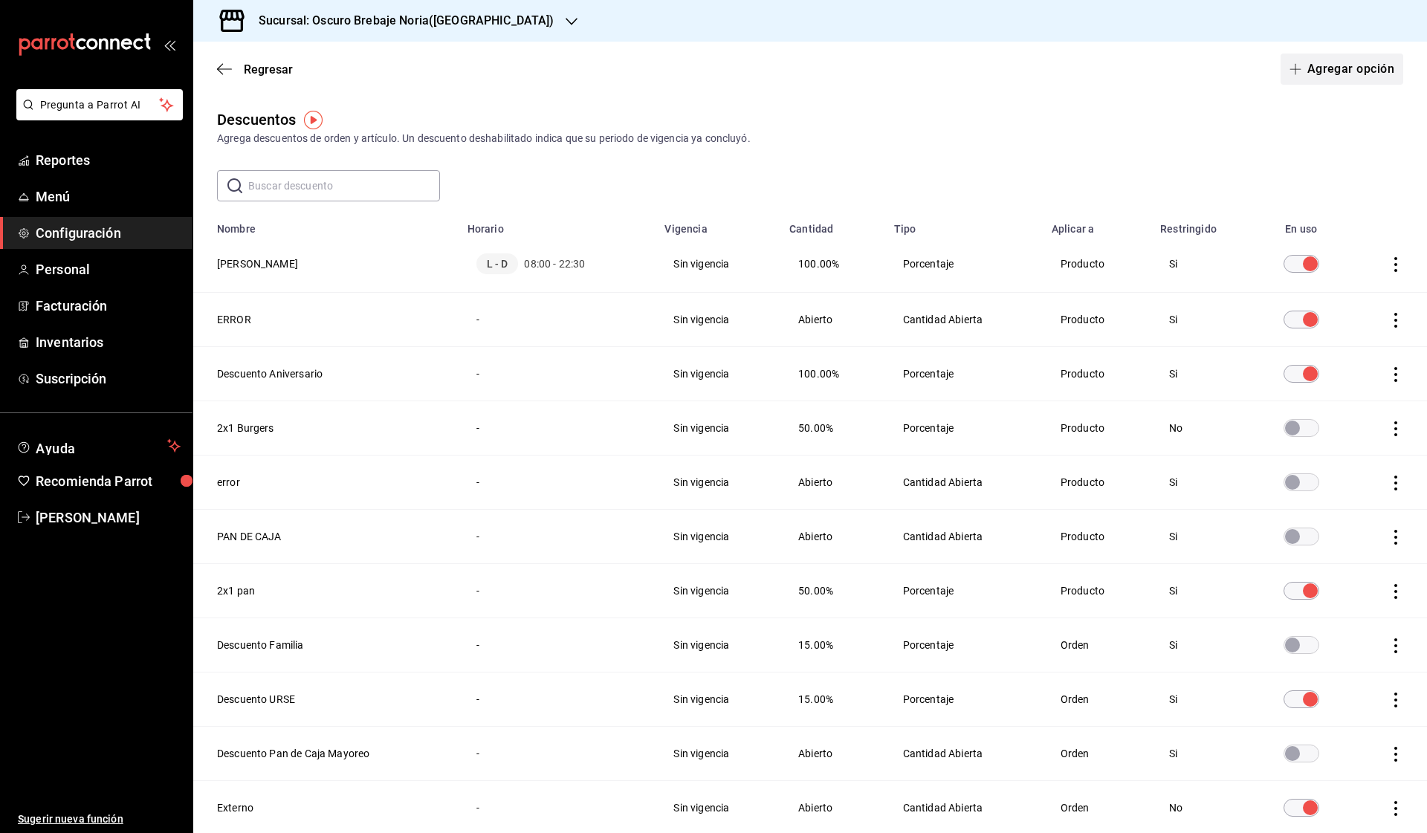
click at [1317, 64] on button "Agregar opción" at bounding box center [1342, 69] width 123 height 31
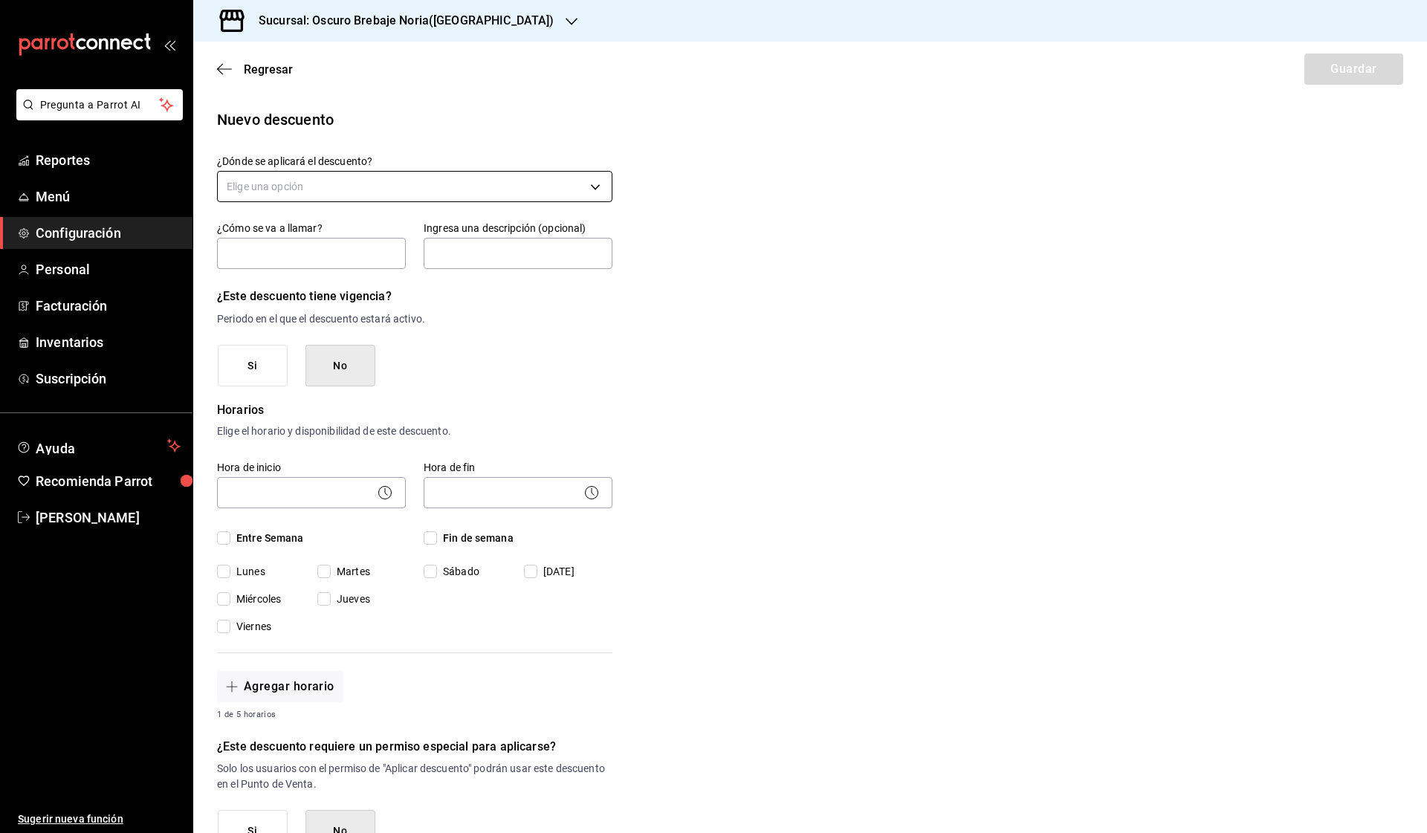
click at [425, 195] on body "Pregunta a Parrot AI Reportes Menú Configuración Personal Facturación Inventari…" at bounding box center [713, 416] width 1427 height 833
click at [344, 267] on li "Orden completa" at bounding box center [415, 257] width 394 height 25
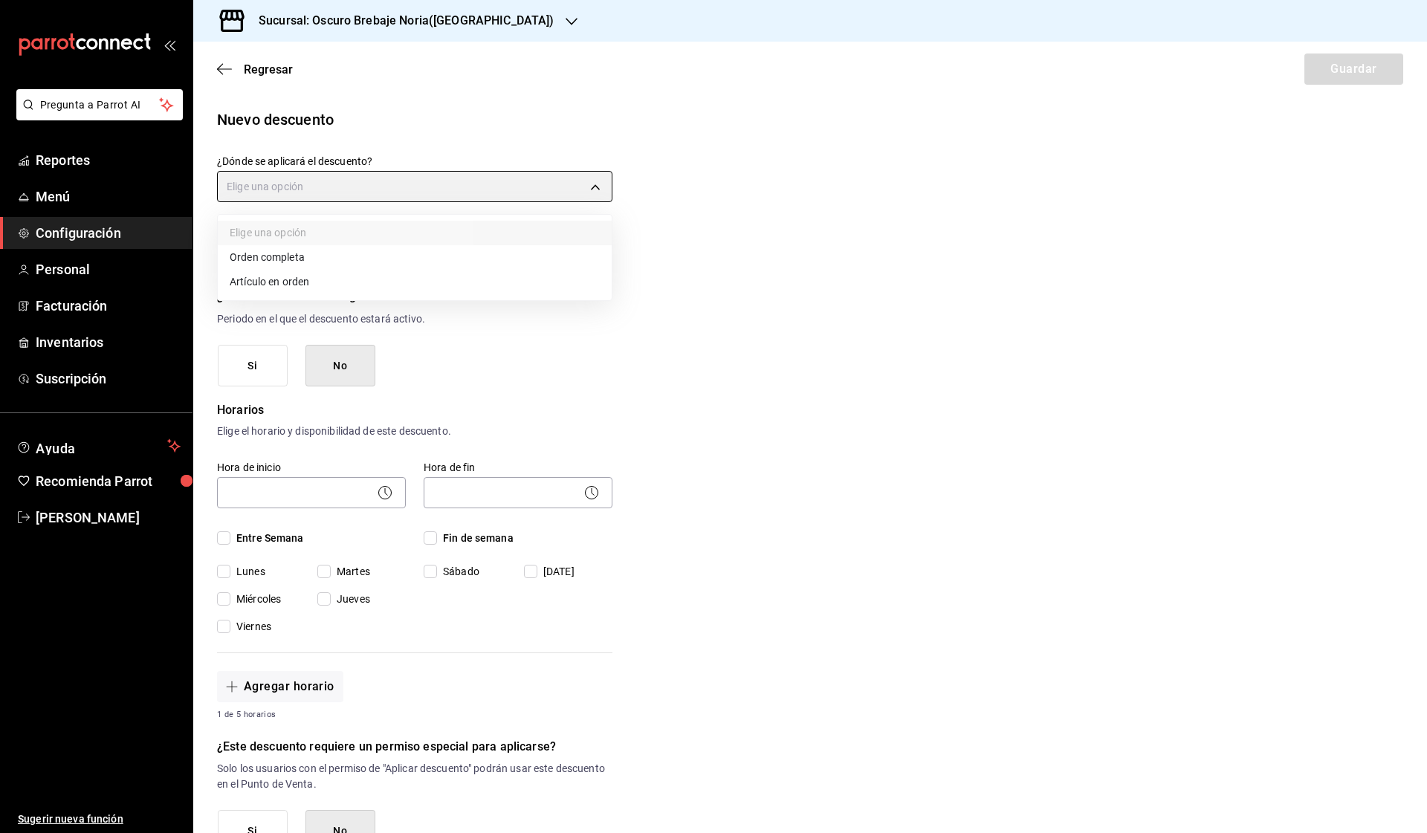
type input "ORDER"
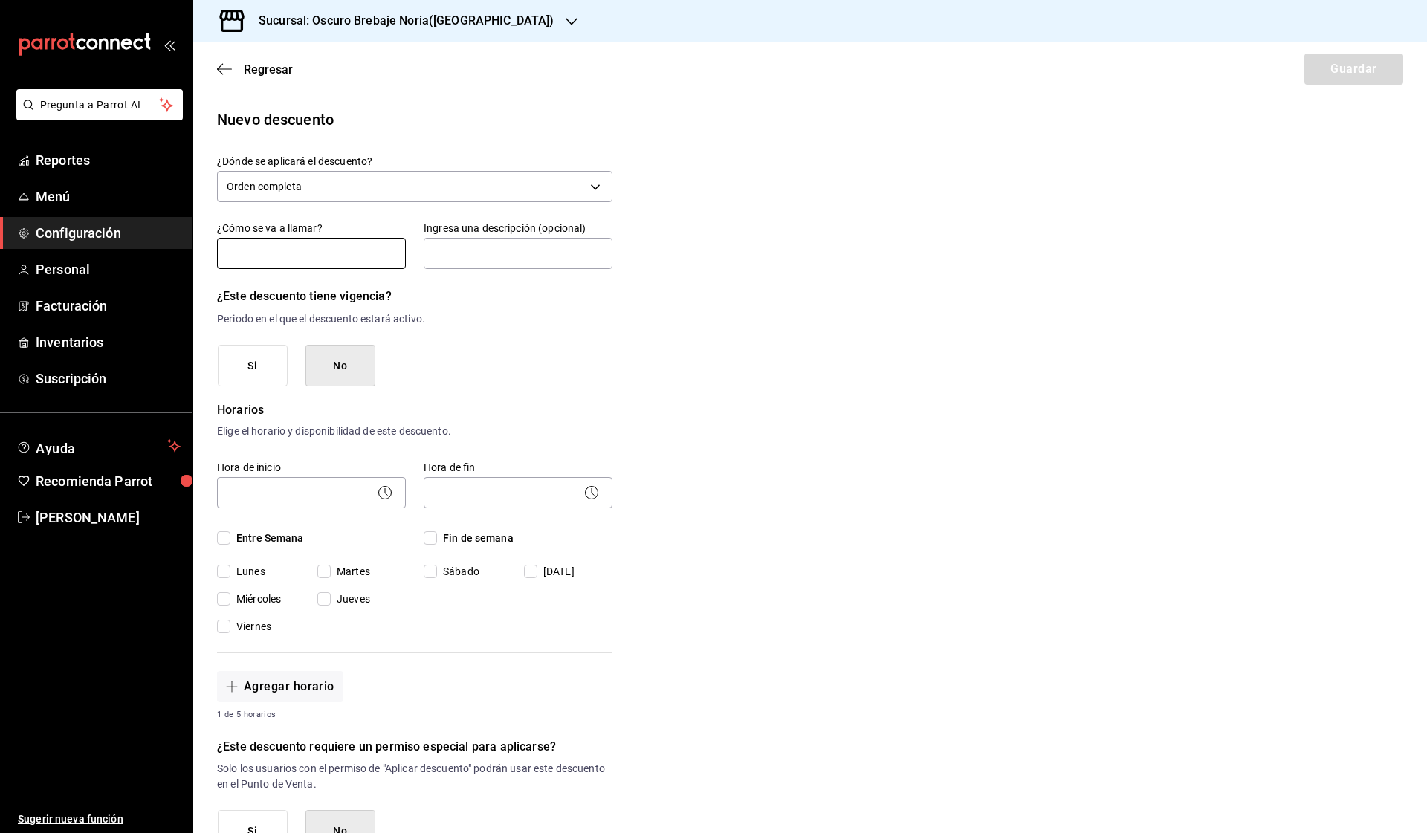
click at [308, 248] on input "text" at bounding box center [311, 253] width 189 height 31
type input "t"
type input "TARJETA DE LEALTAD"
click at [473, 244] on input "text" at bounding box center [518, 253] width 189 height 31
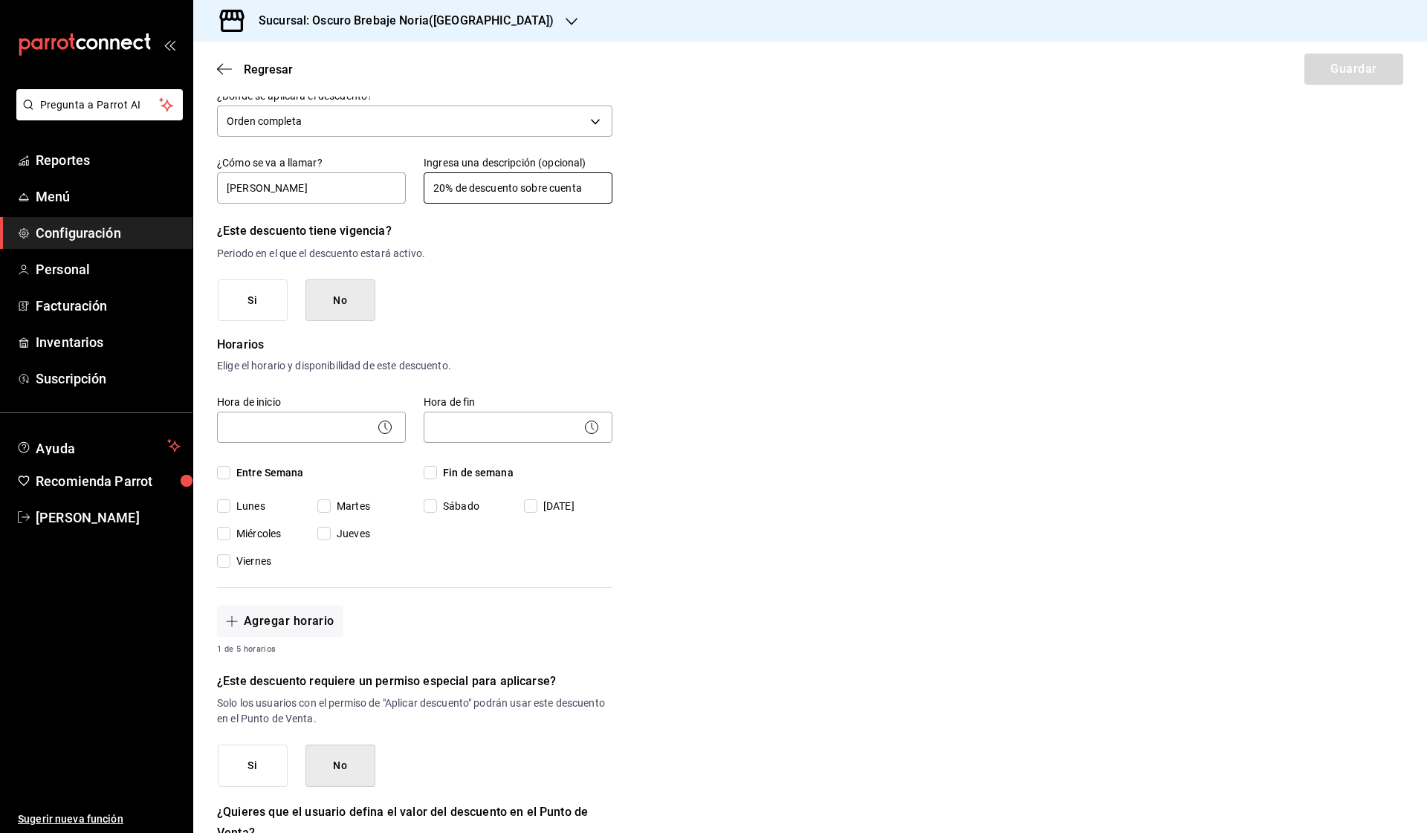
scroll to position [167, 0]
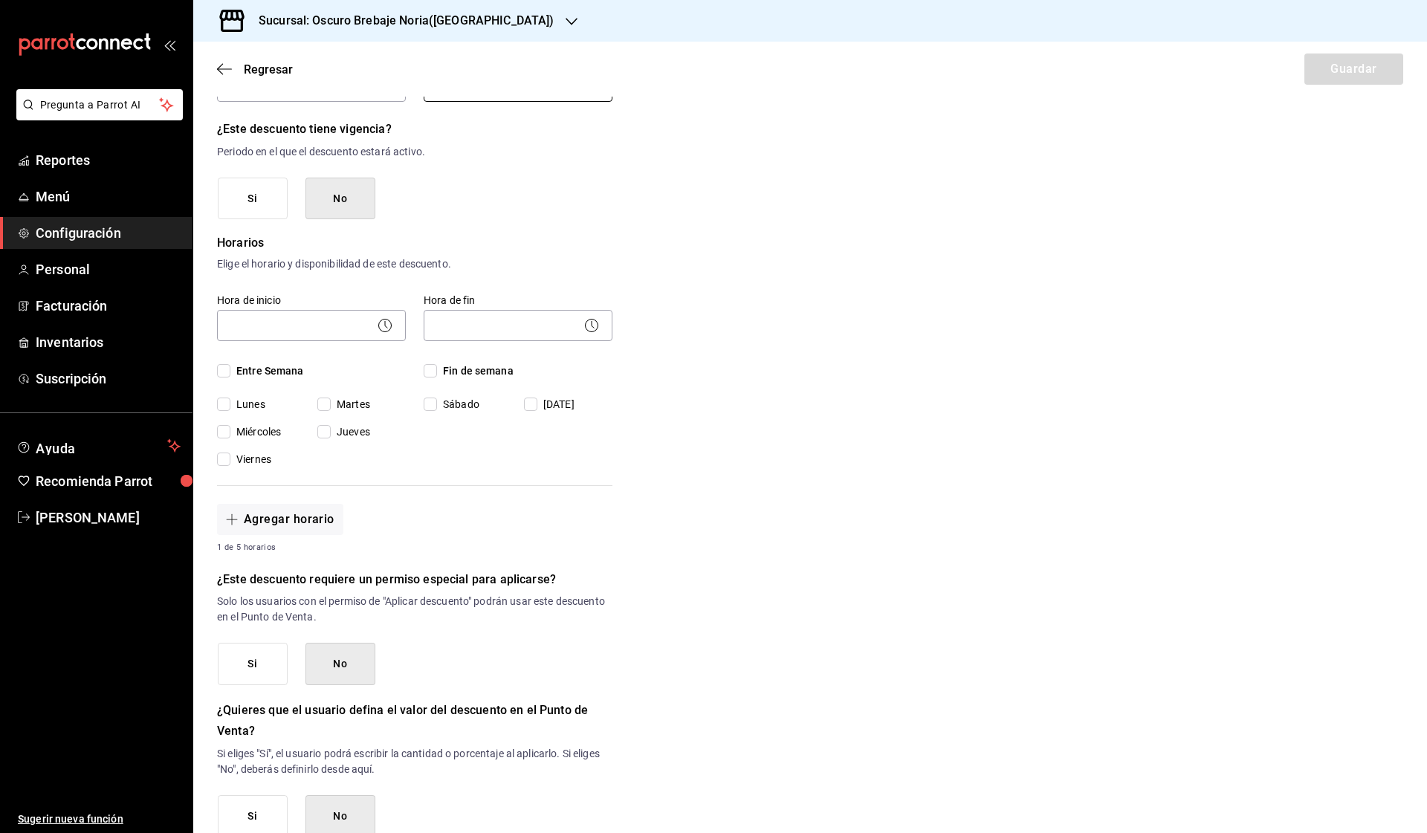
type input "20% de descuento sobre cuenta"
click at [258, 370] on span "Entre Semana" at bounding box center [267, 371] width 74 height 16
click at [230, 370] on input "Entre Semana" at bounding box center [223, 370] width 13 height 13
checkbox input "true"
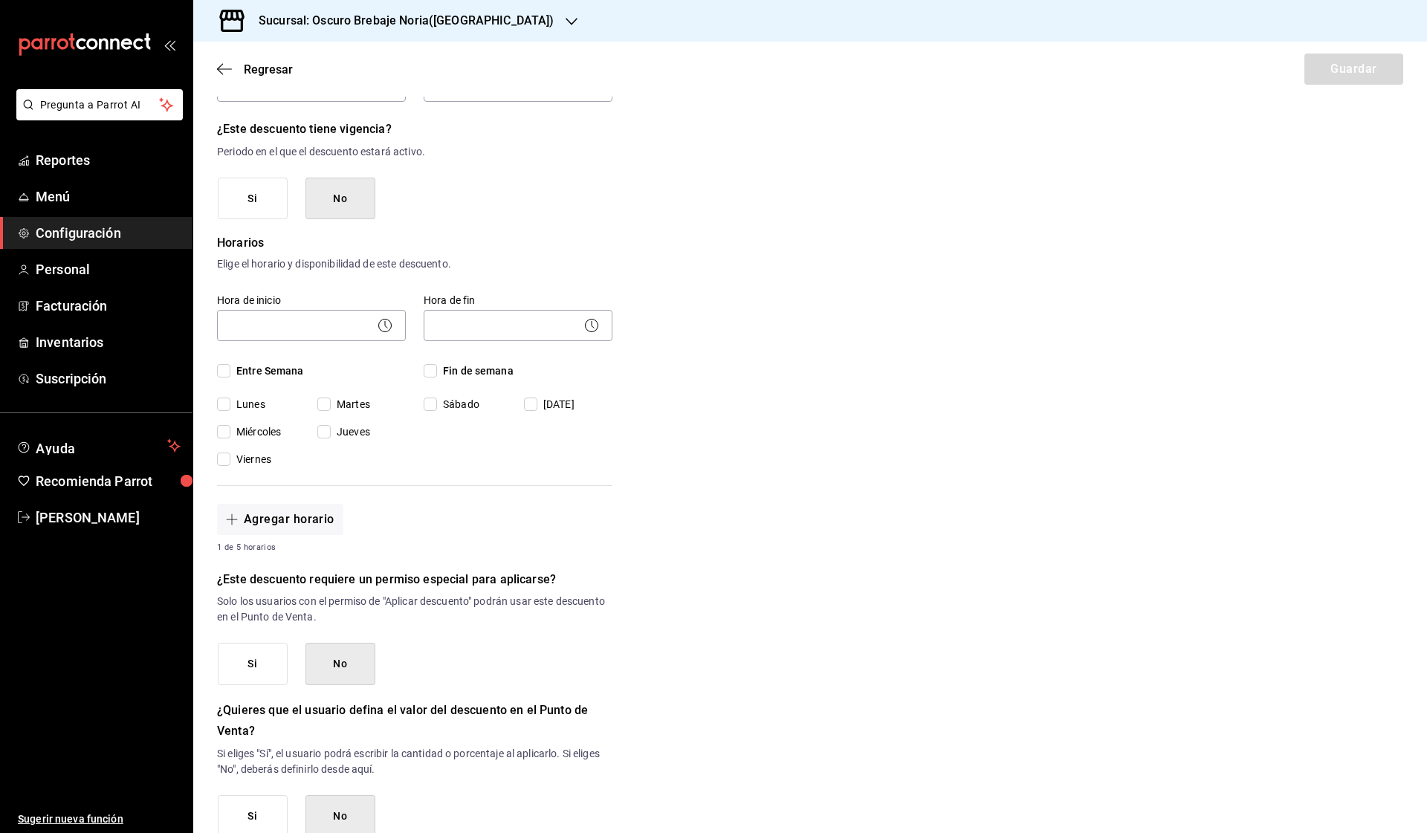
checkbox input "true"
click at [427, 370] on input "Fin de semana" at bounding box center [430, 370] width 13 height 13
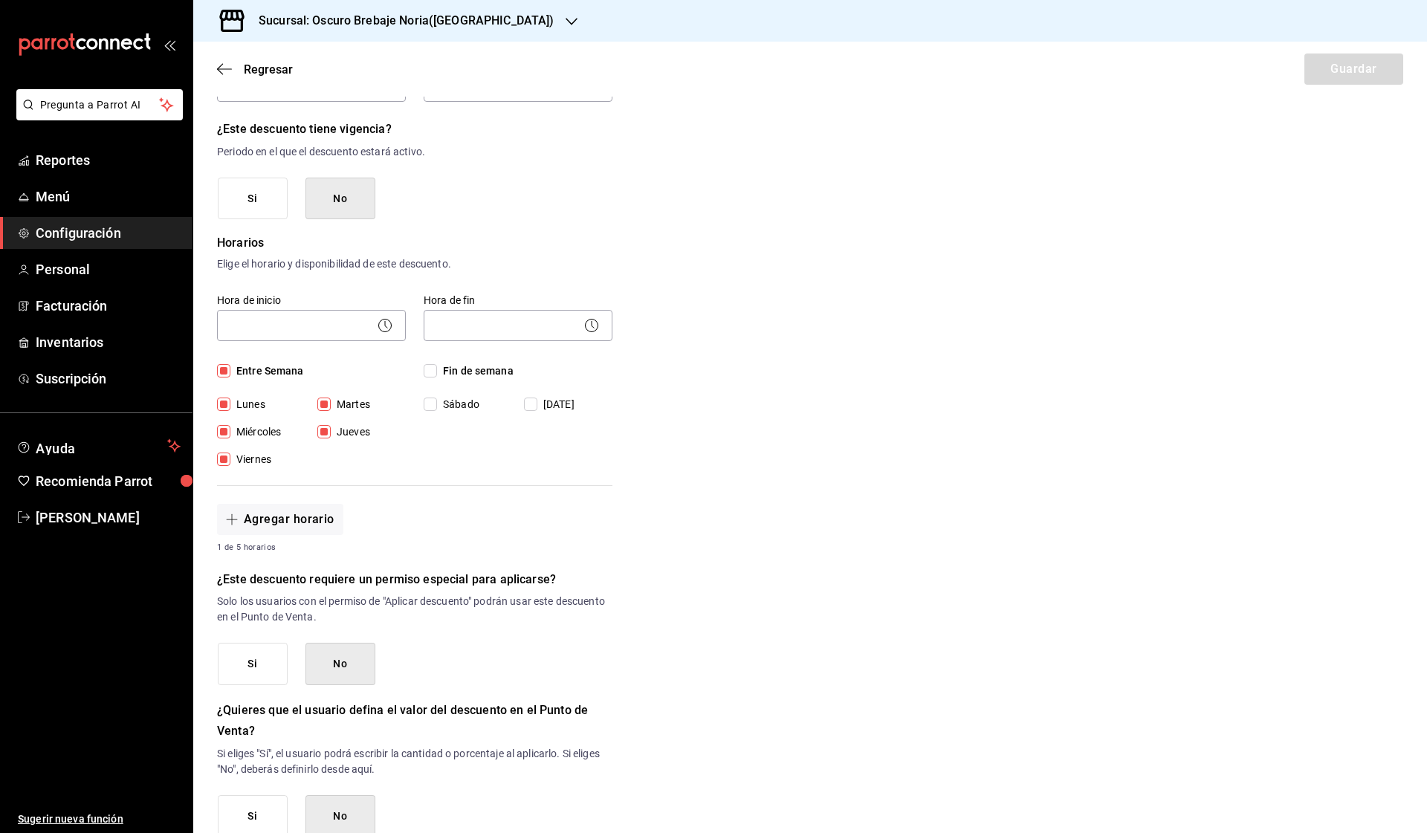
checkbox input "true"
click at [355, 326] on body "Pregunta a Parrot AI Reportes Menú Configuración Personal Facturación Inventari…" at bounding box center [713, 416] width 1427 height 833
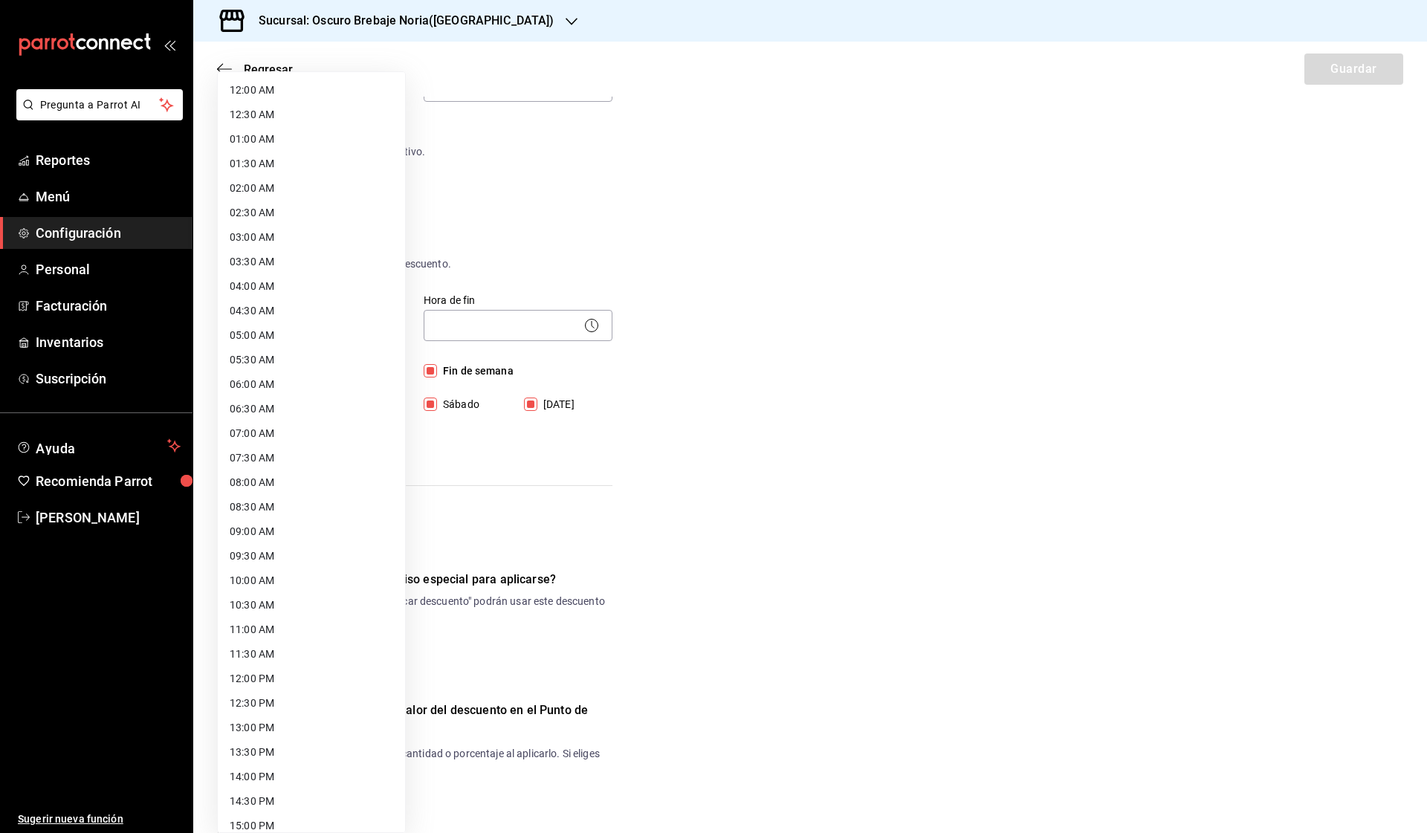
click at [337, 471] on li "08:00 AM" at bounding box center [311, 482] width 187 height 25
type input "08:00"
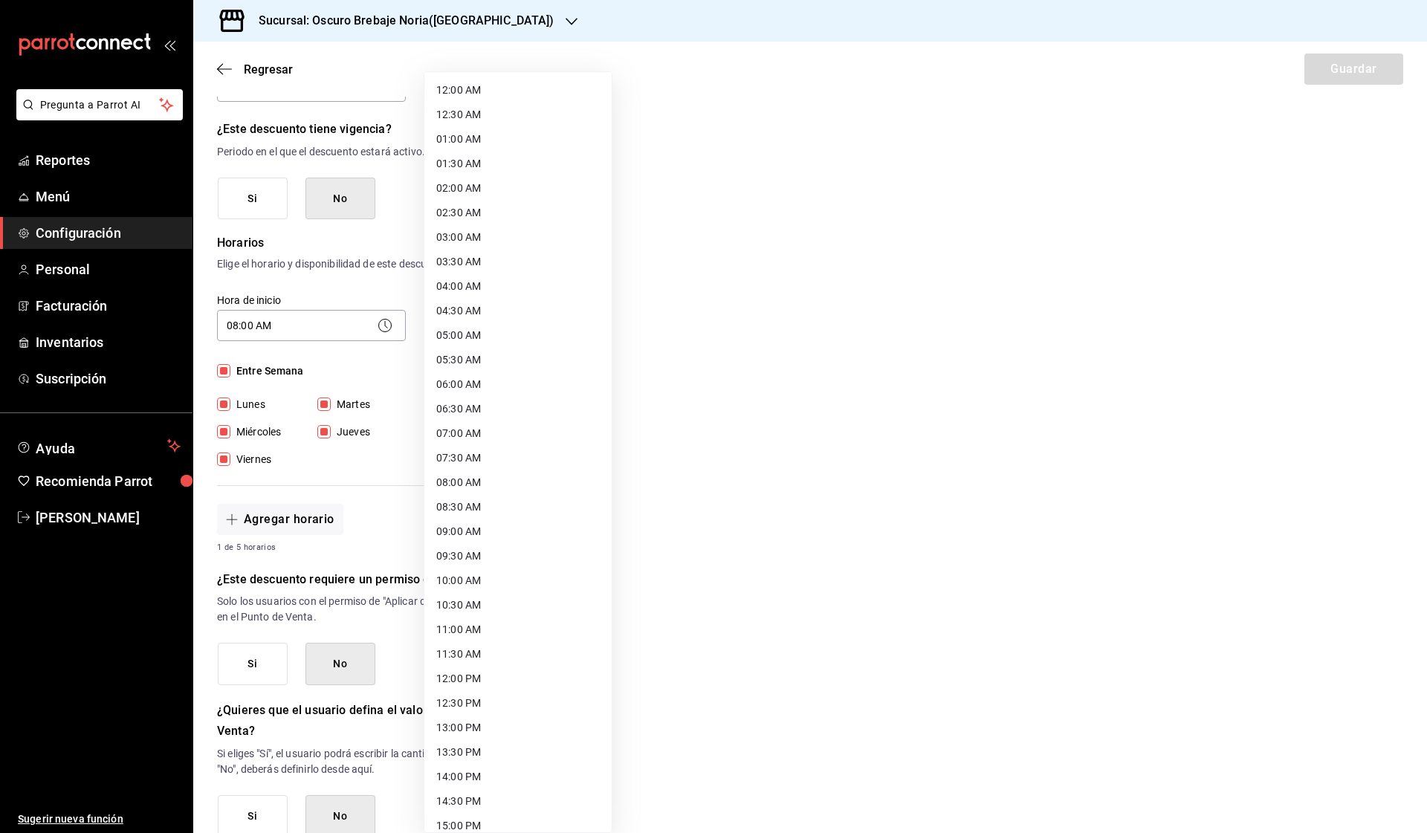
click at [495, 327] on body "Pregunta a Parrot AI Reportes Menú Configuración Personal Facturación Inventari…" at bounding box center [713, 416] width 1427 height 833
click at [514, 748] on li "22:30 PM" at bounding box center [517, 740] width 187 height 25
type input "22:30"
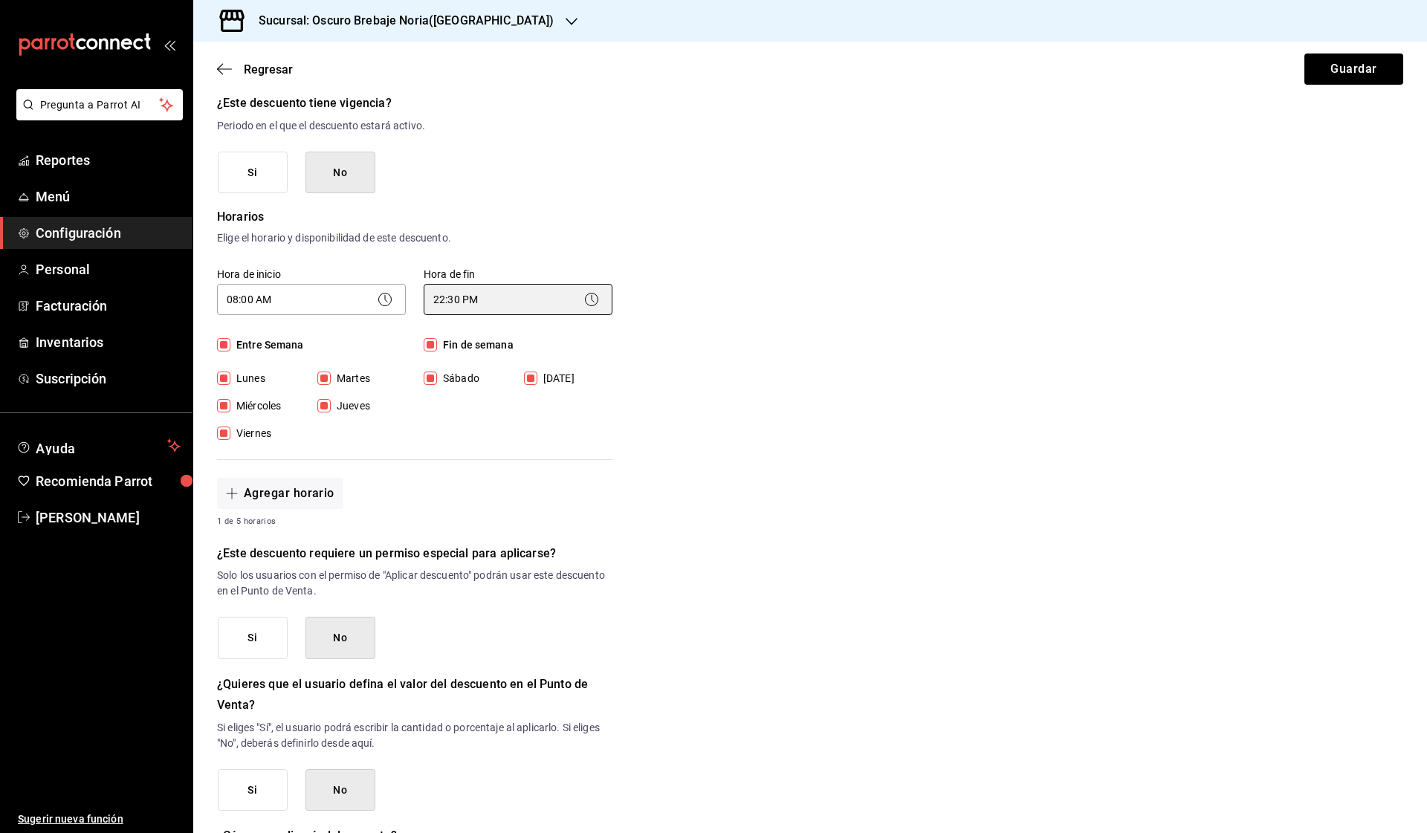
scroll to position [322, 0]
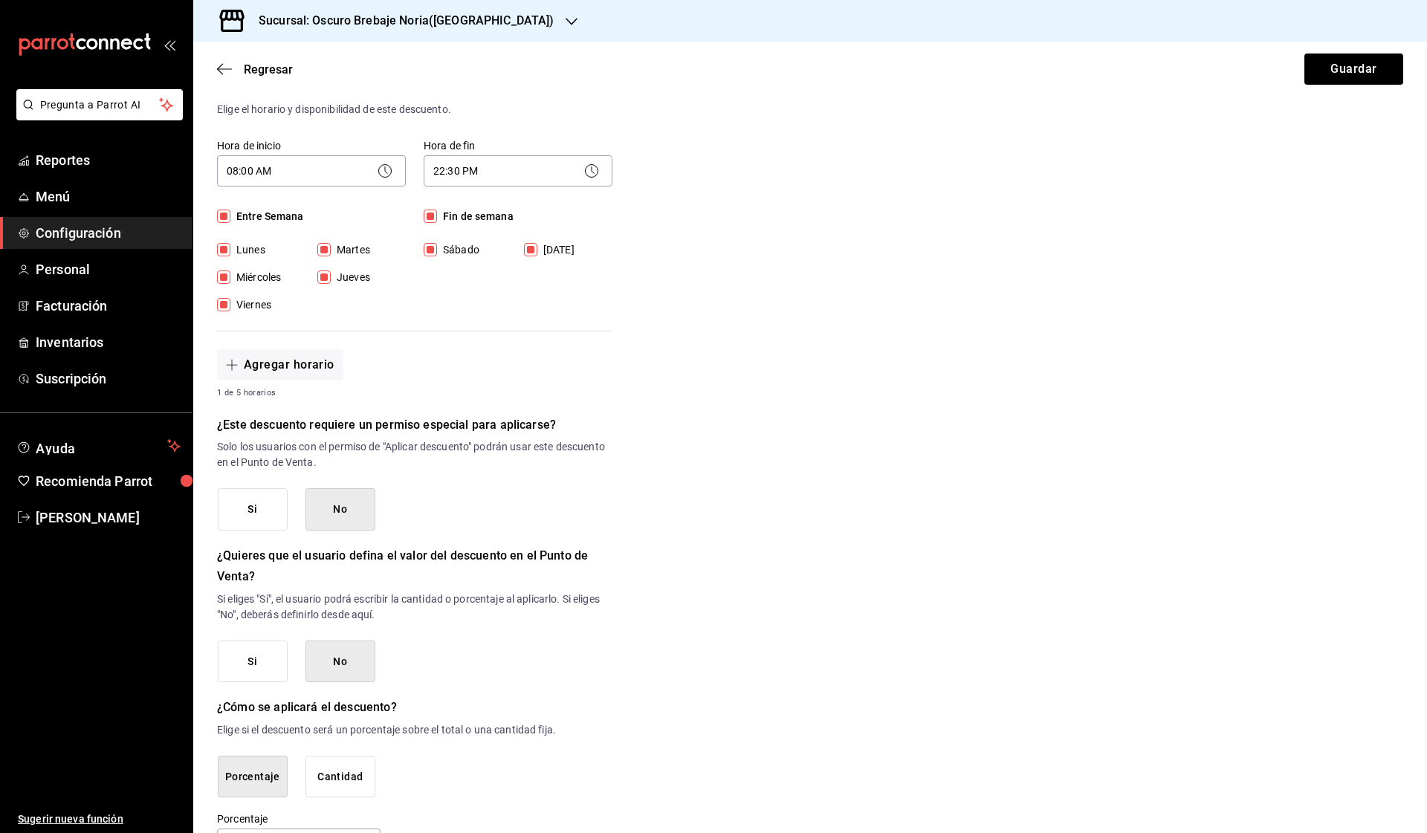
click at [250, 506] on button "Si" at bounding box center [253, 509] width 70 height 42
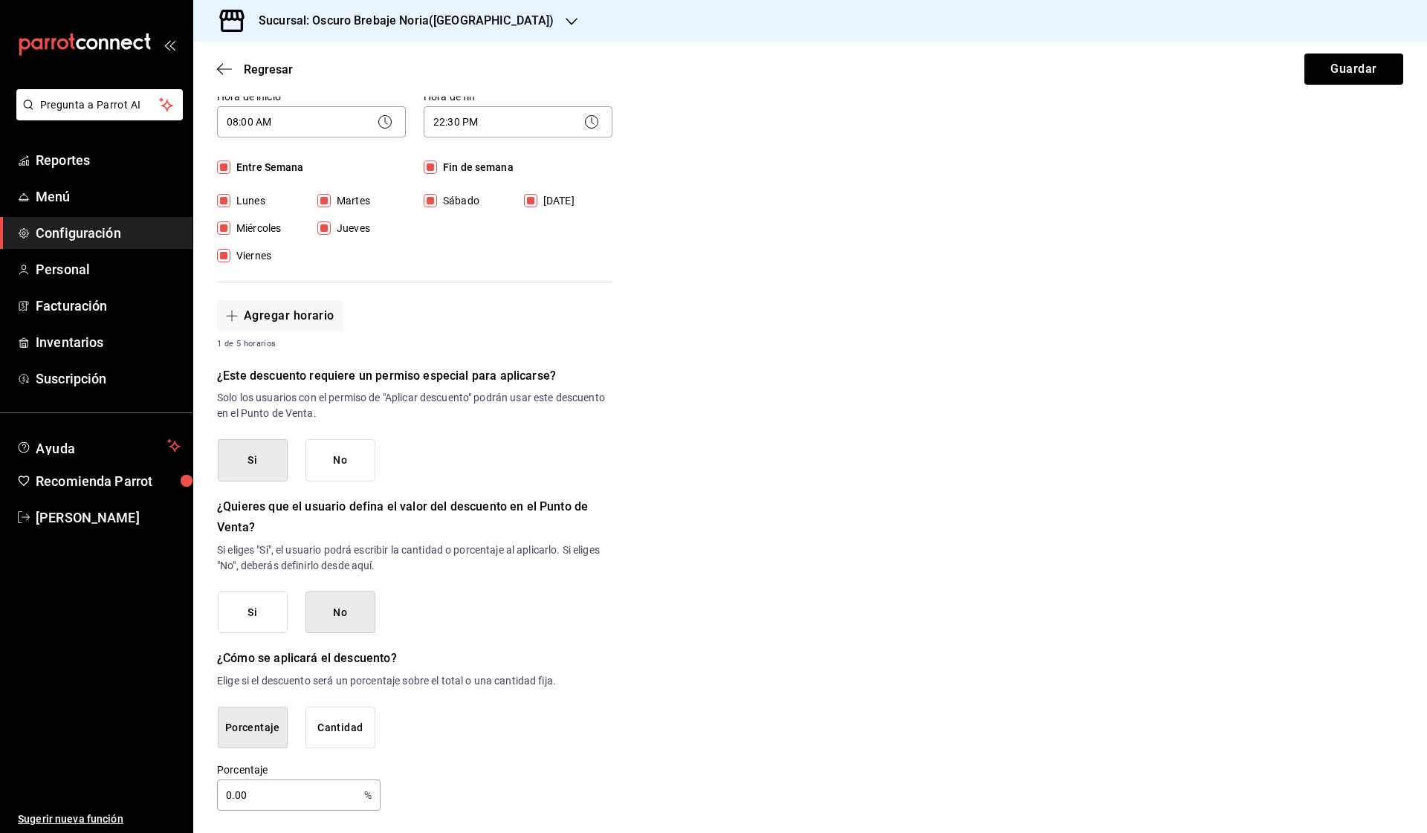
scroll to position [0, 0]
click at [314, 792] on input "0.00" at bounding box center [287, 795] width 141 height 30
type input "20"
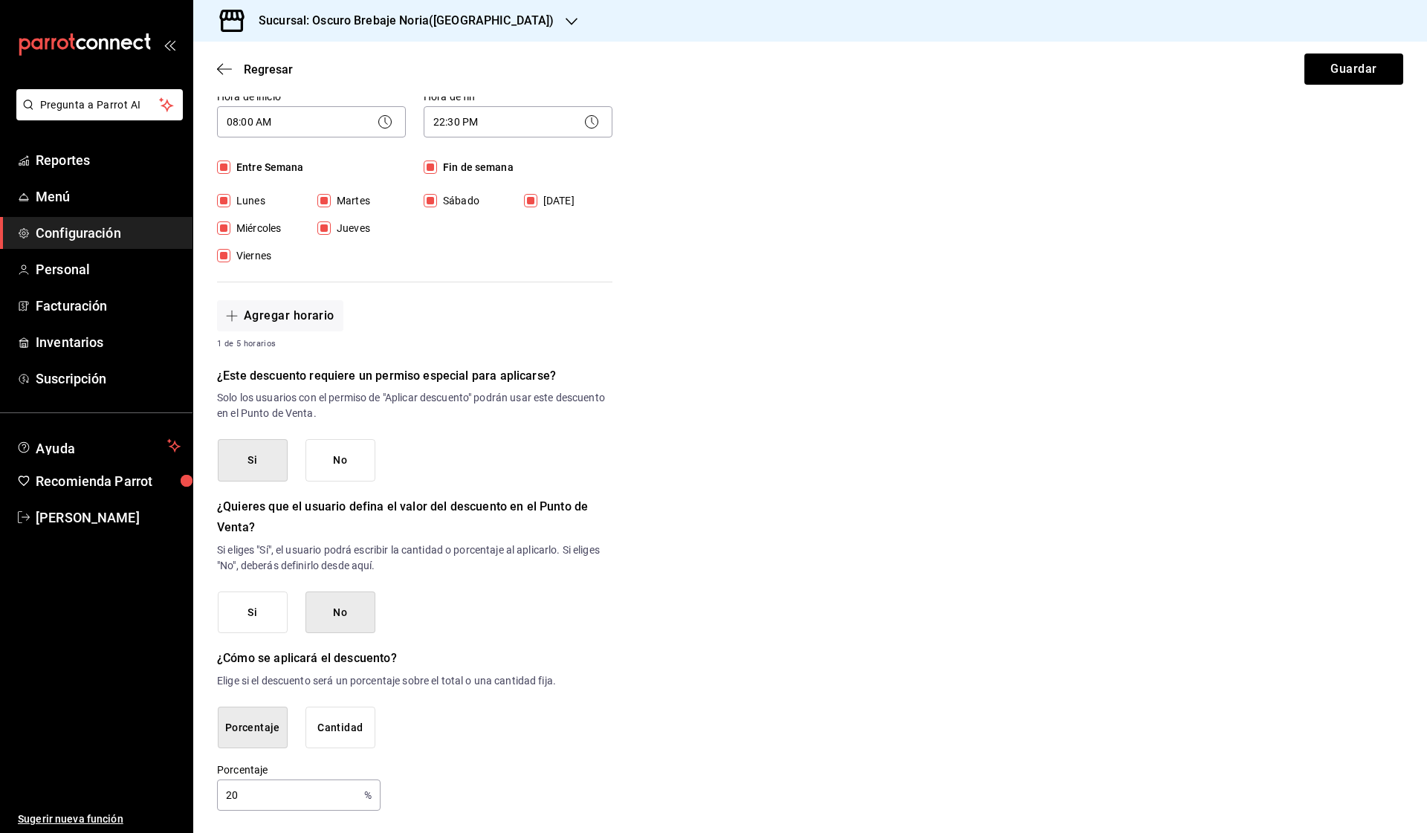
click at [758, 719] on div "Nuevo descuento ¿Dónde se aplicará el descuento? Orden completa ORDER ¿Cómo se …" at bounding box center [810, 274] width 1234 height 1073
click at [1351, 76] on button "Guardar" at bounding box center [1353, 69] width 99 height 31
